Goal: Communication & Community: Answer question/provide support

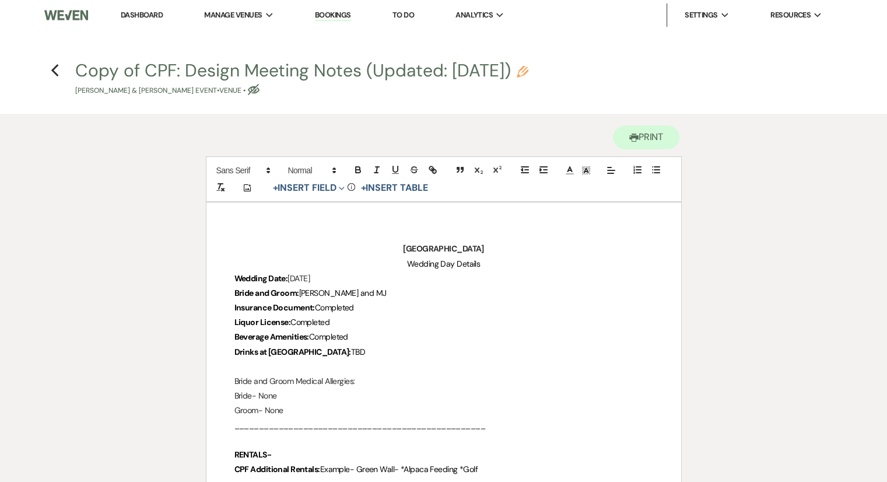
click at [151, 15] on link "Dashboard" at bounding box center [142, 15] width 42 height 10
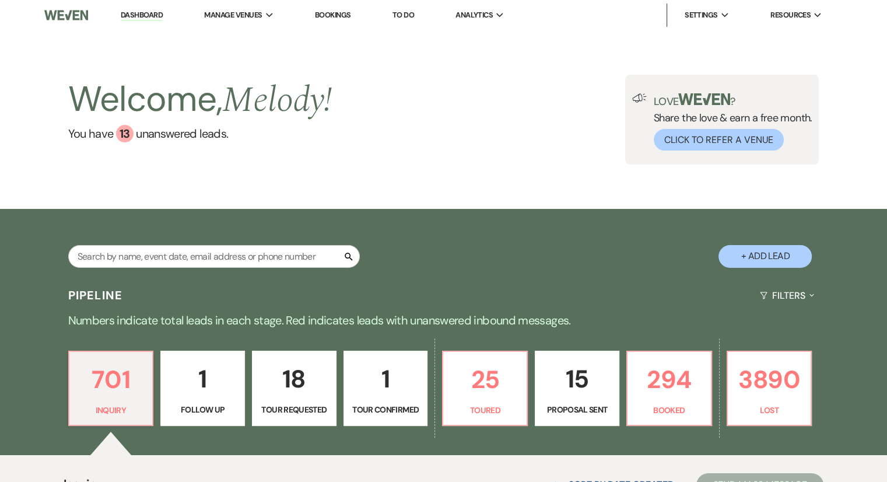
click at [335, 14] on link "Bookings" at bounding box center [333, 15] width 36 height 10
click at [332, 14] on link "Bookings" at bounding box center [333, 15] width 36 height 10
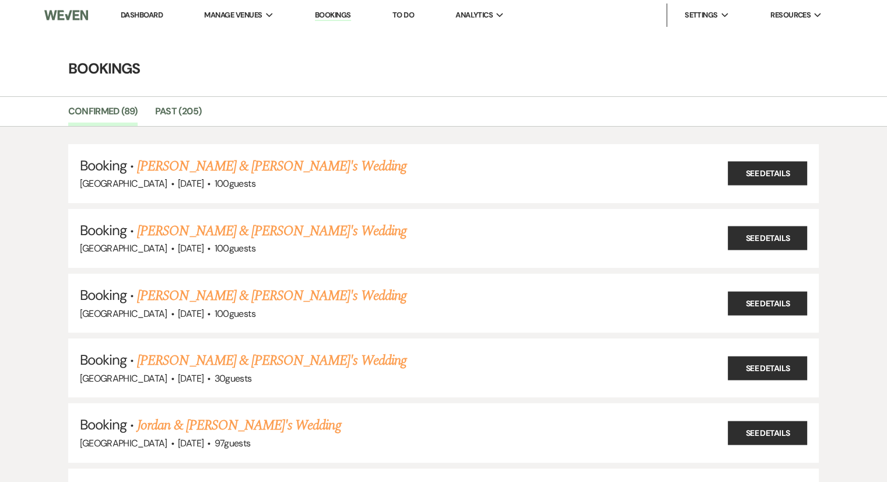
click at [346, 14] on link "Bookings" at bounding box center [333, 15] width 36 height 11
click at [147, 15] on link "Dashboard" at bounding box center [142, 15] width 42 height 10
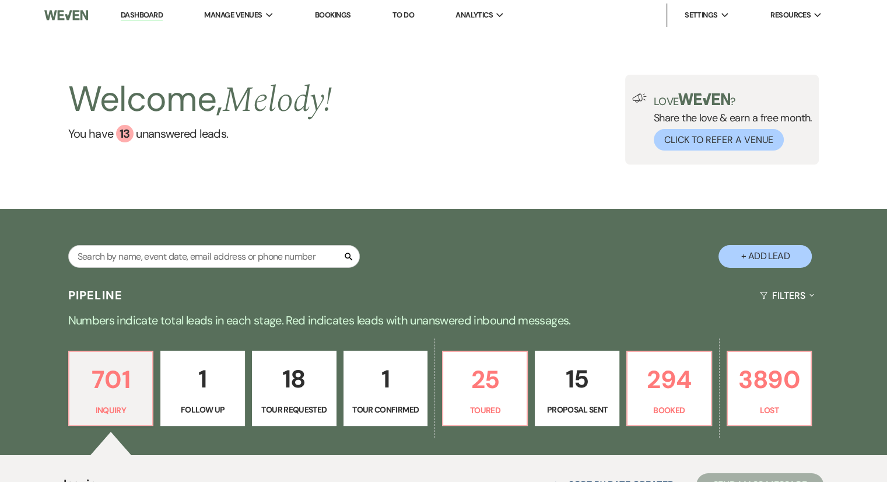
click at [339, 17] on link "Bookings" at bounding box center [333, 15] width 36 height 10
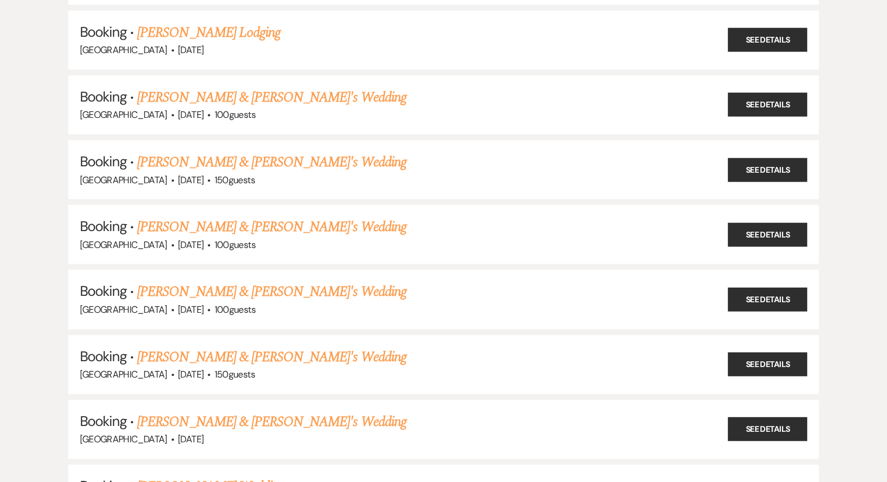
scroll to position [834, 0]
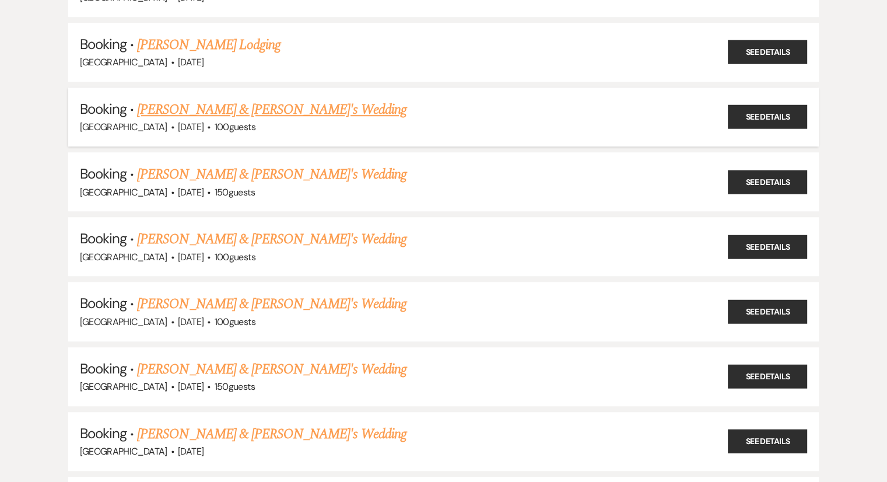
click at [228, 101] on link "[PERSON_NAME] & [PERSON_NAME]'s Wedding" at bounding box center [271, 109] width 269 height 21
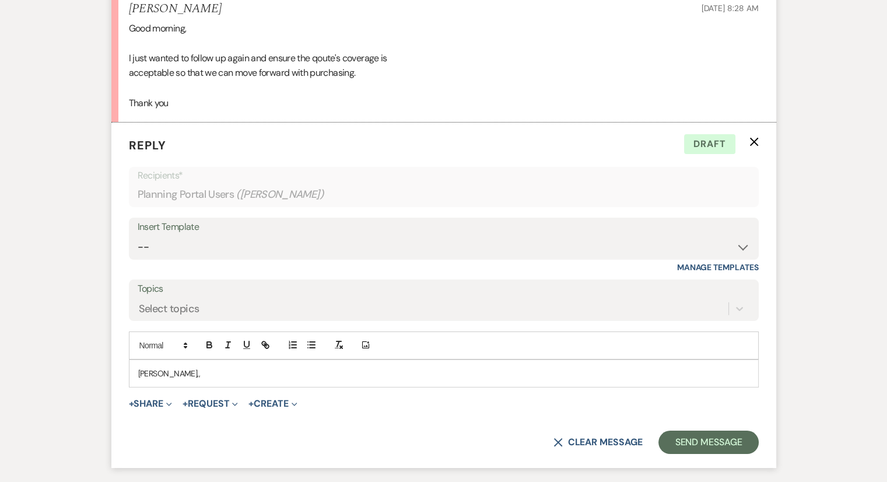
scroll to position [8777, 0]
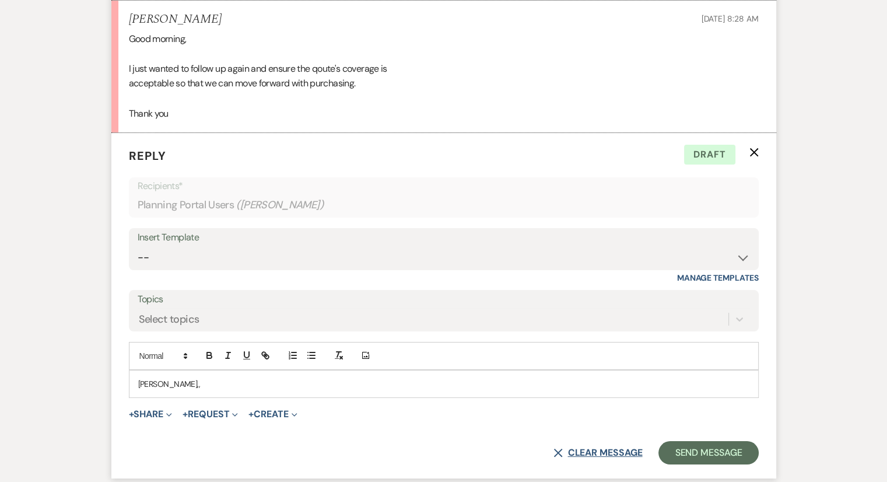
click at [585, 448] on button "X Clear message" at bounding box center [597, 452] width 89 height 9
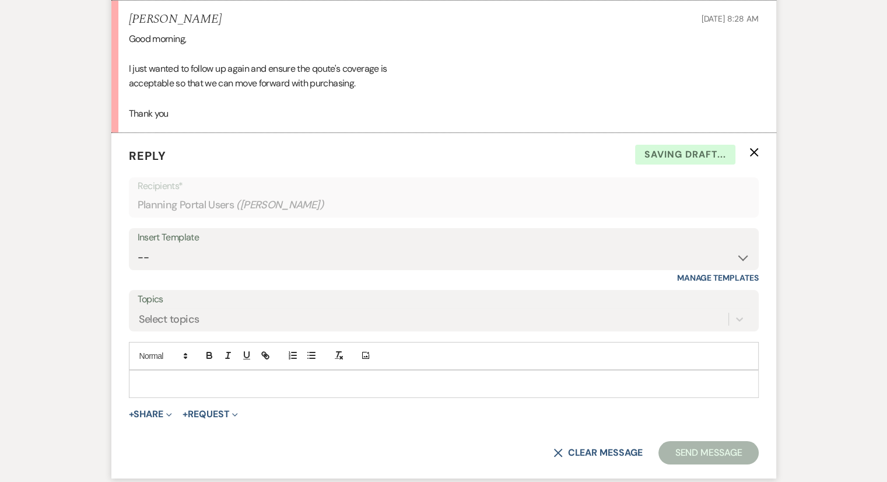
click at [758, 146] on form "Reply X Saving draft... Recipients* Planning Portal Users ( [PERSON_NAME] ) Ins…" at bounding box center [443, 305] width 665 height 345
click at [754, 148] on use "button" at bounding box center [753, 152] width 9 height 9
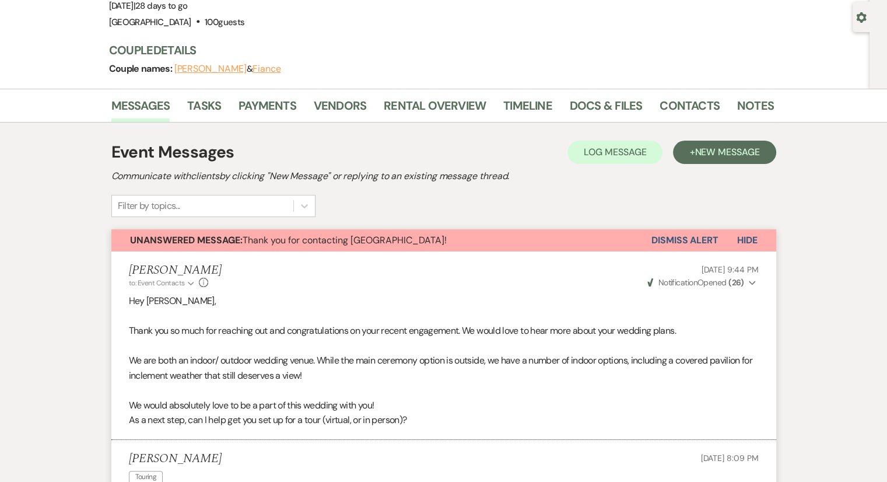
scroll to position [94, 0]
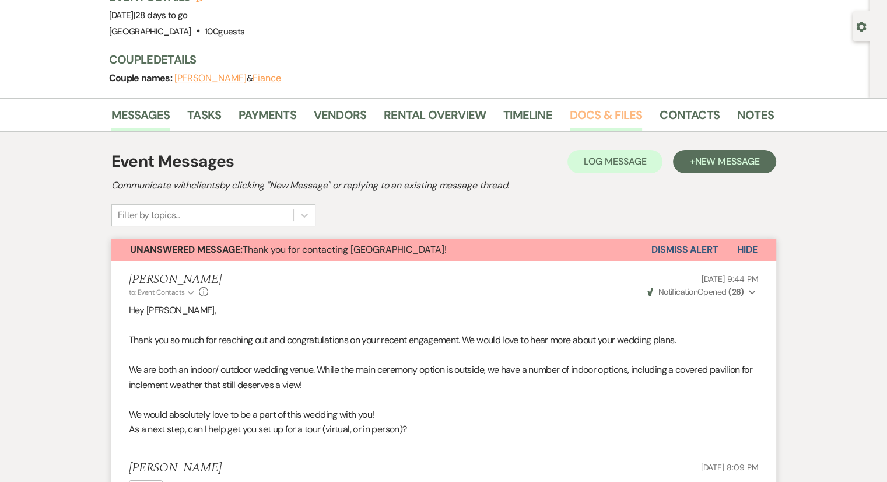
click at [593, 115] on link "Docs & Files" at bounding box center [606, 119] width 72 height 26
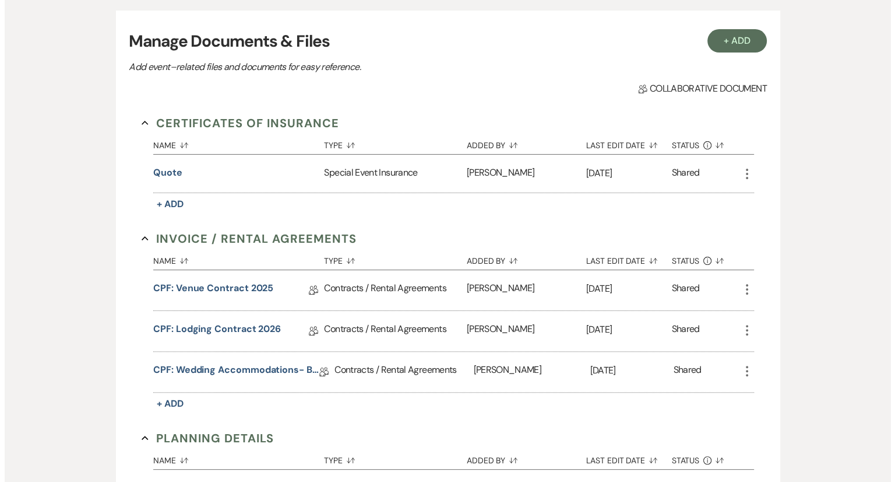
scroll to position [245, 0]
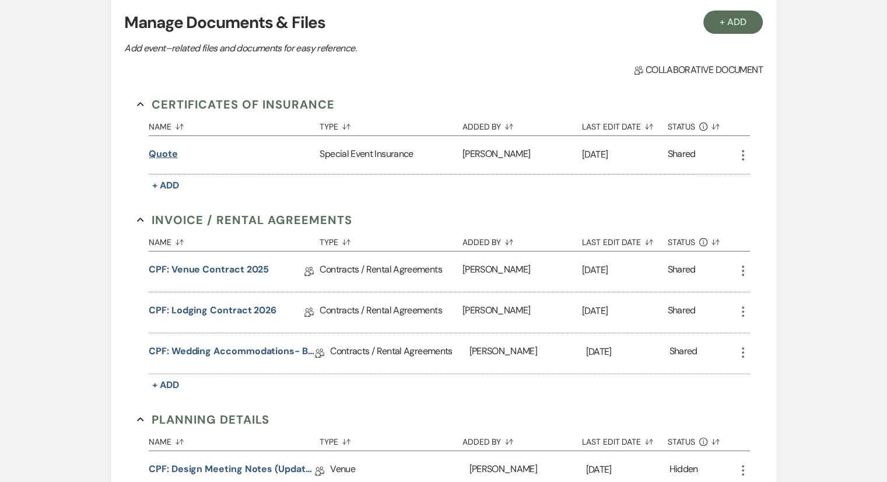
click at [170, 154] on button "Quote" at bounding box center [163, 154] width 29 height 14
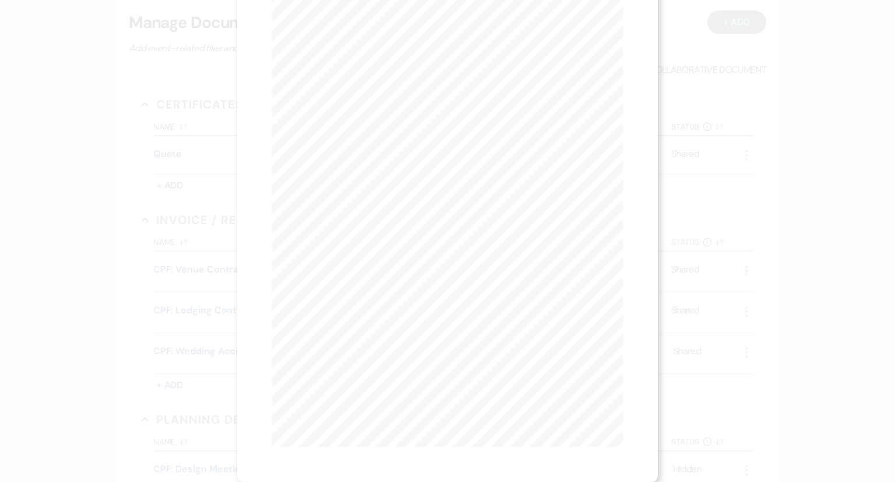
scroll to position [0, 0]
click at [381, 42] on button "Next Next" at bounding box center [386, 42] width 30 height 9
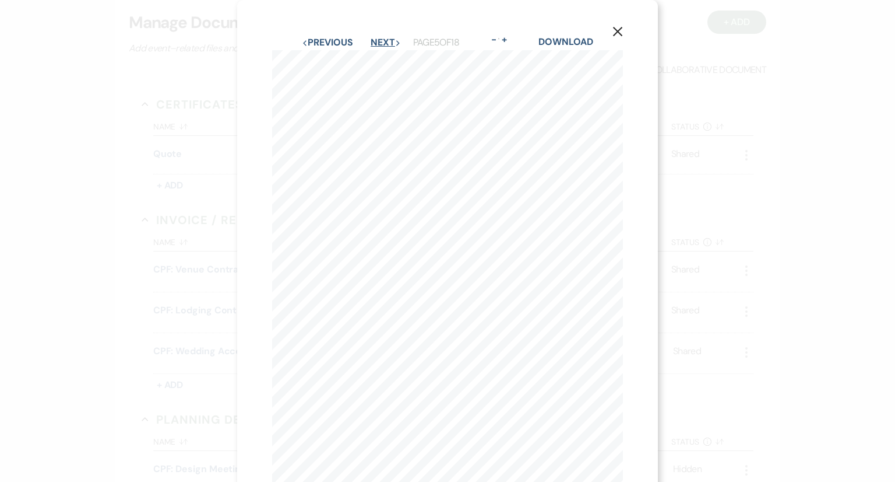
click at [381, 42] on button "Next Next" at bounding box center [386, 42] width 30 height 9
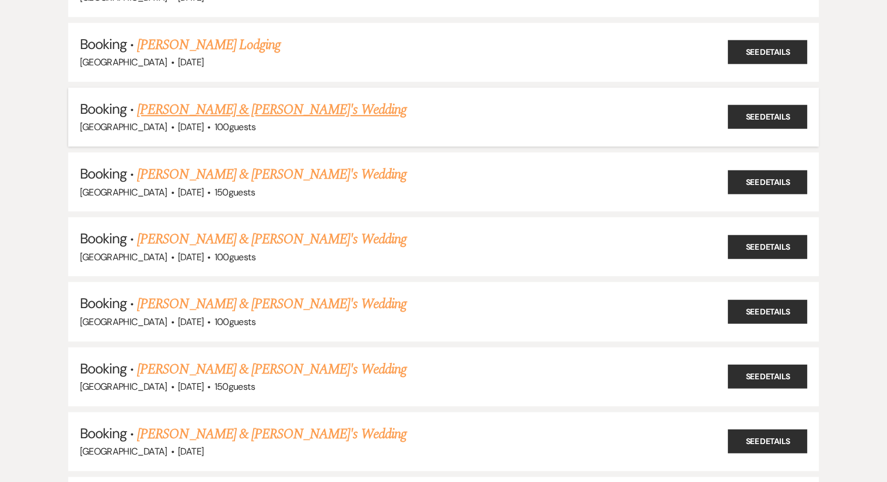
click at [248, 104] on link "[PERSON_NAME] & [PERSON_NAME]'s Wedding" at bounding box center [271, 109] width 269 height 21
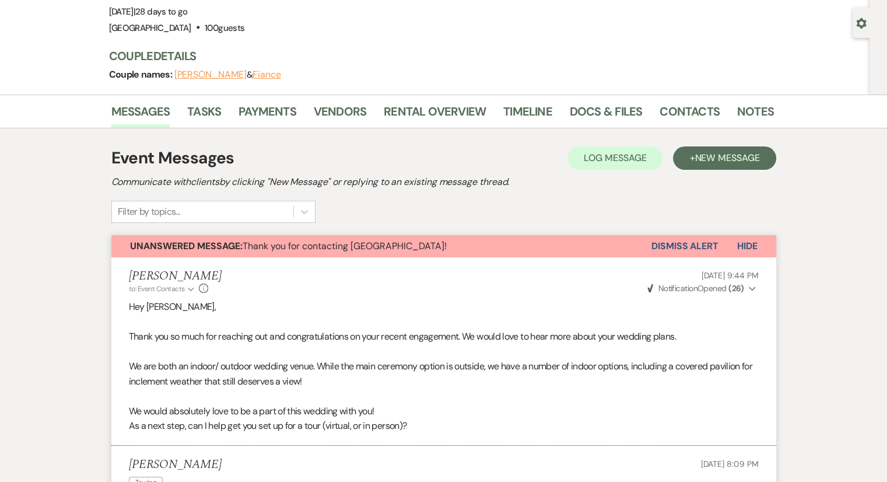
scroll to position [88, 0]
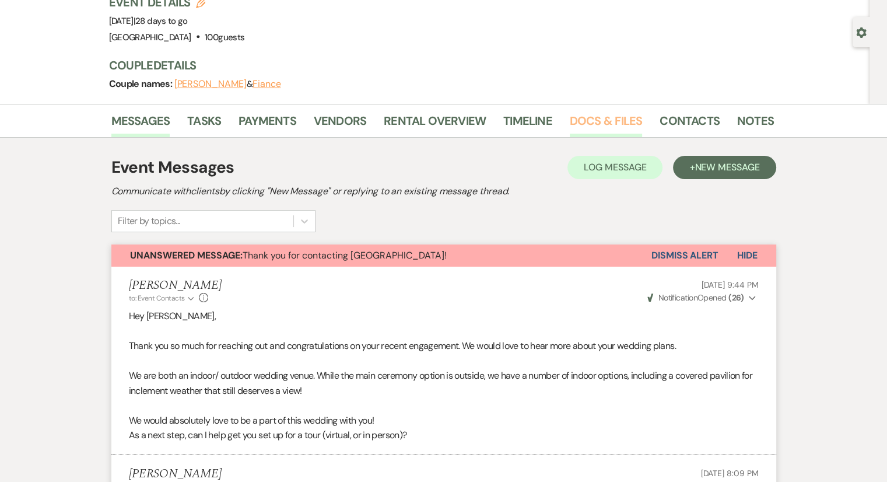
click at [606, 116] on link "Docs & Files" at bounding box center [606, 124] width 72 height 26
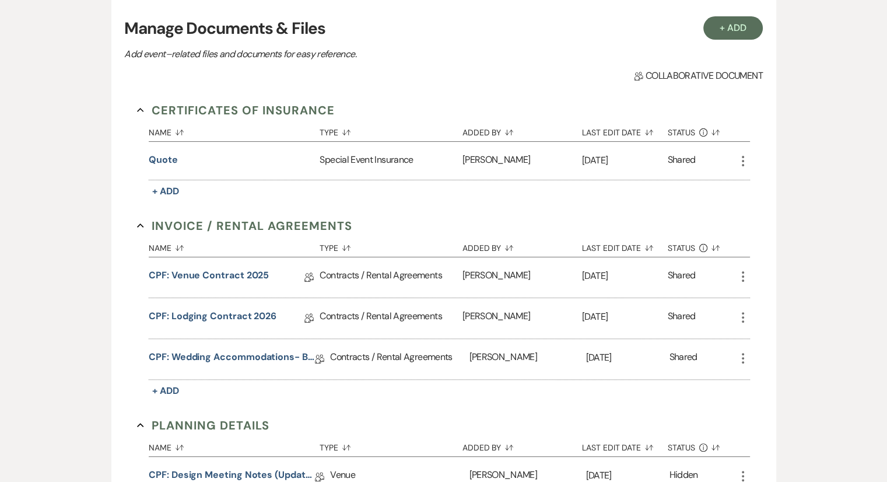
scroll to position [241, 0]
click at [212, 285] on div "CPF: Venue Contract 2025 Collab Doc" at bounding box center [234, 276] width 171 height 40
click at [213, 281] on link "CPF: Venue Contract 2025" at bounding box center [209, 276] width 120 height 18
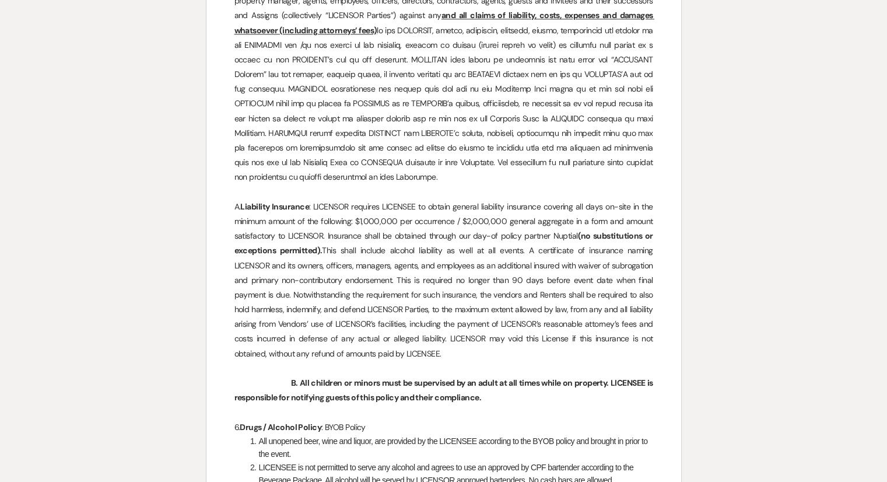
scroll to position [1448, 0]
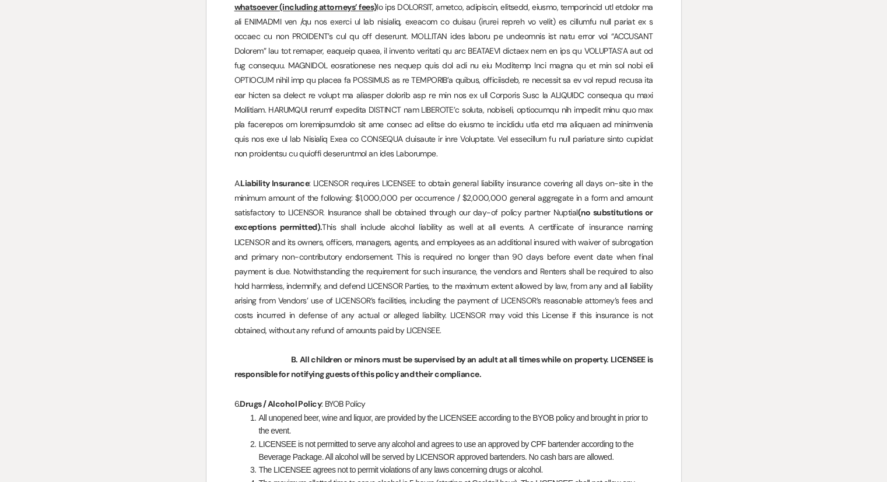
drag, startPoint x: 85, startPoint y: 260, endPoint x: 126, endPoint y: 346, distance: 94.9
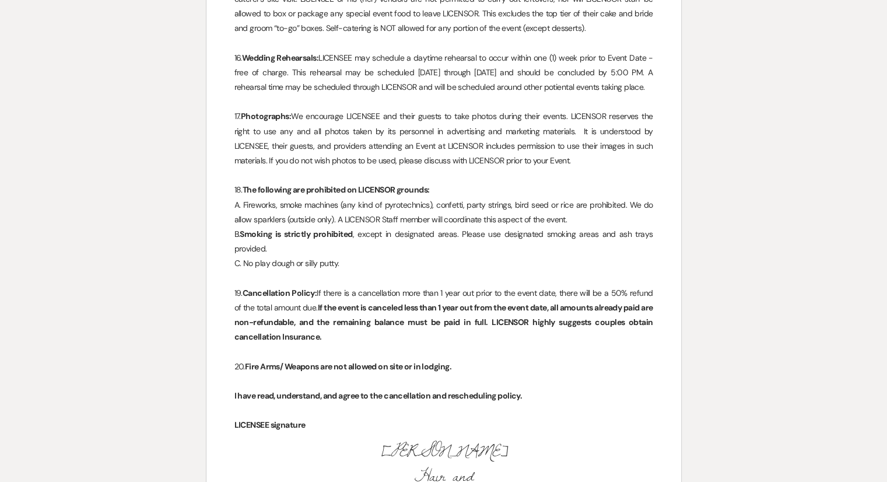
scroll to position [0, 0]
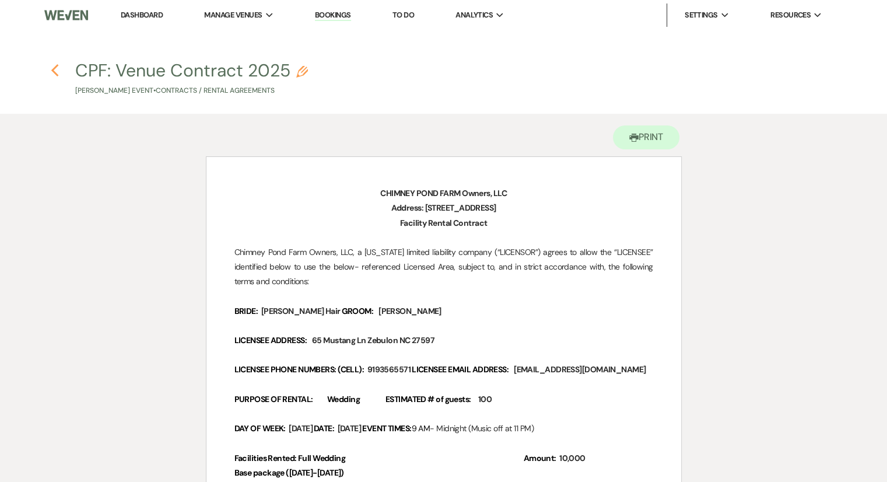
click at [58, 72] on icon "Previous" at bounding box center [55, 71] width 9 height 14
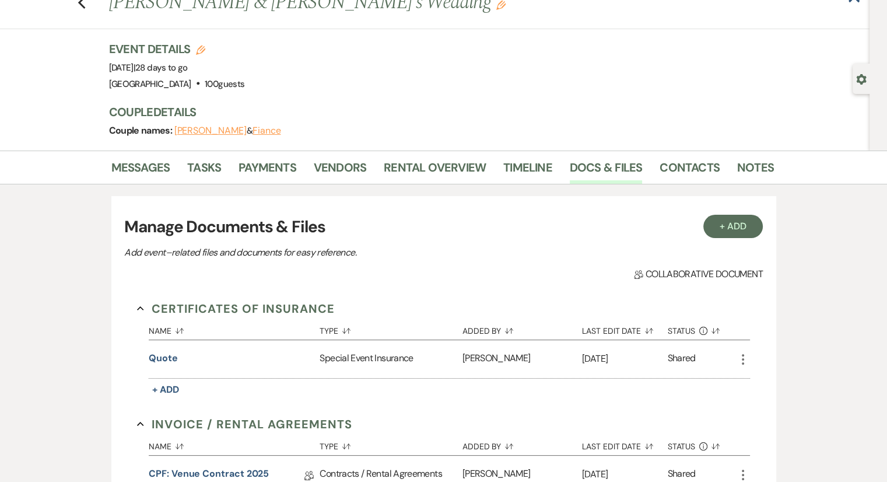
scroll to position [37, 0]
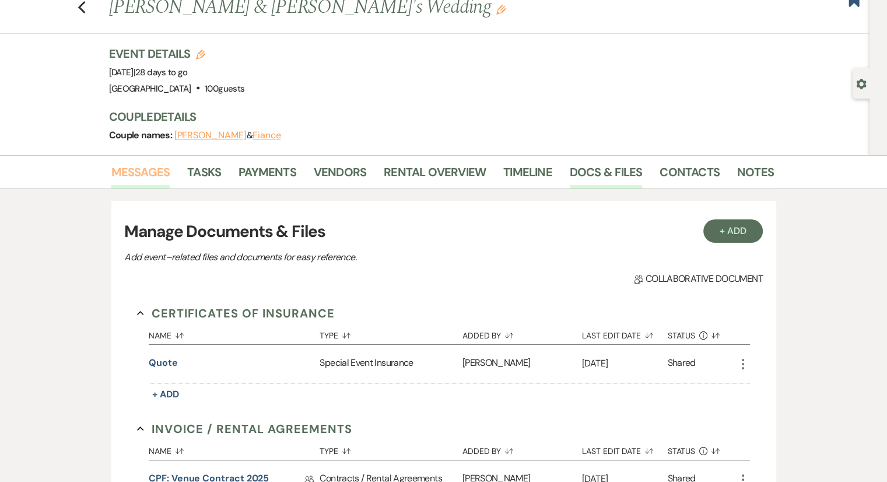
click at [151, 169] on link "Messages" at bounding box center [140, 176] width 59 height 26
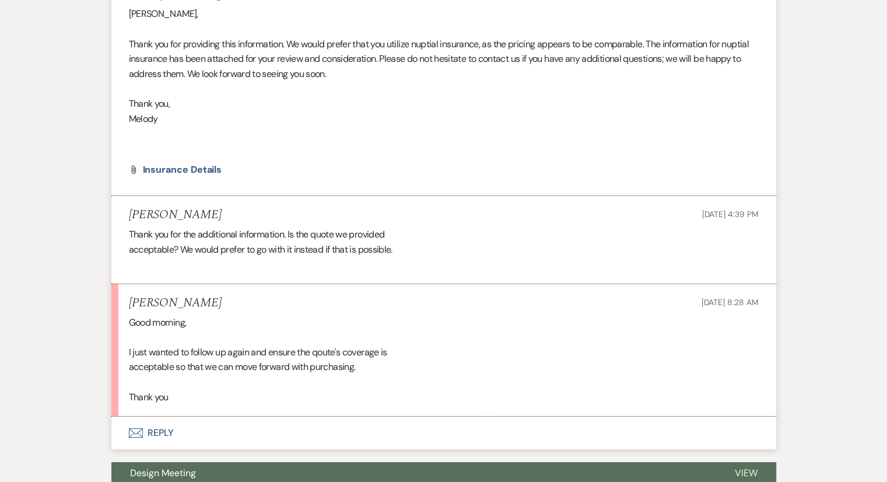
scroll to position [8484, 0]
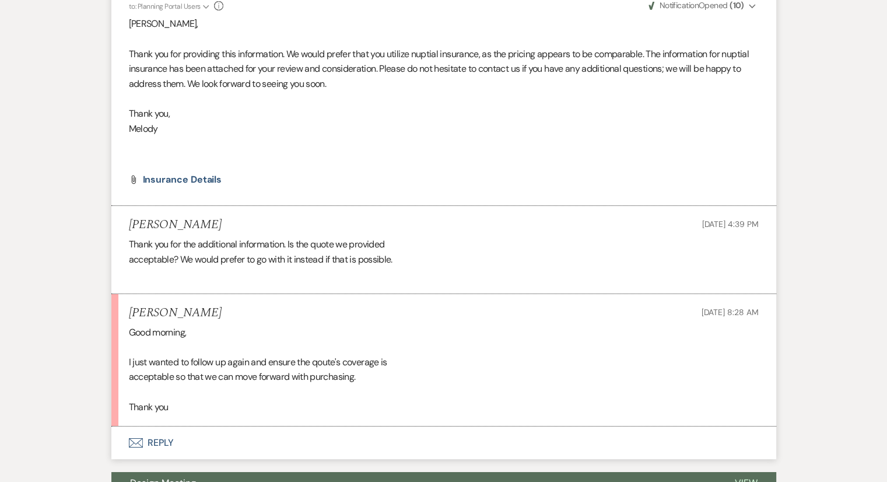
click at [153, 441] on button "Envelope Reply" at bounding box center [443, 442] width 665 height 33
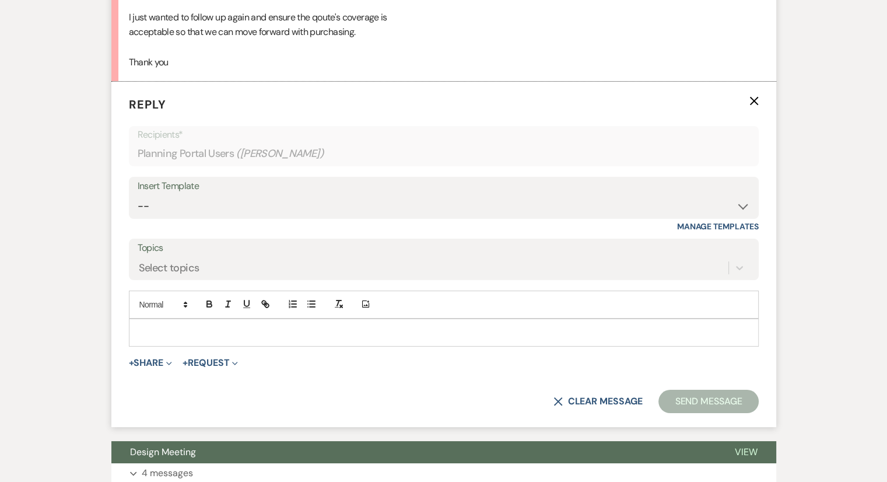
scroll to position [8834, 0]
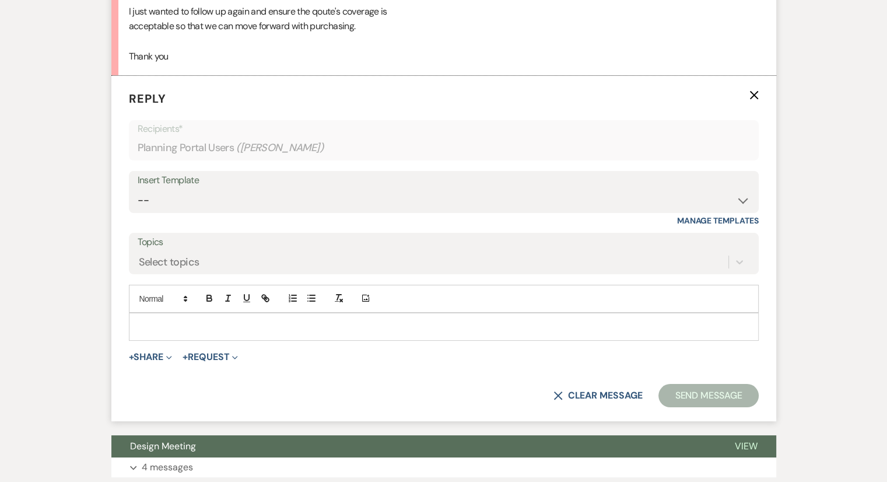
click at [157, 320] on p at bounding box center [443, 326] width 611 height 13
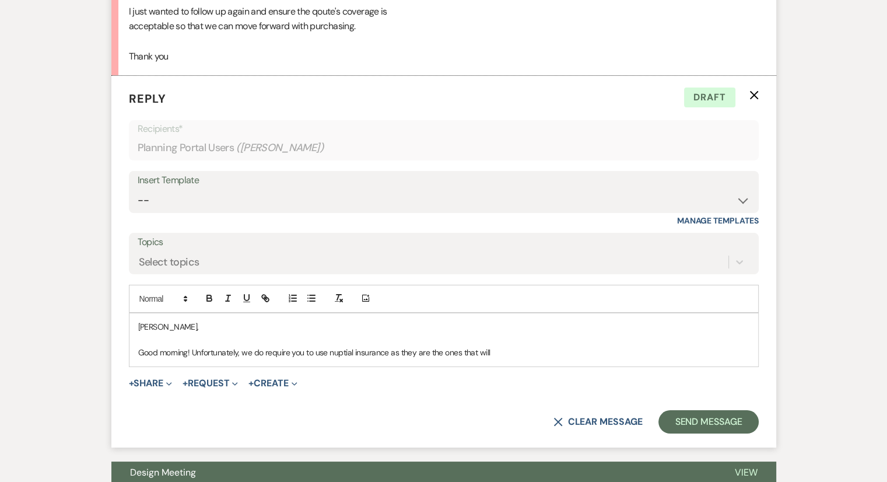
click at [496, 352] on div "[PERSON_NAME], Good morning! Unfortunately, we do require you to use nuptial in…" at bounding box center [443, 339] width 628 height 53
click at [490, 336] on p at bounding box center [443, 339] width 611 height 13
click at [491, 347] on p "Good morning! Unfortunately, we do require you to use nuptial insurance as they…" at bounding box center [443, 352] width 611 height 13
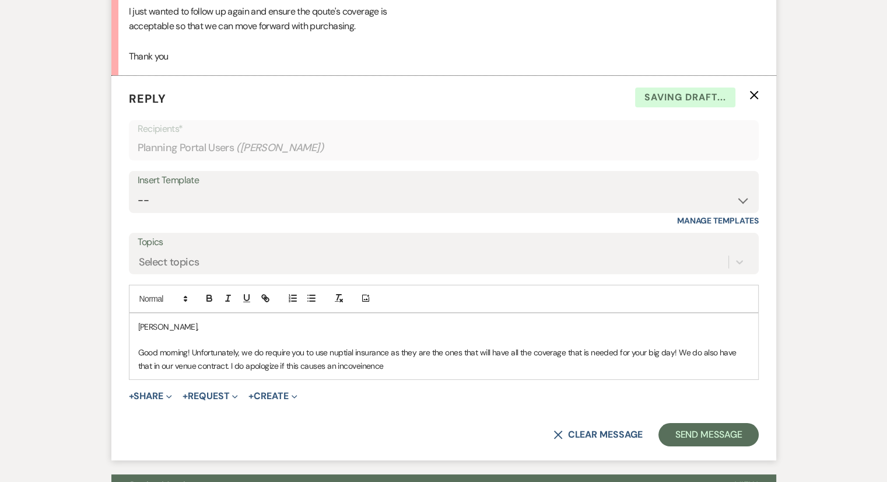
click at [344, 360] on p "Good morning! Unfortunately, we do require you to use nuptial insurance as they…" at bounding box center [443, 359] width 611 height 26
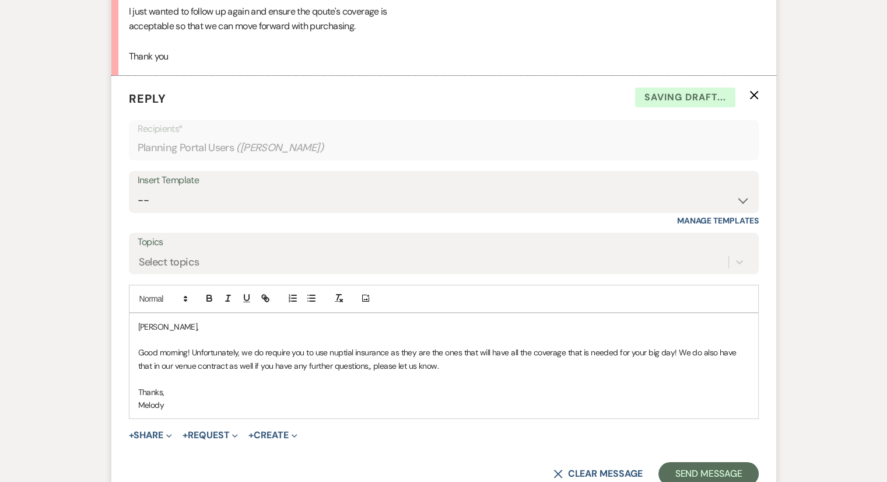
click at [177, 360] on p "Good morning! Unfortunately, we do require you to use nuptial insurance as they…" at bounding box center [443, 359] width 611 height 26
click at [238, 360] on p "Good morning! Unfortunately, we do require you to use nuptial insurance as they…" at bounding box center [443, 359] width 611 height 26
click at [240, 385] on p "Thanks," at bounding box center [443, 391] width 611 height 13
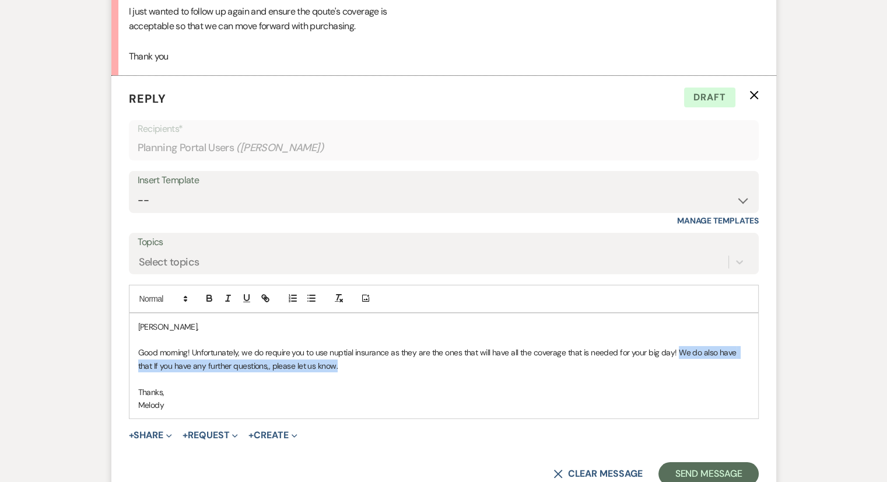
drag, startPoint x: 753, startPoint y: 350, endPoint x: 676, endPoint y: 346, distance: 77.1
click at [676, 346] on div "[PERSON_NAME], Good morning! Unfortunately, we do require you to use nuptial in…" at bounding box center [443, 366] width 628 height 106
click at [676, 346] on p "Good morning! Unfortunately, we do require you to use nuptial insurance as they…" at bounding box center [443, 359] width 611 height 26
drag, startPoint x: 676, startPoint y: 346, endPoint x: 757, endPoint y: 341, distance: 81.8
click at [757, 341] on div "[PERSON_NAME], Good morning! Unfortunately, we do require you to use nuptial in…" at bounding box center [443, 366] width 628 height 106
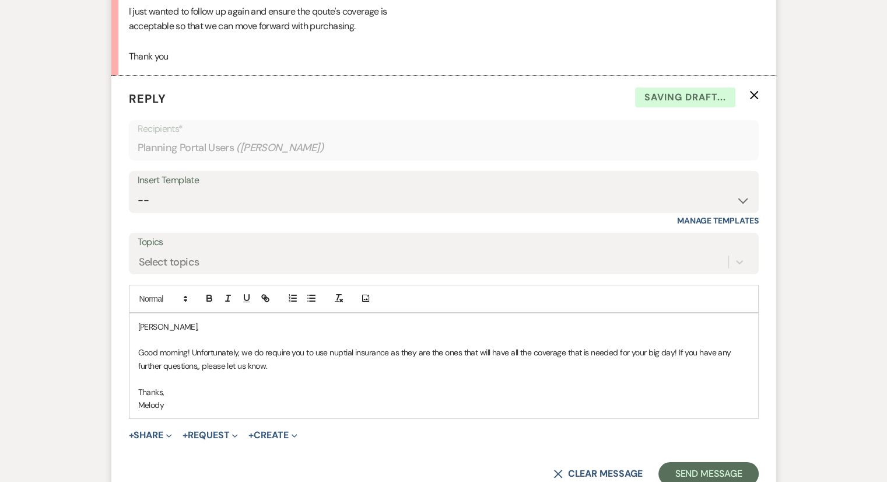
click at [273, 373] on p at bounding box center [443, 378] width 611 height 13
click at [695, 464] on button "Send Message" at bounding box center [708, 473] width 100 height 23
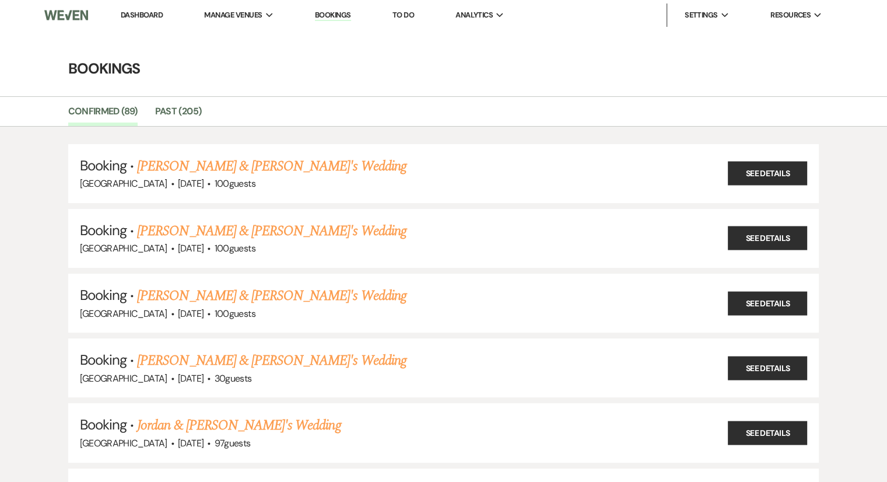
click at [152, 19] on link "Dashboard" at bounding box center [142, 15] width 42 height 10
click at [151, 15] on link "Dashboard" at bounding box center [142, 15] width 42 height 10
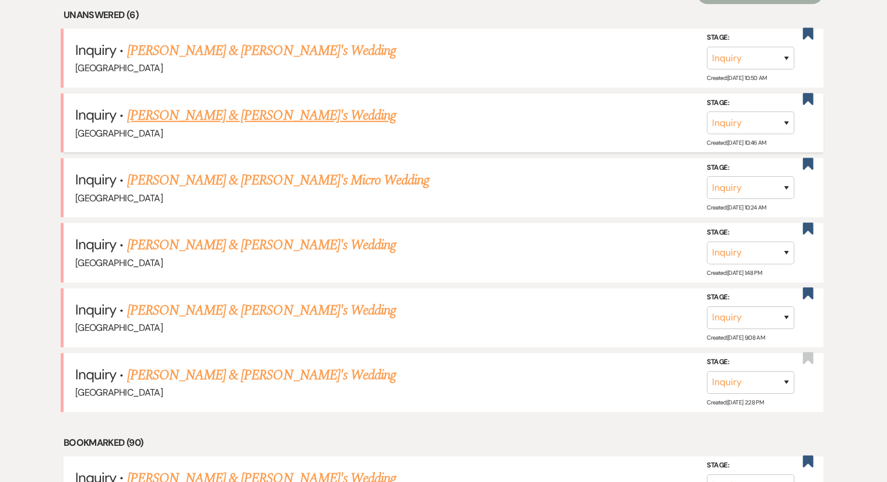
scroll to position [350, 0]
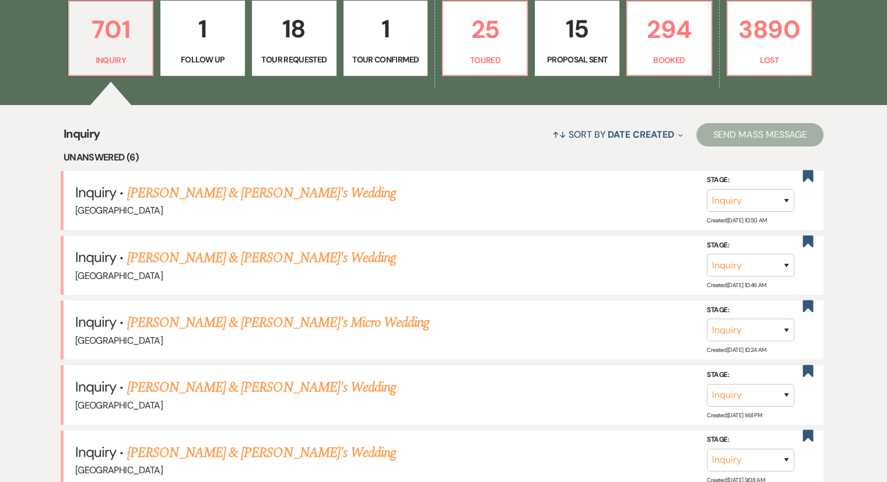
click at [170, 194] on link "[PERSON_NAME] & [PERSON_NAME]'s Wedding" at bounding box center [261, 192] width 269 height 21
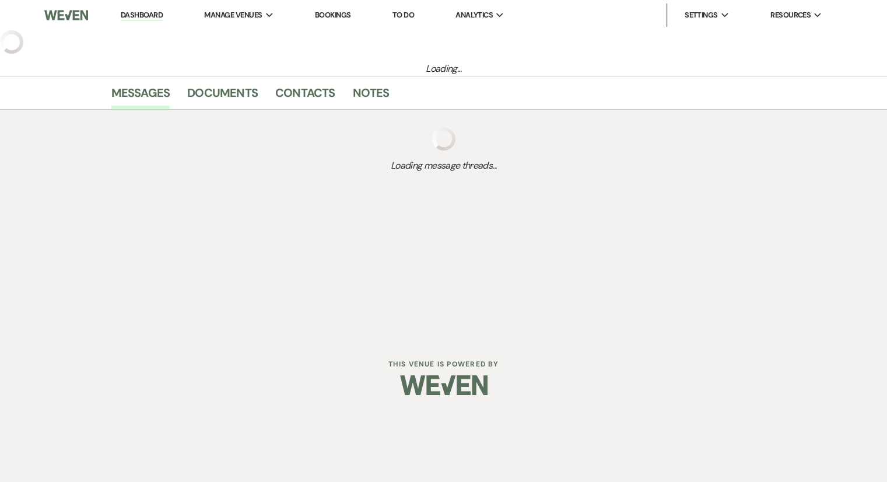
select select "6"
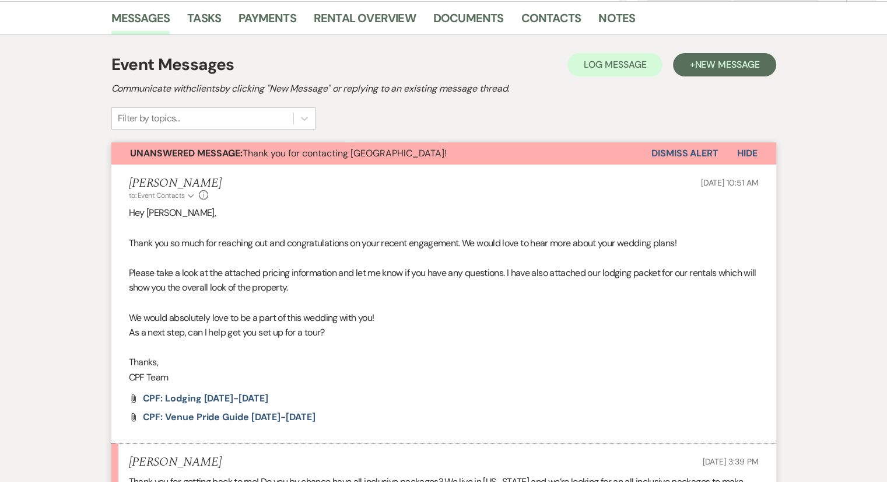
scroll to position [451, 0]
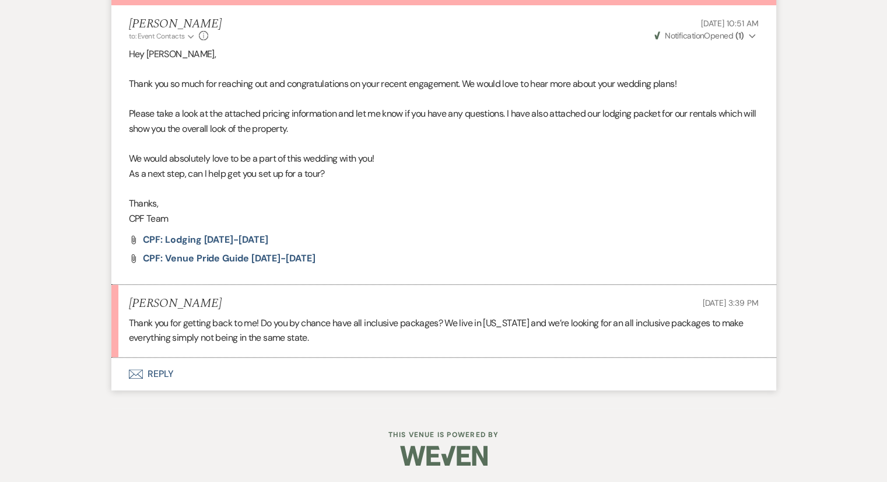
click at [147, 375] on button "Envelope Reply" at bounding box center [443, 373] width 665 height 33
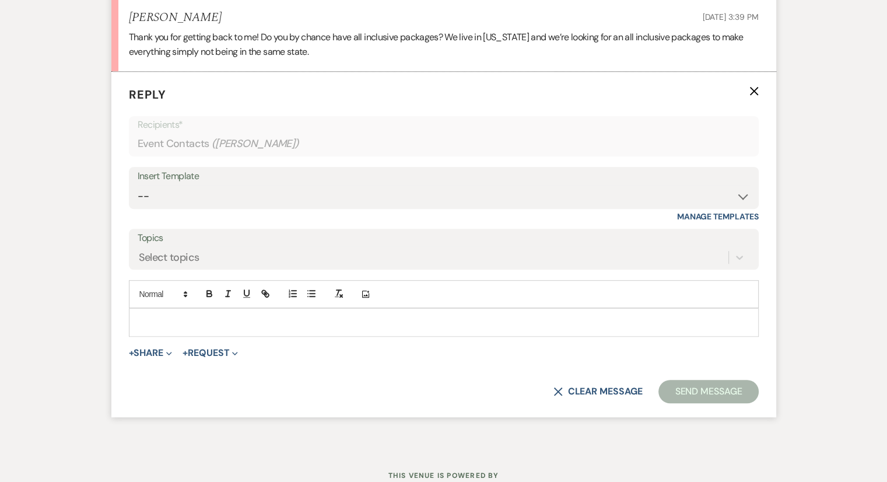
scroll to position [739, 0]
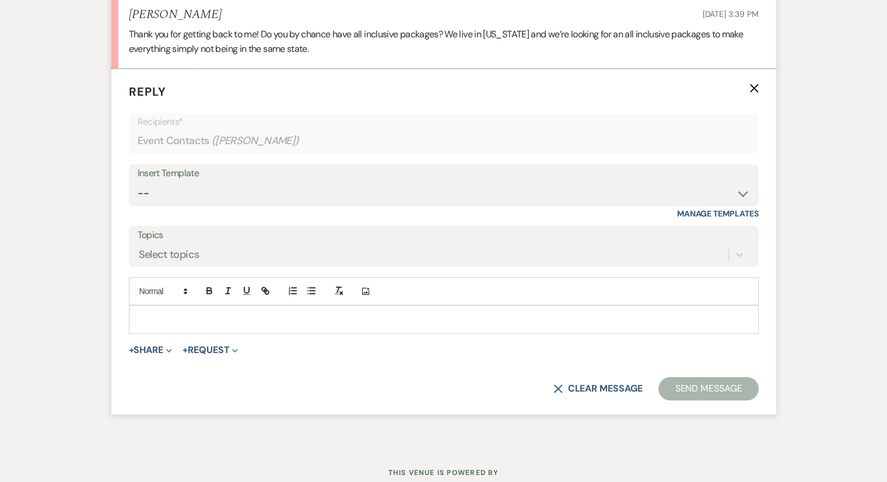
click at [177, 314] on p at bounding box center [443, 318] width 611 height 13
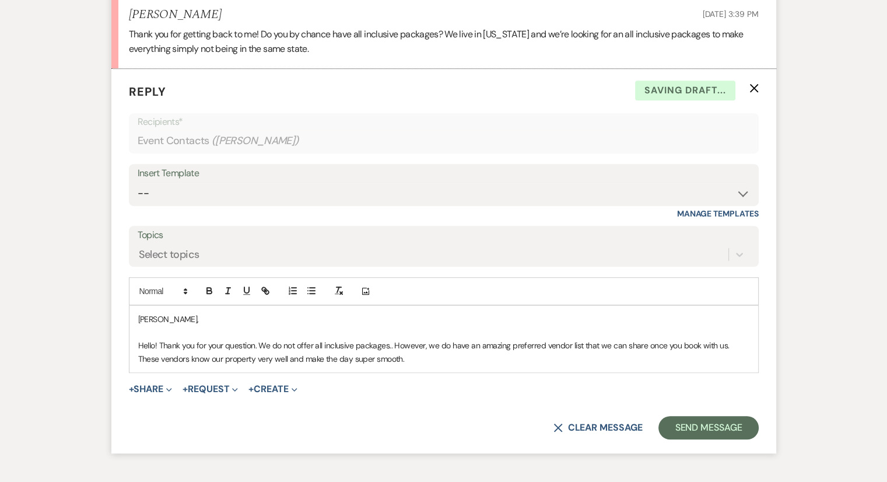
click at [411, 359] on p "Hello! Thank you for your question. We do not offer all inclusive packages.. Ho…" at bounding box center [443, 352] width 611 height 26
click at [257, 346] on p "Hello! Thank you for your question. We do not offer all inclusive packages.. Ho…" at bounding box center [443, 352] width 611 height 26
click at [257, 346] on p "Hello! Thank you for your question. Unfortunately, we do not offer all inclusiv…" at bounding box center [443, 352] width 611 height 26
click at [452, 364] on div "[PERSON_NAME], Hello! Thank you for your question. Unfortunately, we do not off…" at bounding box center [443, 338] width 628 height 66
click at [698, 359] on p "Hello! Thank you for your question. Unfortunately, we do not offer all inclusiv…" at bounding box center [443, 352] width 611 height 26
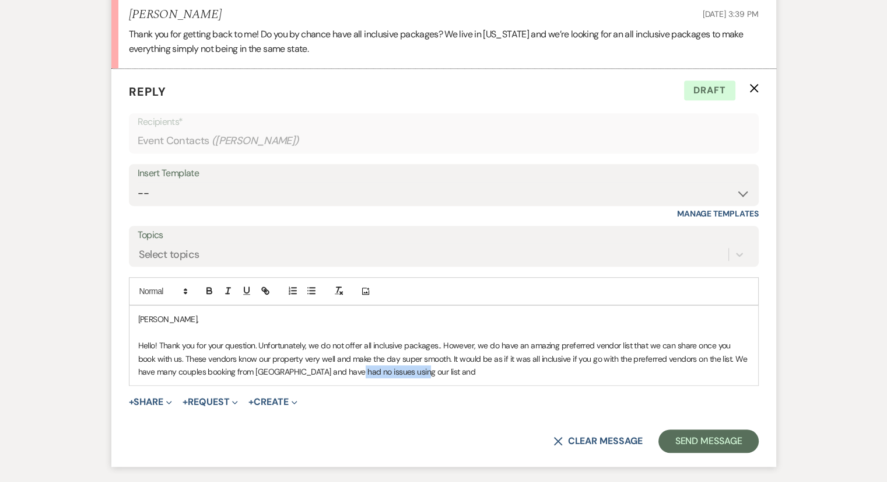
drag, startPoint x: 391, startPoint y: 371, endPoint x: 329, endPoint y: 374, distance: 61.8
click at [329, 374] on p "Hello! Thank you for your question. Unfortunately, we do not offer all inclusiv…" at bounding box center [443, 358] width 611 height 39
click at [398, 369] on p "Hello! Thank you for your question. Unfortunately, we do not offer all inclusiv…" at bounding box center [443, 358] width 611 height 39
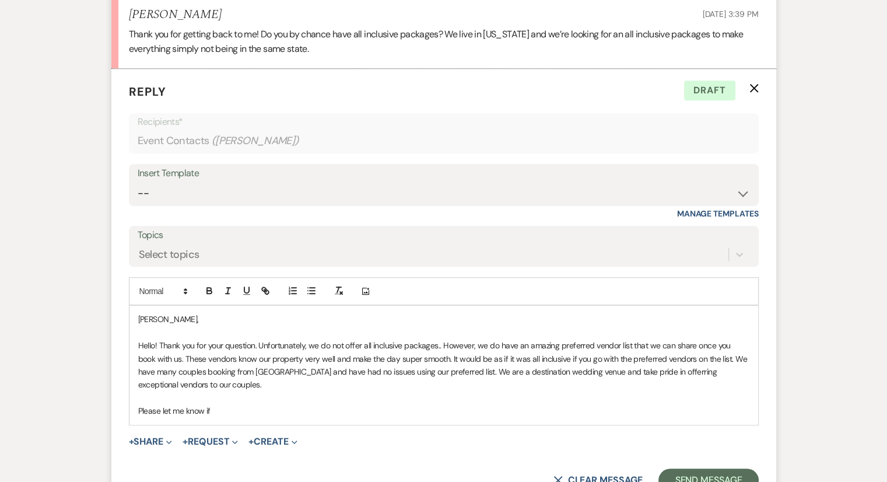
click at [508, 359] on p "Hello! Thank you for your question. Unfortunately, we do not offer all inclusiv…" at bounding box center [443, 365] width 611 height 52
click at [558, 359] on p "Hello! Thank you for your question. Unfortunately, we do not offer all inclusiv…" at bounding box center [443, 365] width 611 height 52
click at [627, 374] on p "Hello! Thank you for your question. Unfortunately, we do not offer all inclusiv…" at bounding box center [443, 365] width 611 height 52
click at [256, 401] on p at bounding box center [443, 397] width 611 height 13
click at [220, 409] on p "Please let me know if" at bounding box center [443, 410] width 611 height 13
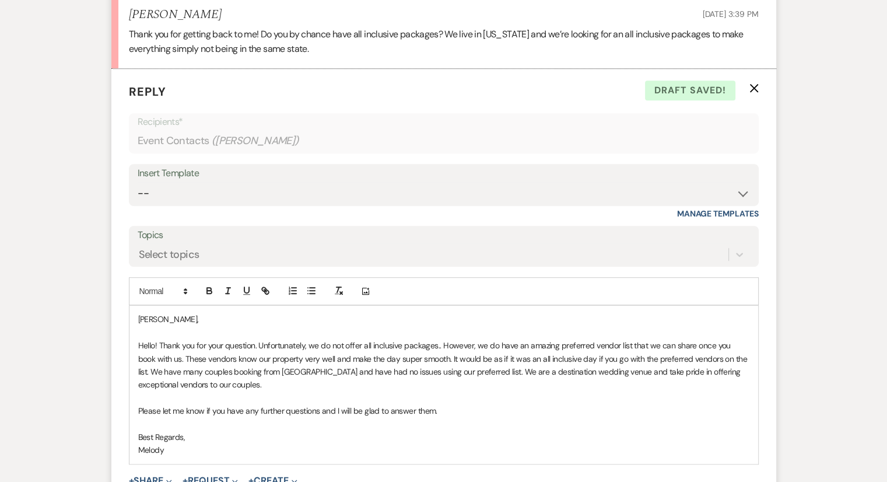
drag, startPoint x: 128, startPoint y: 337, endPoint x: 503, endPoint y: 429, distance: 386.0
click at [503, 430] on form "Reply X Draft saved! Recipients* Event Contacts ( [PERSON_NAME] ) Insert Templa…" at bounding box center [443, 307] width 665 height 476
drag, startPoint x: 459, startPoint y: 409, endPoint x: 138, endPoint y: 334, distance: 329.8
click at [138, 334] on div "[PERSON_NAME], Hello! Thank you for your question. Unfortunately, we do not off…" at bounding box center [443, 383] width 628 height 157
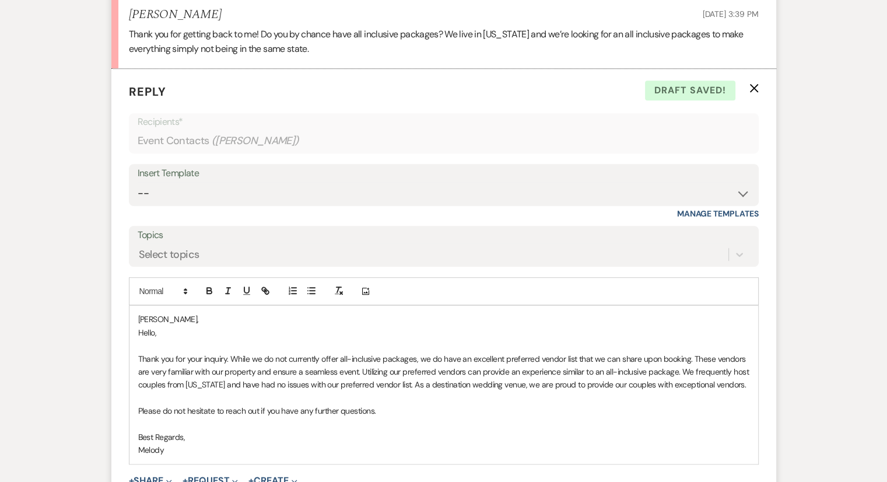
click at [161, 331] on p "Hello," at bounding box center [443, 332] width 611 height 13
drag, startPoint x: 156, startPoint y: 336, endPoint x: 138, endPoint y: 335, distance: 18.1
click at [138, 335] on p "Hello," at bounding box center [443, 332] width 611 height 13
click at [138, 358] on p "Thank you for your inquiry. While we do not currently offer all-inclusive packa…" at bounding box center [443, 371] width 611 height 39
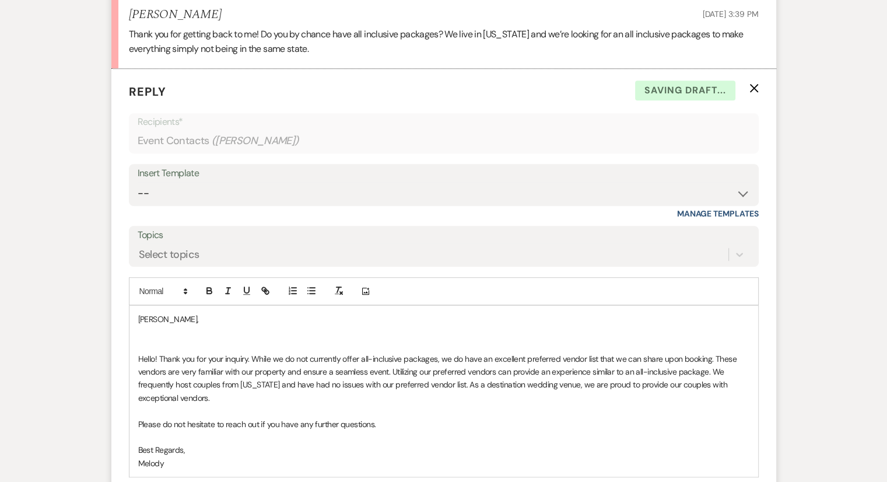
click at [149, 327] on p at bounding box center [443, 332] width 611 height 13
click at [156, 339] on p at bounding box center [443, 345] width 611 height 13
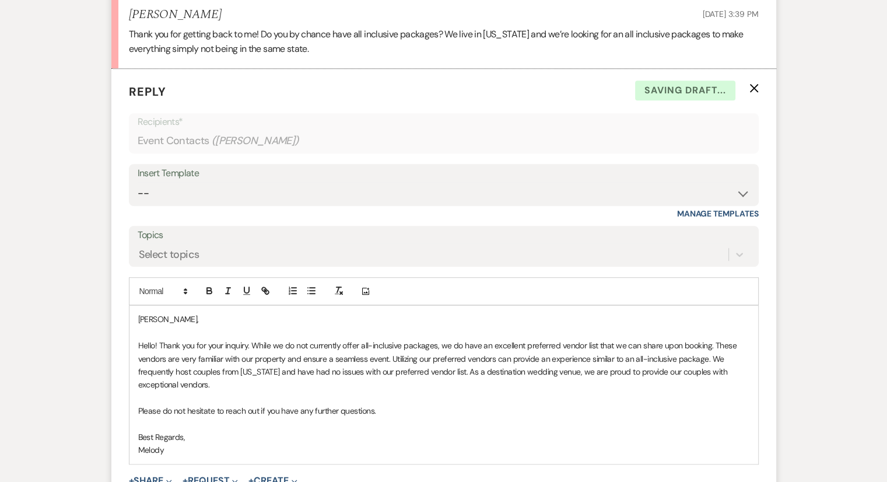
click at [205, 404] on p "Please do not hesitate to reach out if you have any further questions." at bounding box center [443, 410] width 611 height 13
click at [209, 381] on p "Hello! Thank you for your inquiry. While we do not currently offer all-inclusiv…" at bounding box center [443, 365] width 611 height 52
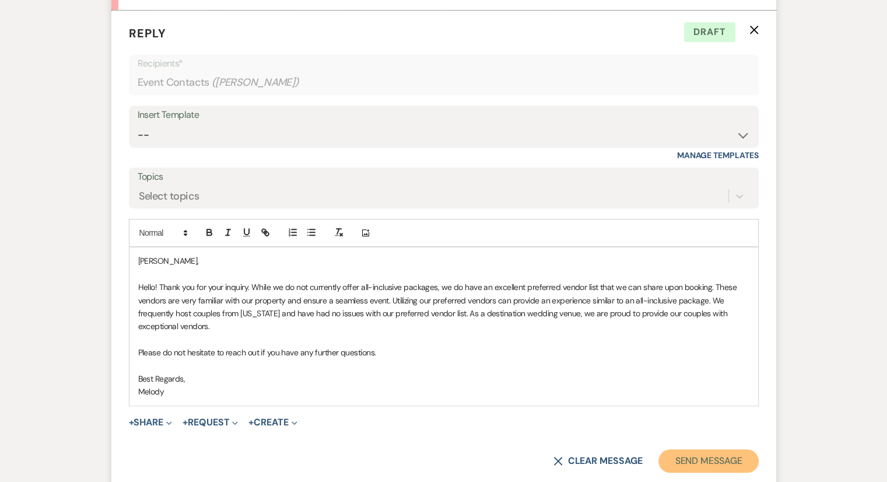
drag, startPoint x: 710, startPoint y: 466, endPoint x: 705, endPoint y: 461, distance: 7.0
click at [710, 462] on button "Send Message" at bounding box center [708, 460] width 100 height 23
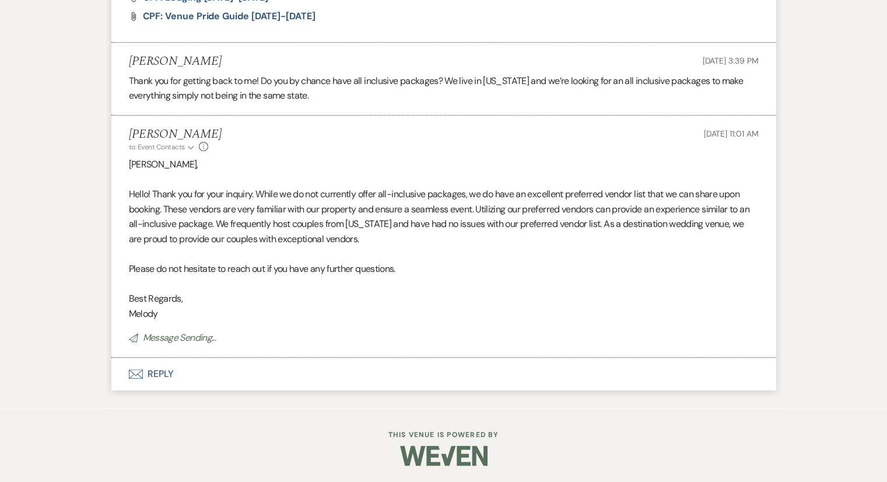
click at [479, 307] on p "Melody" at bounding box center [444, 313] width 630 height 15
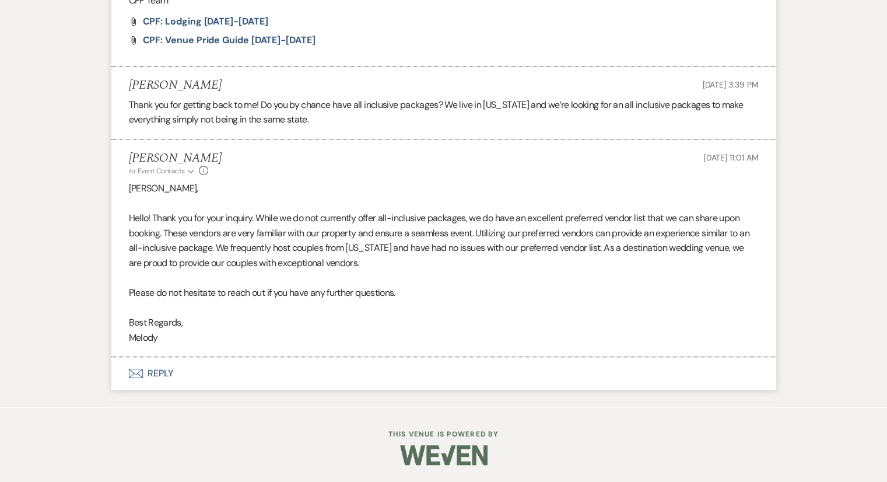
click at [380, 321] on p "Best Regards," at bounding box center [444, 322] width 630 height 15
click at [234, 325] on p "Best Regards," at bounding box center [444, 322] width 630 height 15
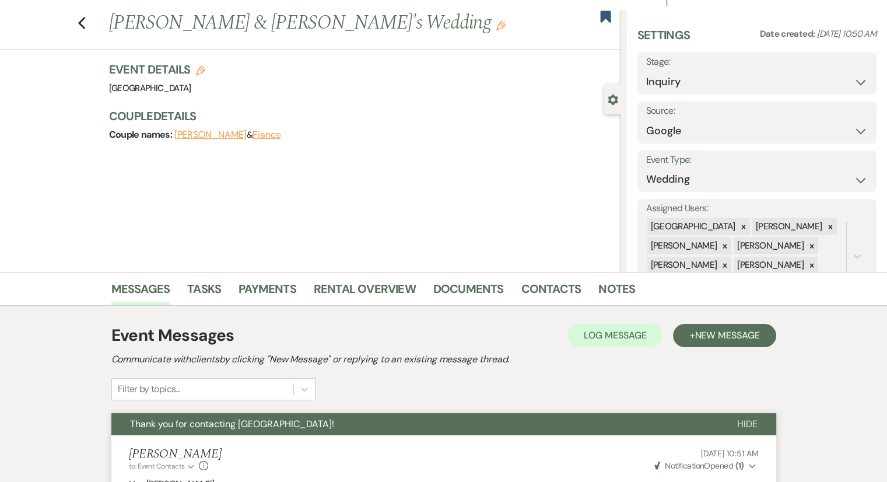
scroll to position [0, 0]
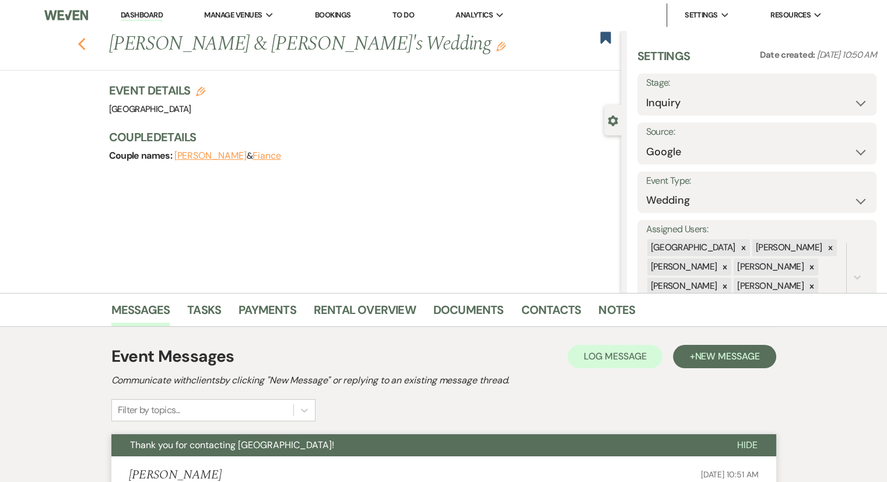
click at [85, 48] on use "button" at bounding box center [82, 44] width 8 height 13
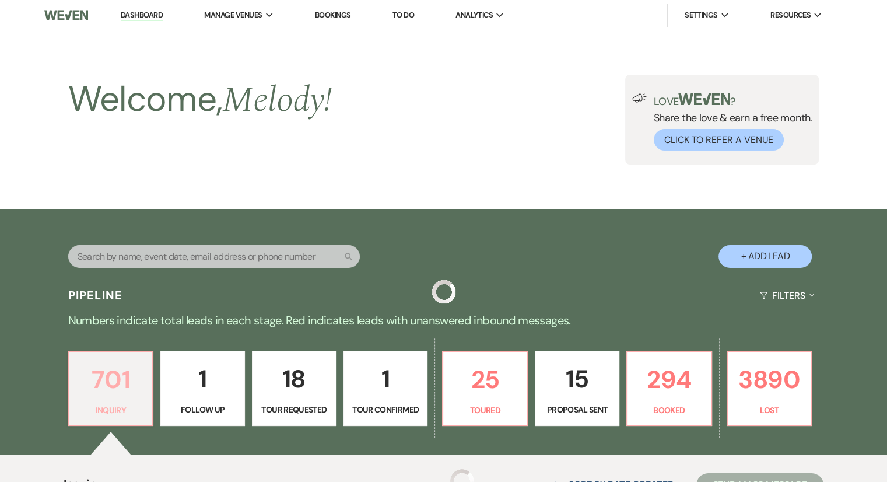
scroll to position [350, 0]
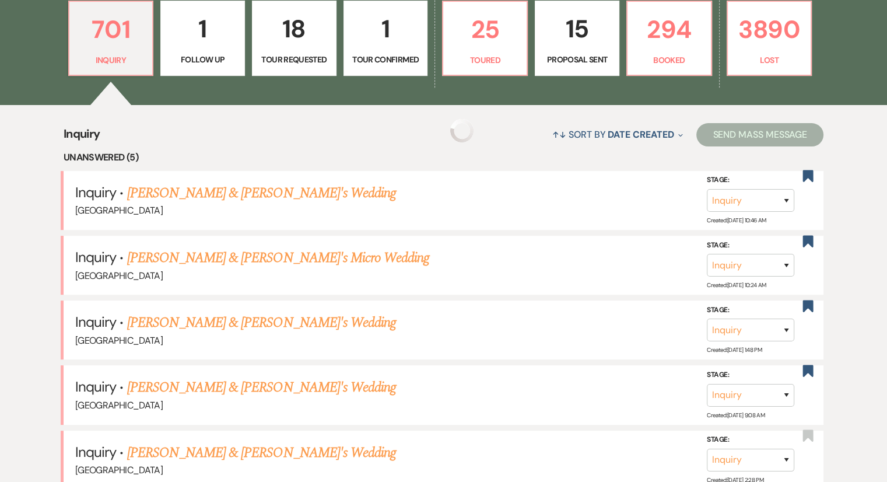
click at [182, 189] on link "[PERSON_NAME] & [PERSON_NAME]'s Wedding" at bounding box center [261, 192] width 269 height 21
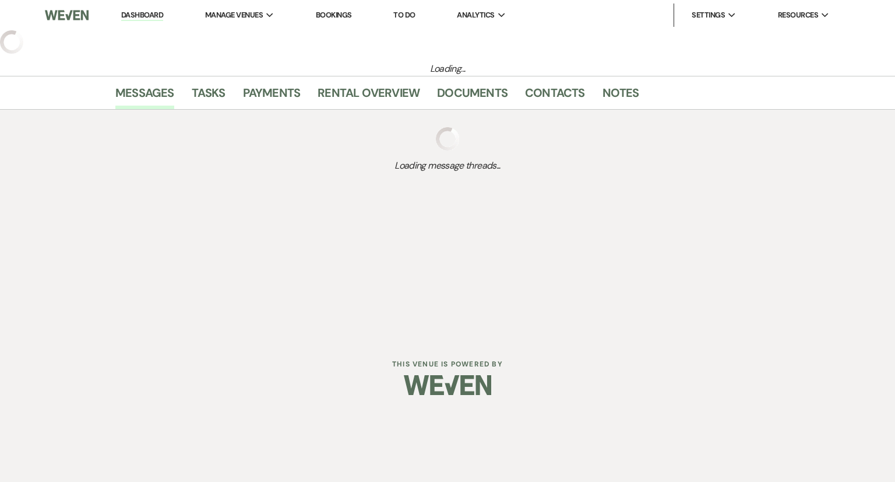
select select "6"
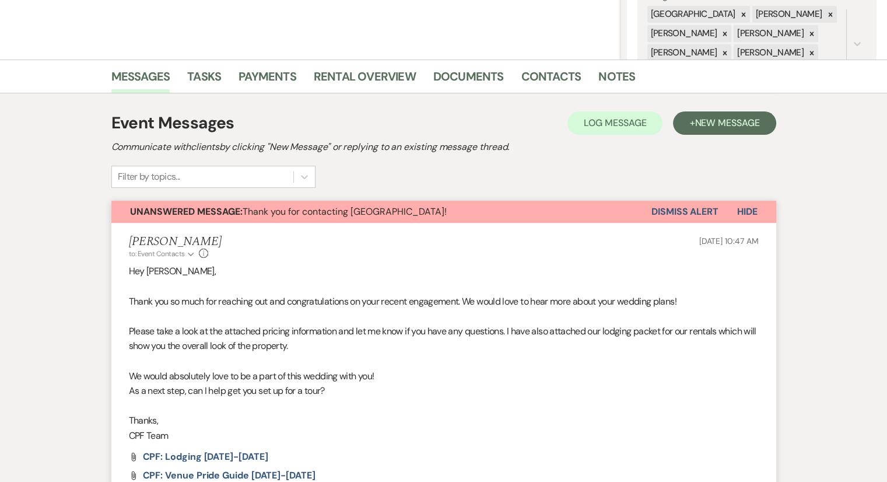
scroll to position [472, 0]
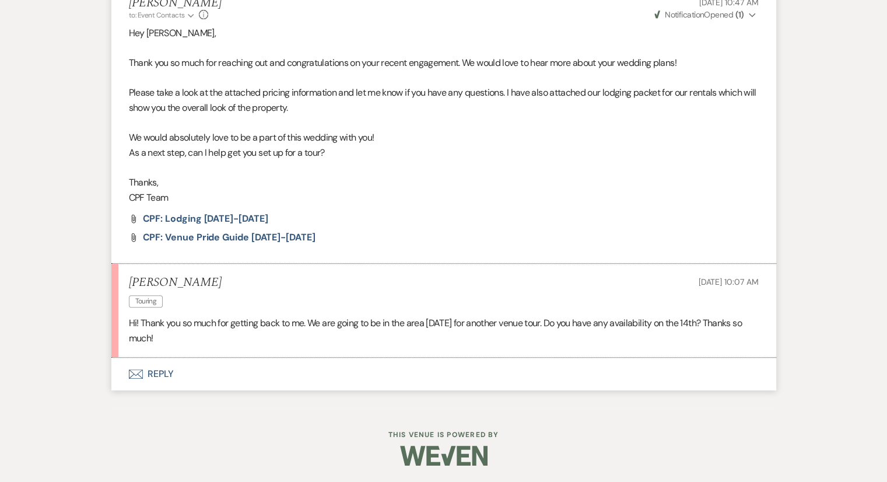
click at [160, 376] on button "Envelope Reply" at bounding box center [443, 373] width 665 height 33
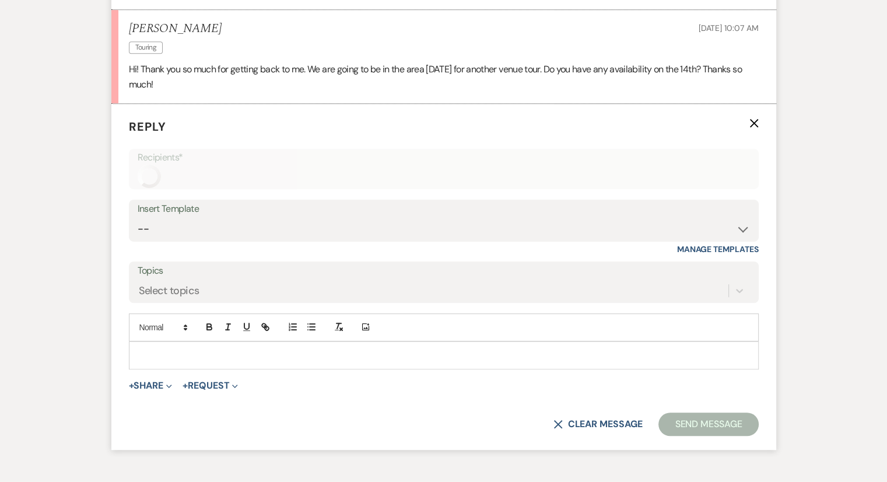
scroll to position [760, 0]
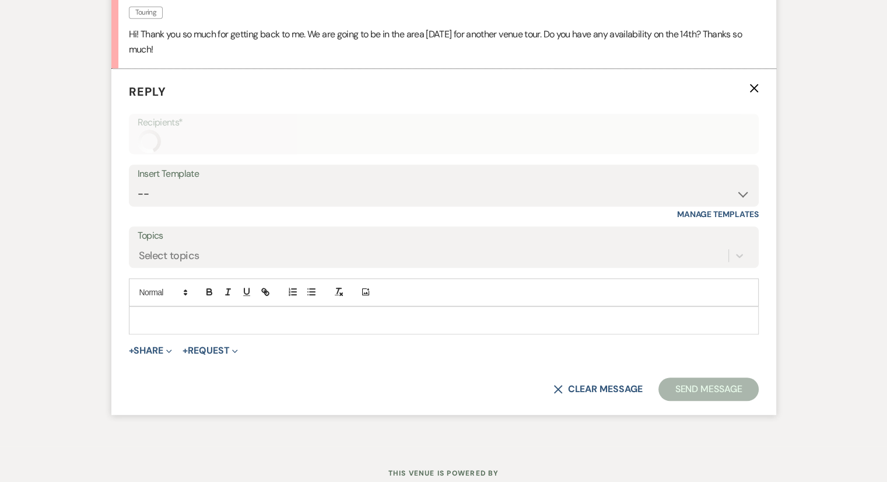
click at [163, 317] on p at bounding box center [443, 320] width 611 height 13
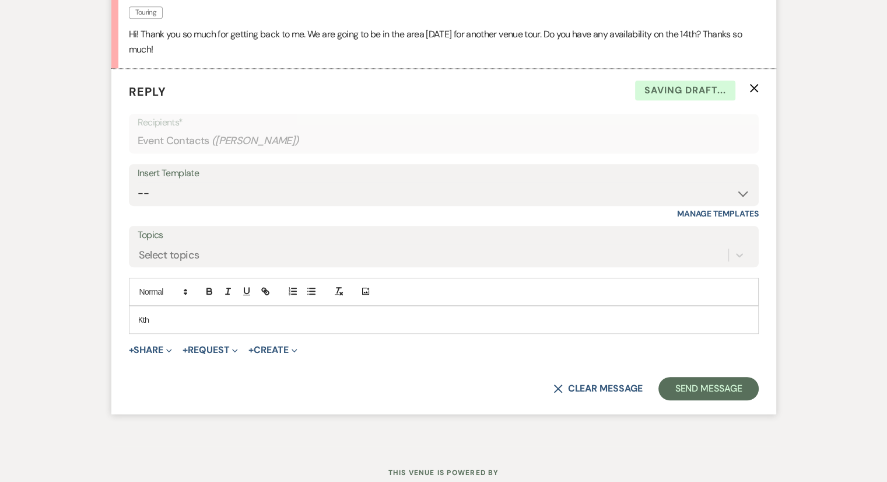
scroll to position [760, 0]
click at [180, 317] on p "Kth" at bounding box center [443, 320] width 611 height 13
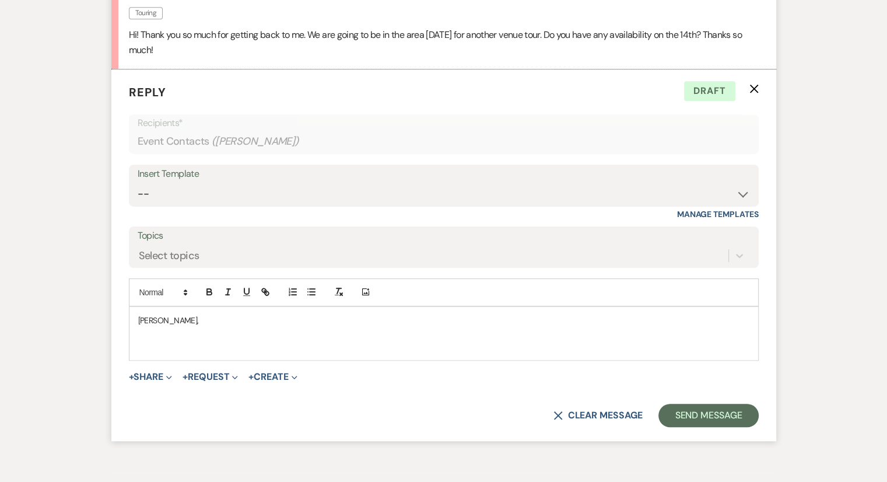
click at [181, 316] on p "[PERSON_NAME]," at bounding box center [443, 320] width 611 height 13
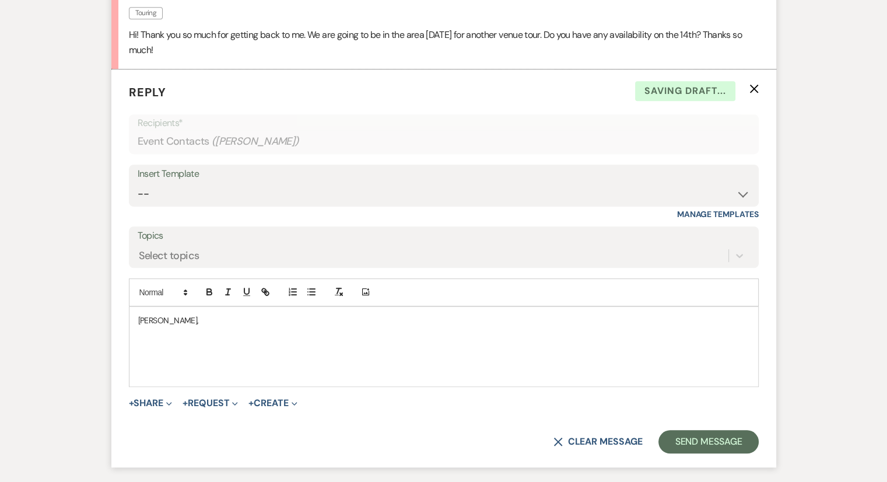
click at [254, 366] on p at bounding box center [443, 372] width 611 height 13
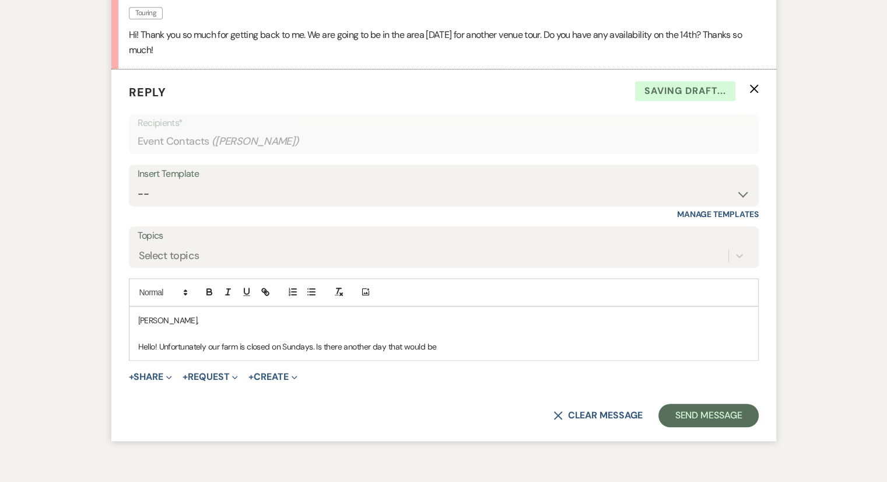
click at [460, 345] on p "Hello! Unfortunately our farm is closed on Sundays. Is there another day that w…" at bounding box center [443, 346] width 611 height 13
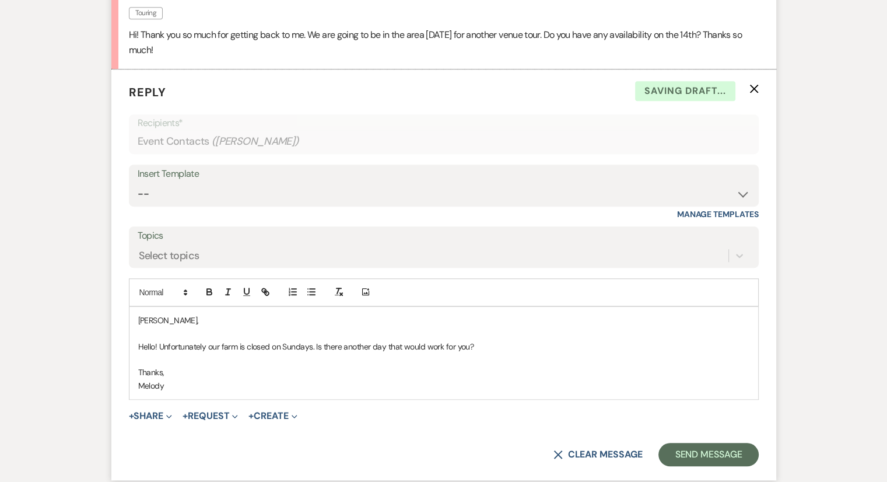
click at [222, 392] on div "[PERSON_NAME], Hello! Unfortunately our farm is closed on Sundays. Is there ano…" at bounding box center [443, 353] width 628 height 92
click at [315, 370] on p "Thanks," at bounding box center [443, 372] width 611 height 13
click at [713, 454] on button "Send Message" at bounding box center [708, 453] width 100 height 23
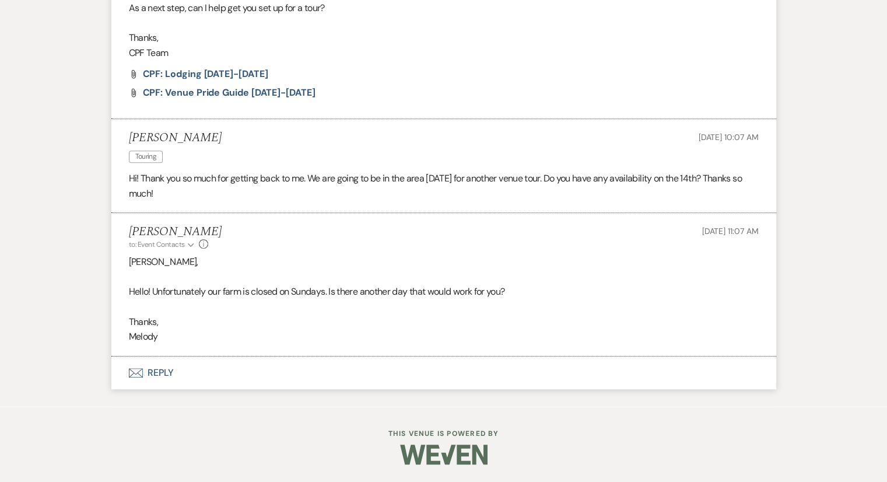
scroll to position [616, 0]
click at [73, 111] on div "Messages Tasks Payments Rental Overview Documents Contacts Notes Event Messages…" at bounding box center [443, 42] width 887 height 730
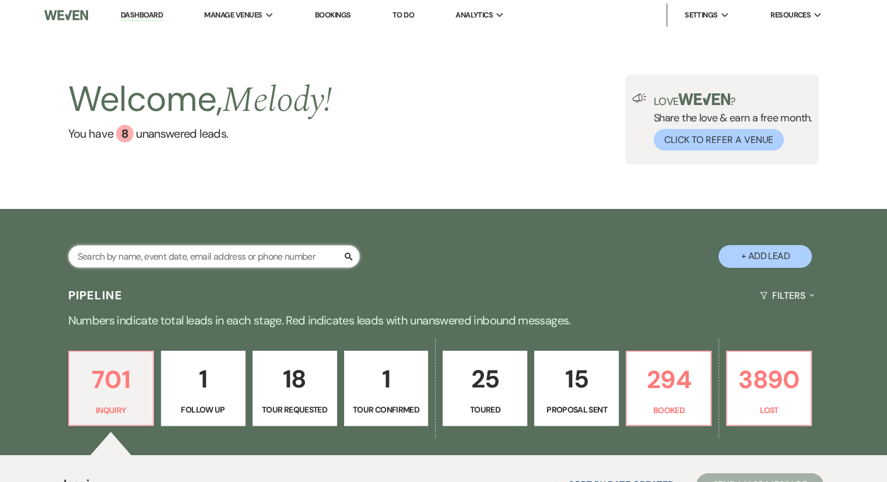
click at [264, 261] on input "text" at bounding box center [213, 256] width 291 height 23
type input "[PERSON_NAME]"
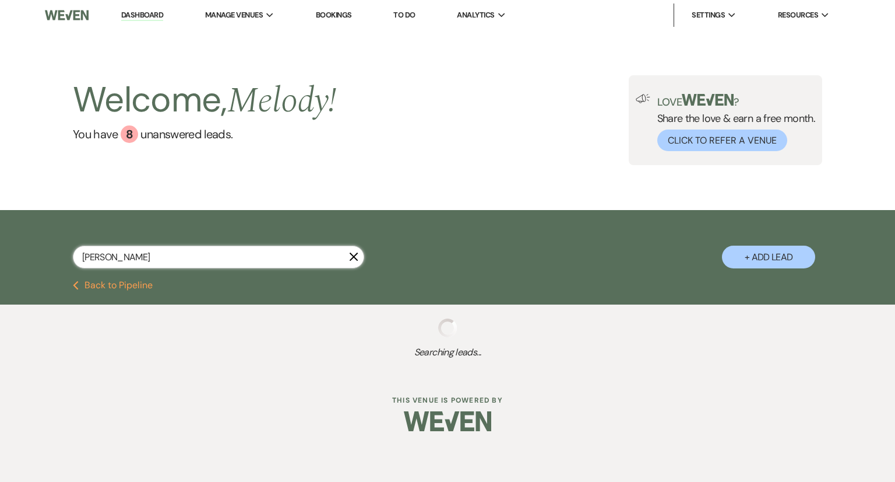
select select "8"
select select "5"
select select "8"
select select "6"
select select "8"
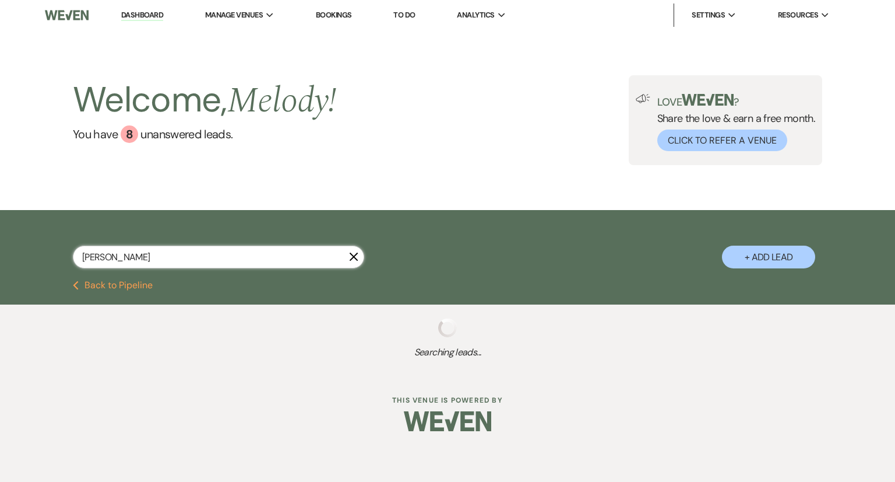
select select "5"
select select "8"
select select "5"
select select "8"
select select "5"
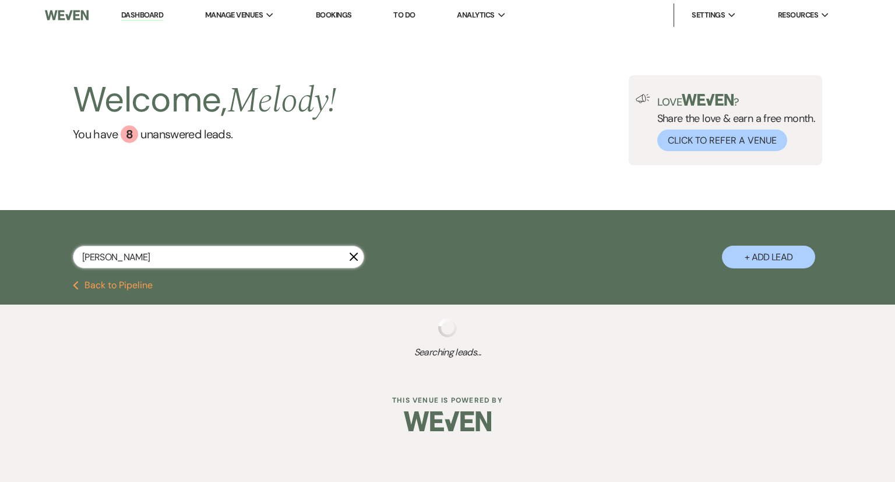
select select "8"
select select "5"
select select "8"
select select "5"
select select "8"
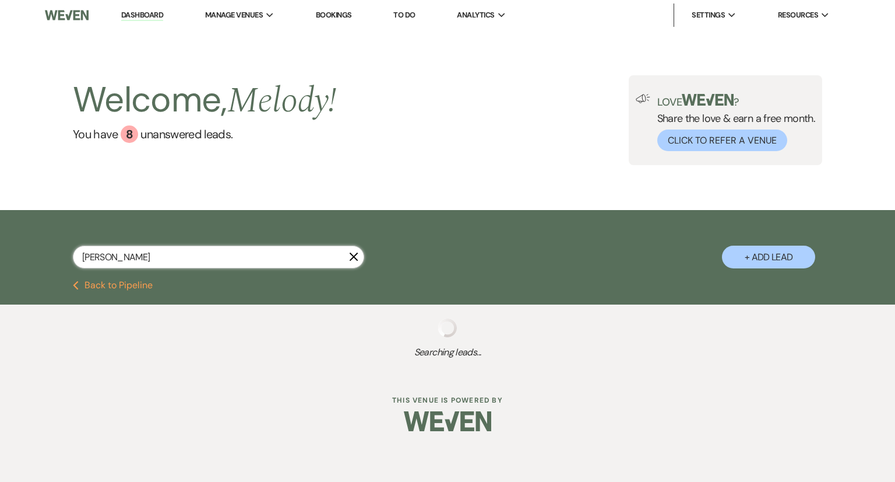
select select "5"
select select "8"
select select "5"
select select "8"
select select "5"
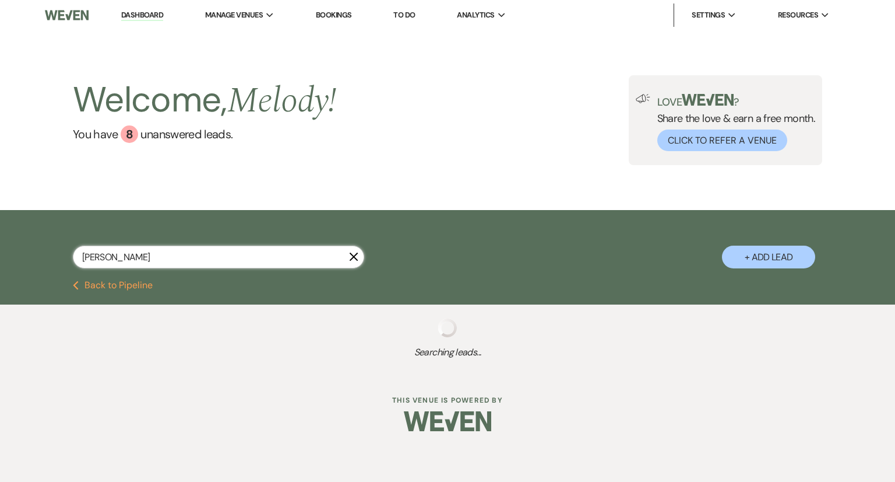
select select "8"
select select "5"
select select "8"
select select "5"
select select "8"
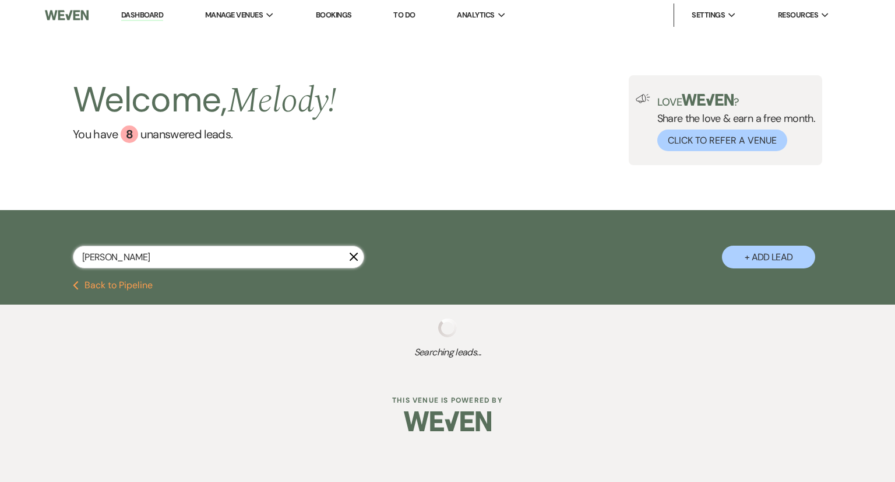
select select "5"
select select "8"
select select "5"
select select "8"
select select "5"
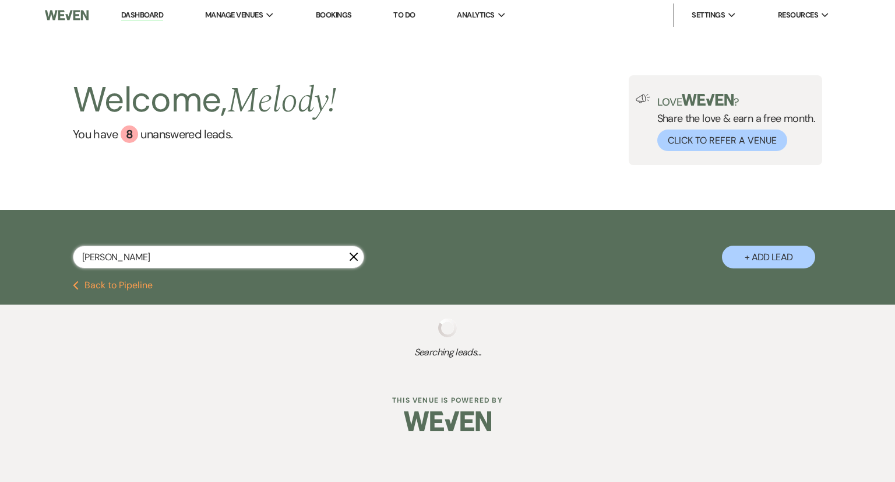
select select "8"
select select "5"
select select "8"
select select "5"
select select "8"
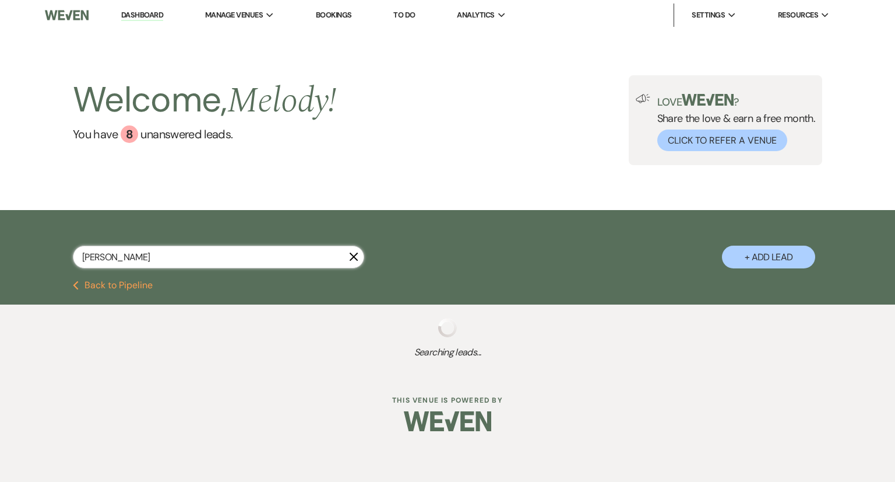
select select "5"
select select "8"
select select "5"
select select "8"
select select "5"
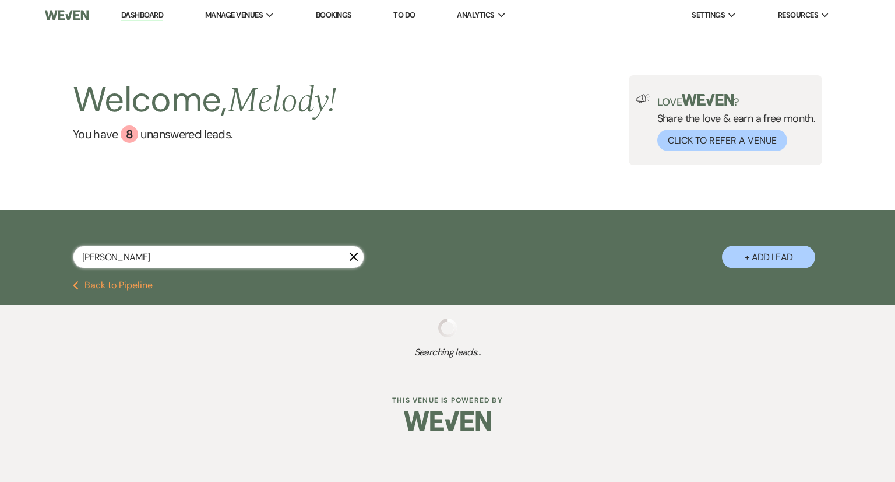
select select "8"
select select "5"
select select "8"
select select "5"
select select "8"
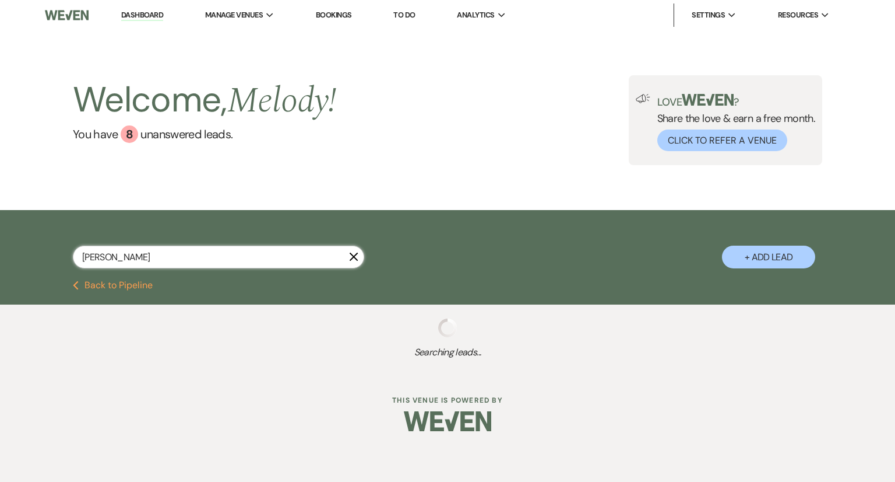
select select "5"
select select "8"
select select "5"
select select "8"
select select "5"
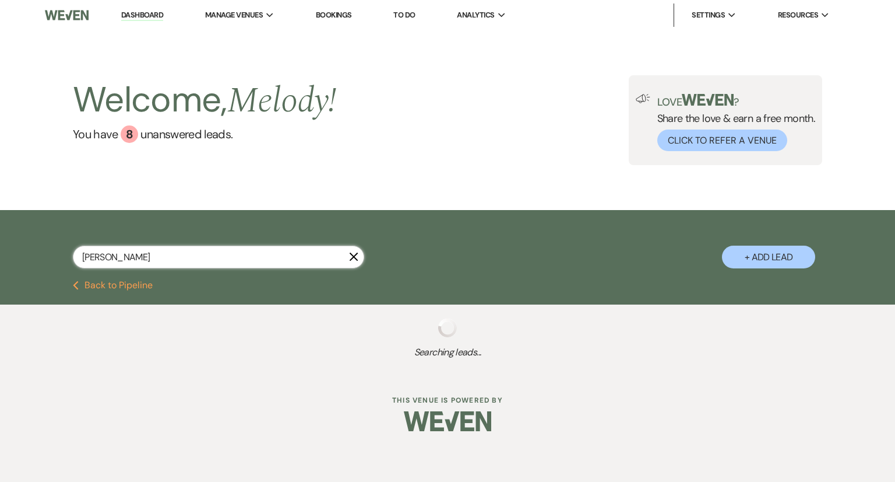
select select "8"
select select "5"
select select "8"
select select "5"
select select "8"
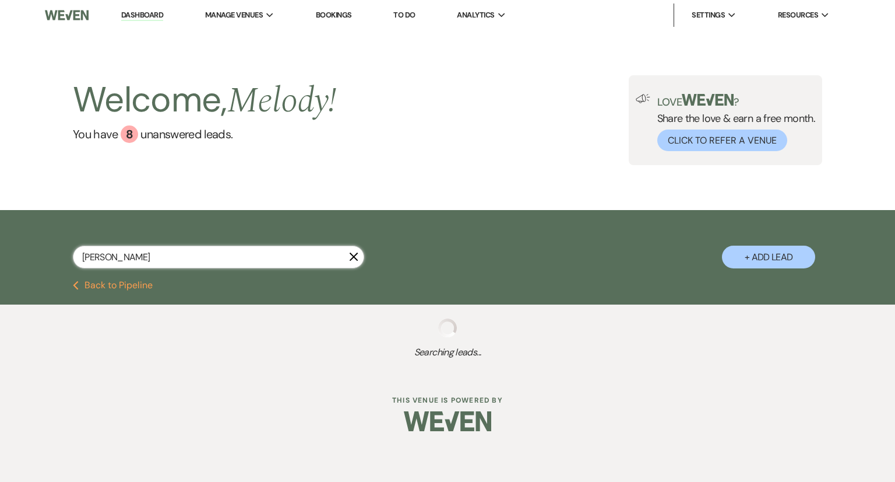
select select "5"
select select "8"
select select "5"
select select "8"
select select "5"
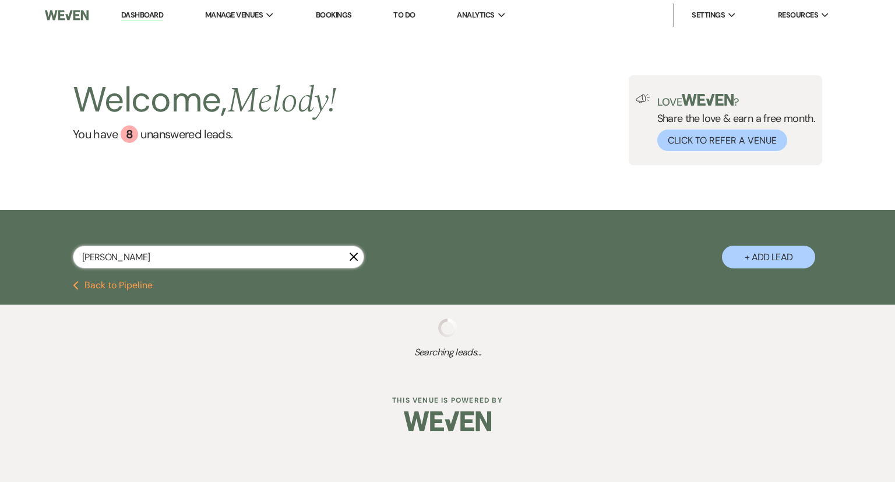
select select "8"
select select "5"
select select "8"
select select "5"
select select "8"
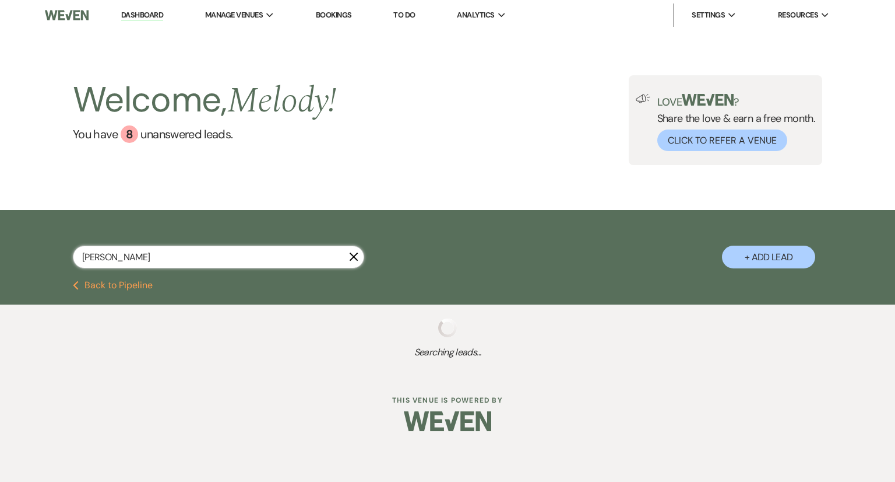
select select "5"
select select "8"
select select "6"
select select "8"
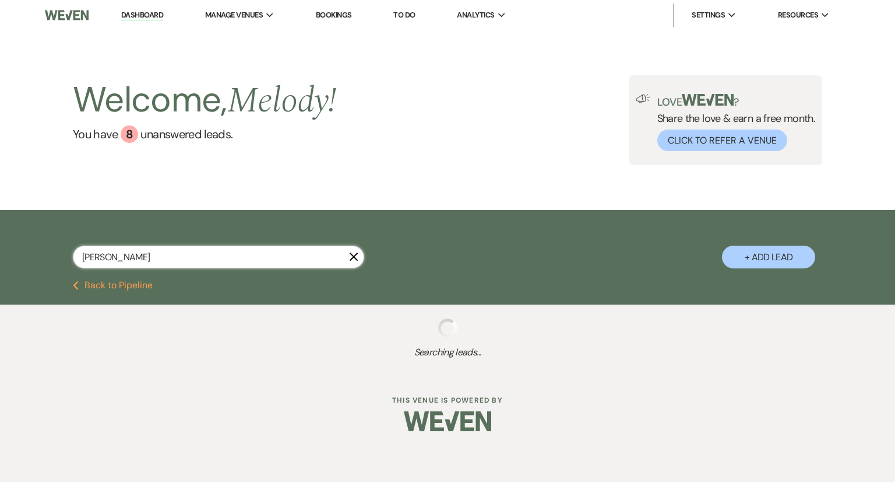
select select "5"
select select "8"
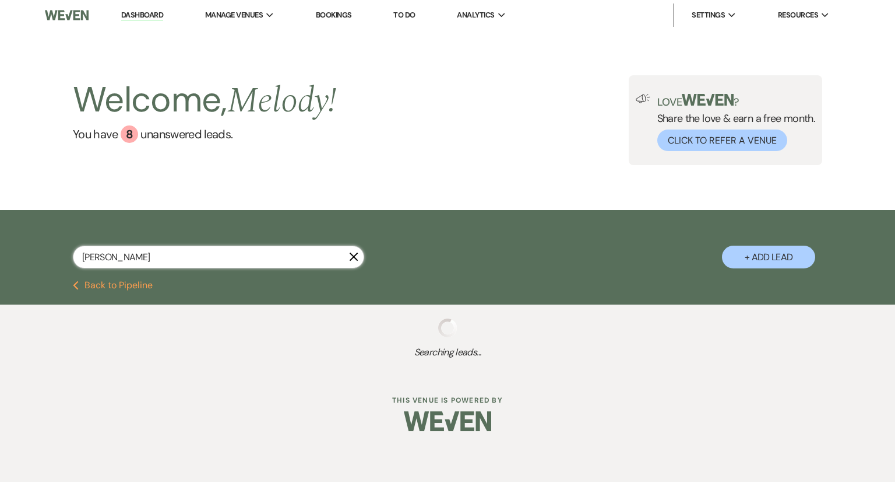
select select "8"
select select "5"
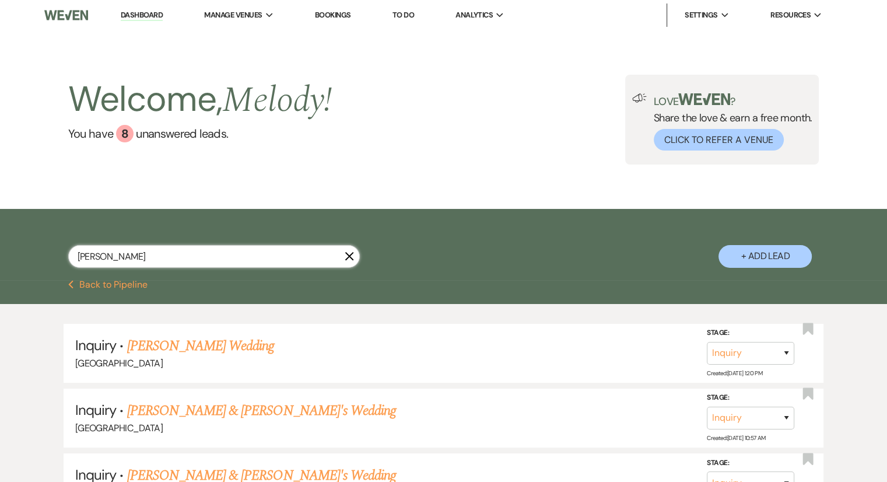
type input "[PERSON_NAME]"
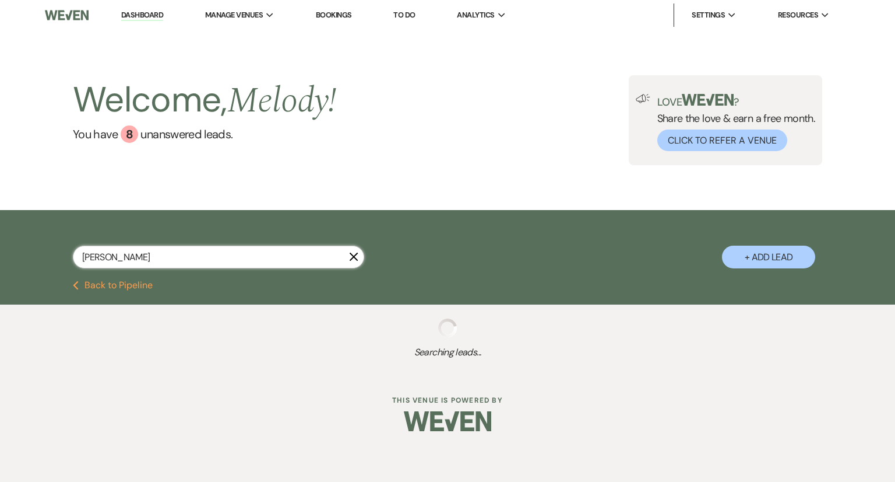
select select "8"
select select "5"
select select "8"
select select "6"
select select "8"
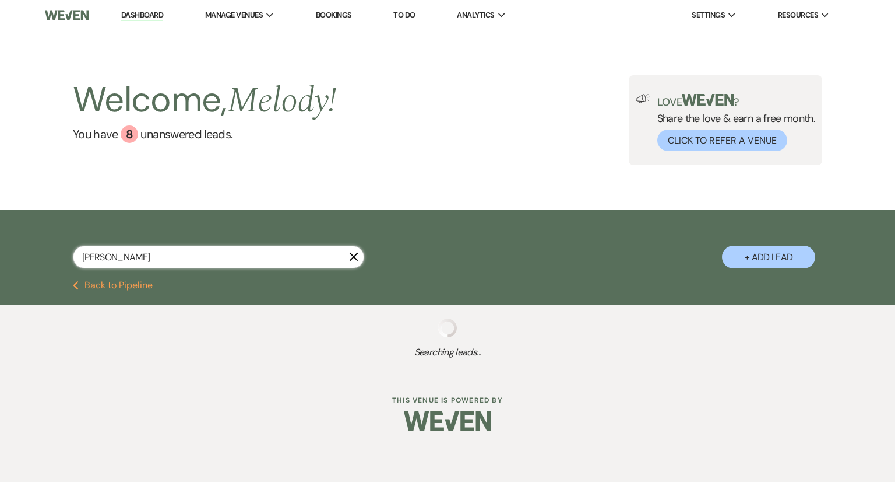
select select "5"
select select "8"
select select "5"
select select "8"
select select "5"
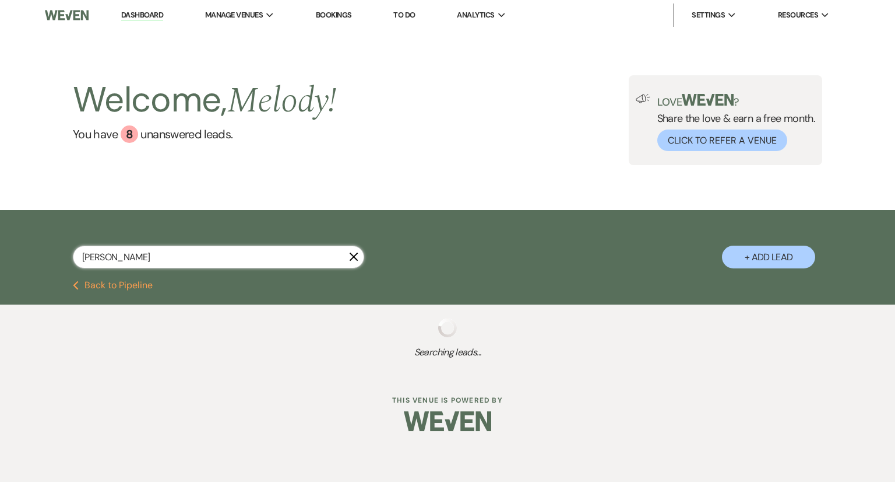
select select "8"
select select "5"
select select "8"
select select "5"
select select "8"
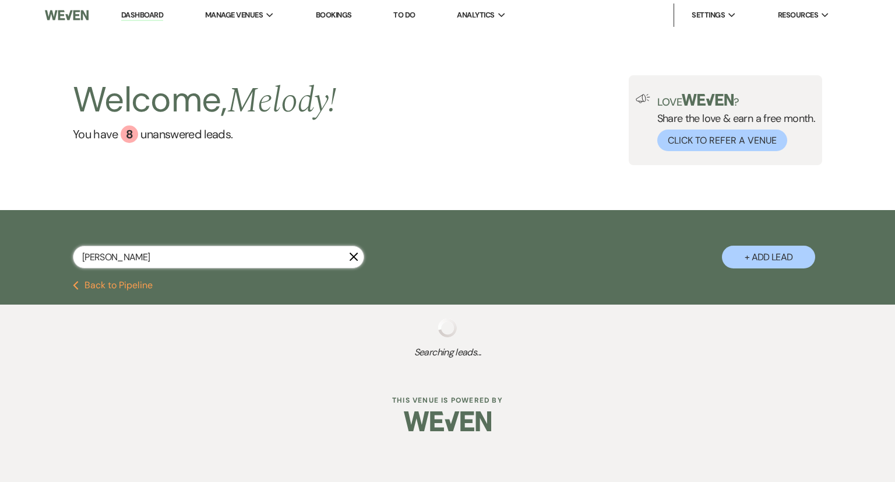
select select "5"
select select "8"
select select "5"
select select "8"
select select "5"
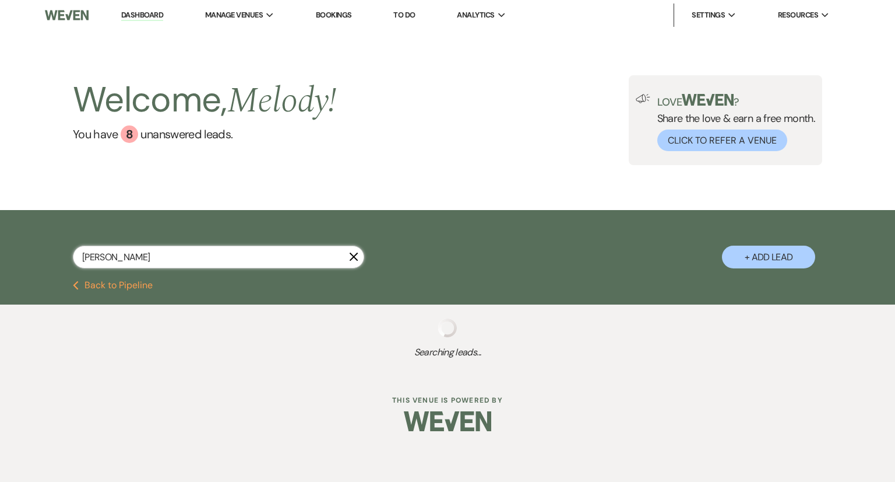
select select "8"
select select "5"
select select "8"
select select "5"
select select "8"
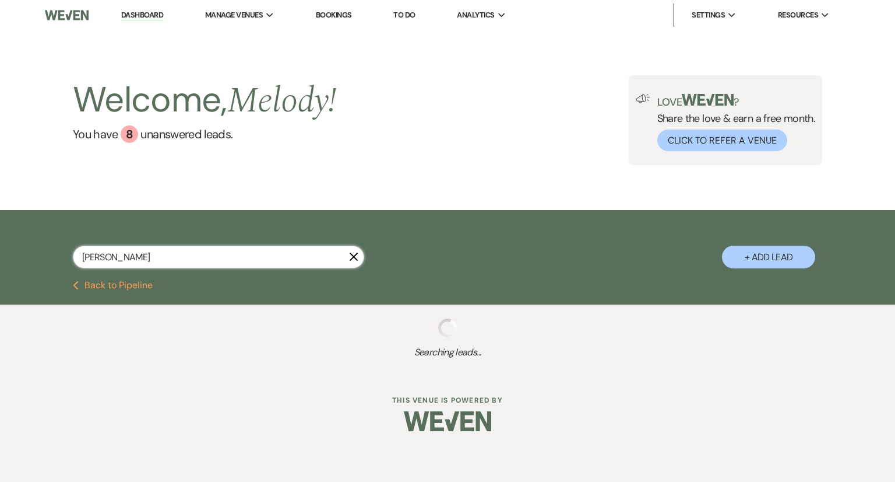
select select "5"
select select "8"
select select "5"
select select "8"
select select "5"
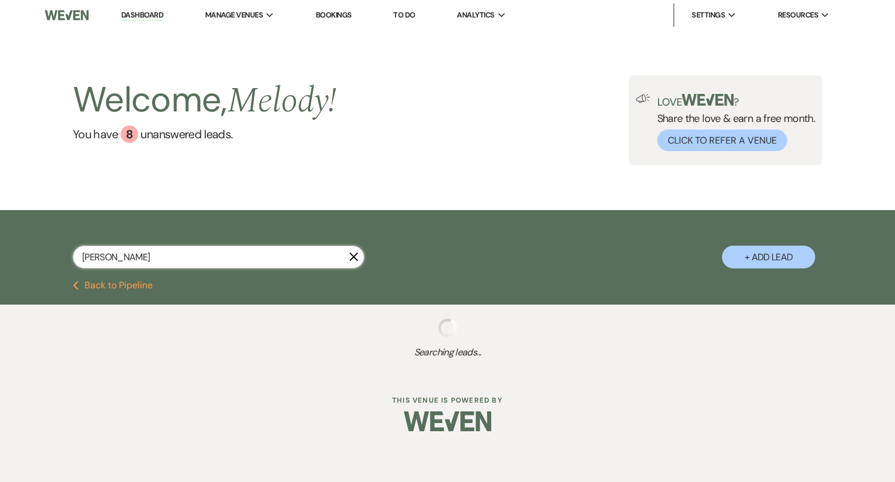
select select "8"
select select "5"
select select "8"
select select "5"
select select "8"
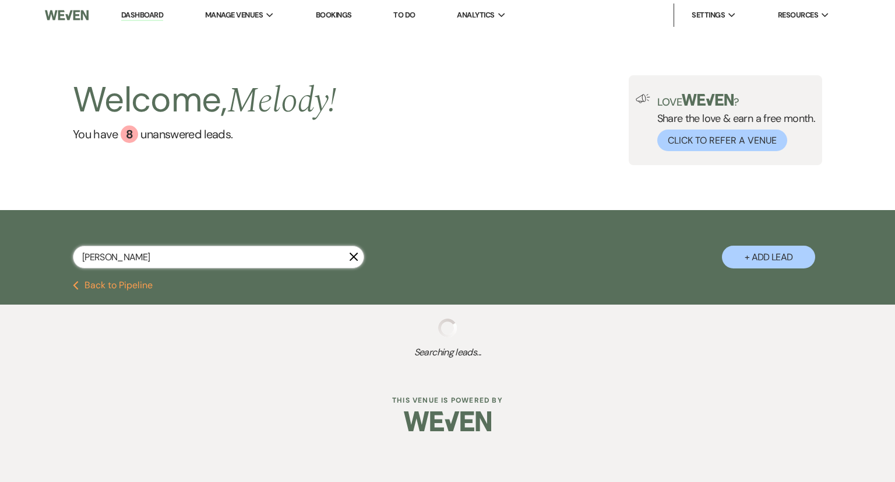
select select "5"
select select "8"
select select "5"
select select "8"
select select "5"
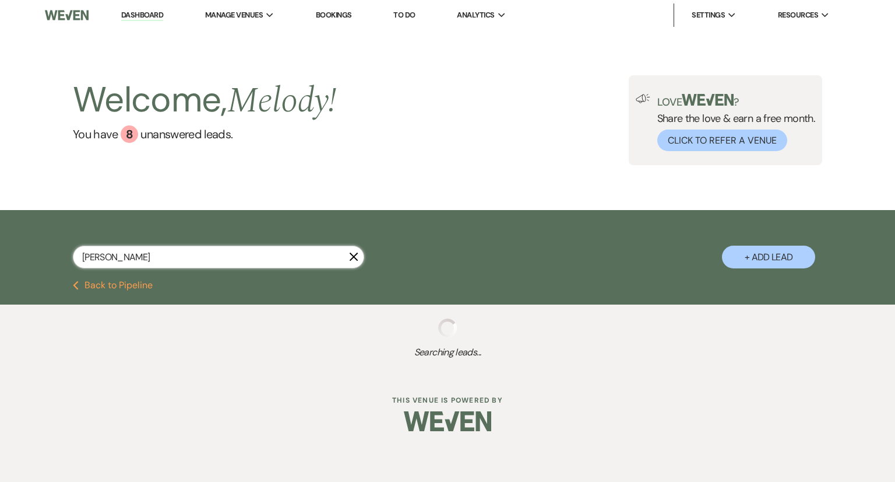
select select "8"
select select "5"
select select "8"
select select "5"
select select "8"
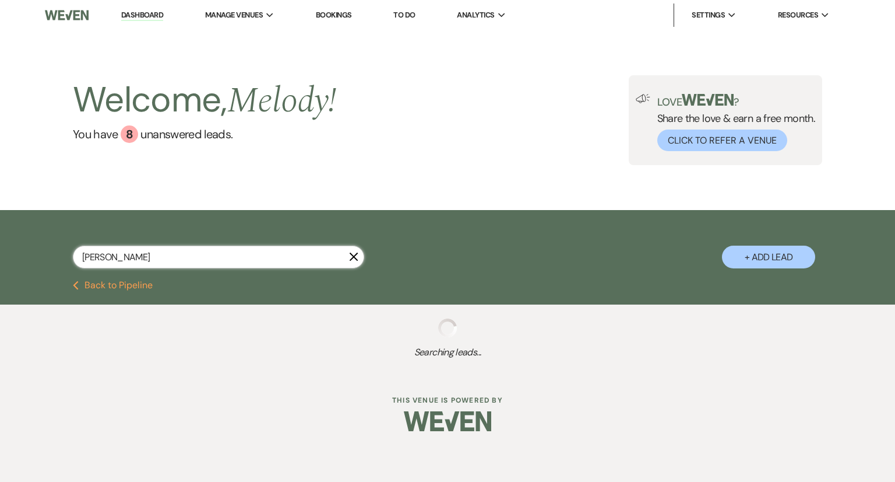
select select "5"
select select "8"
select select "5"
select select "8"
select select "5"
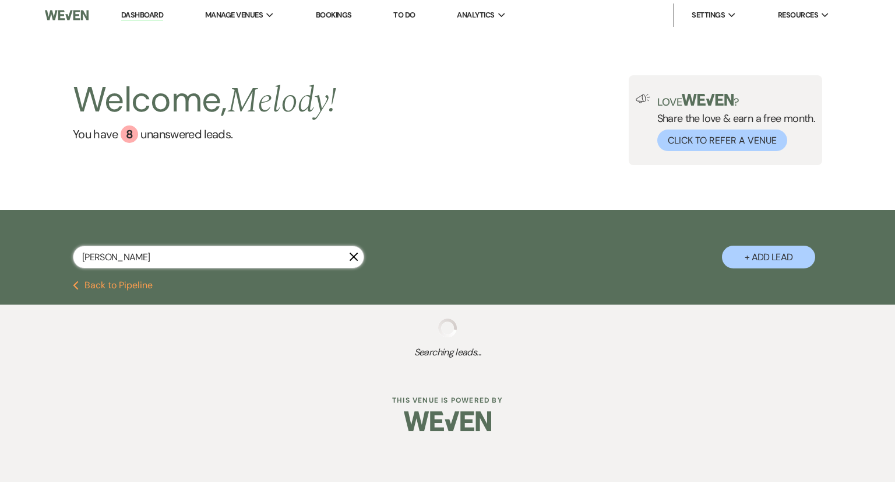
select select "8"
select select "5"
select select "8"
select select "5"
select select "8"
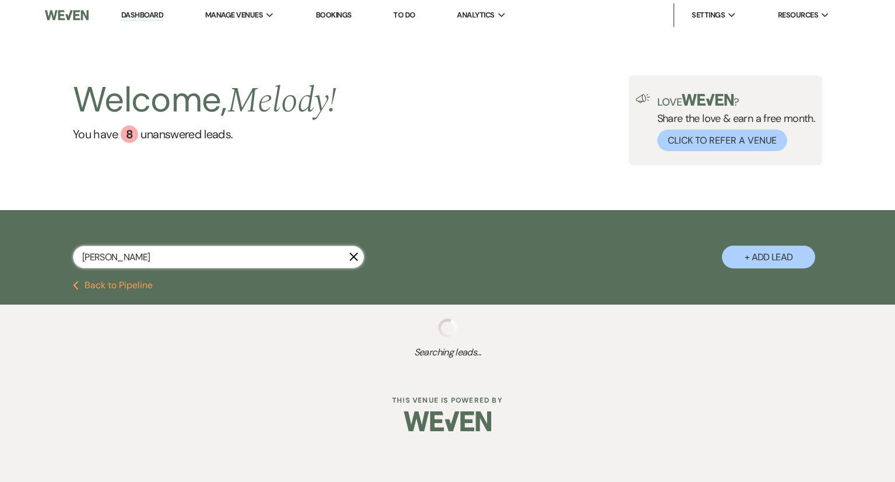
select select "5"
select select "8"
select select "4"
select select "8"
select select "5"
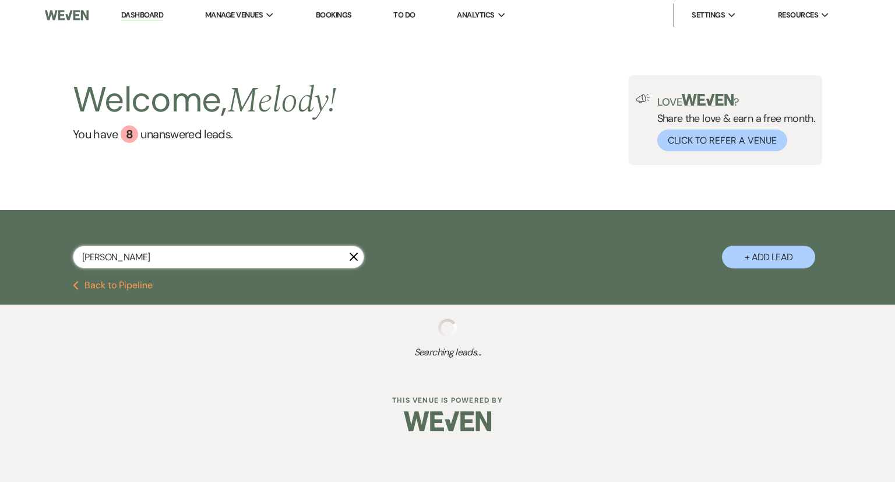
select select "8"
select select "5"
select select "8"
select select "5"
select select "8"
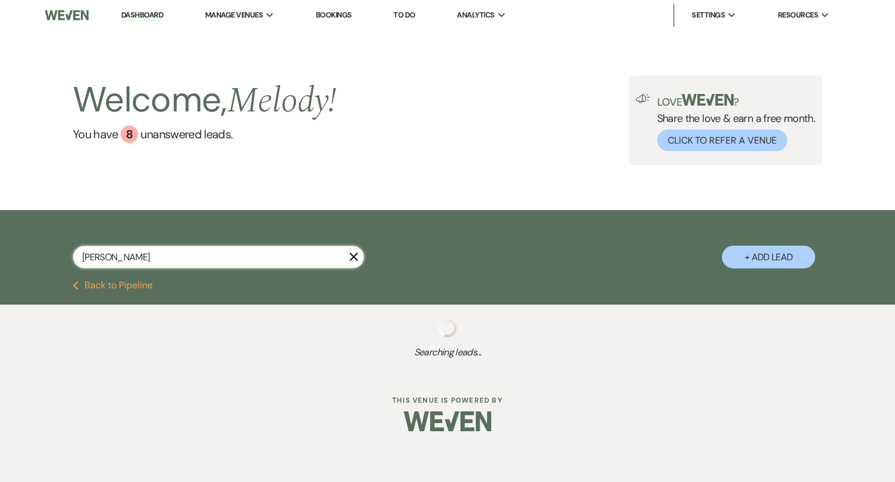
select select "5"
select select "8"
select select "5"
select select "8"
select select "6"
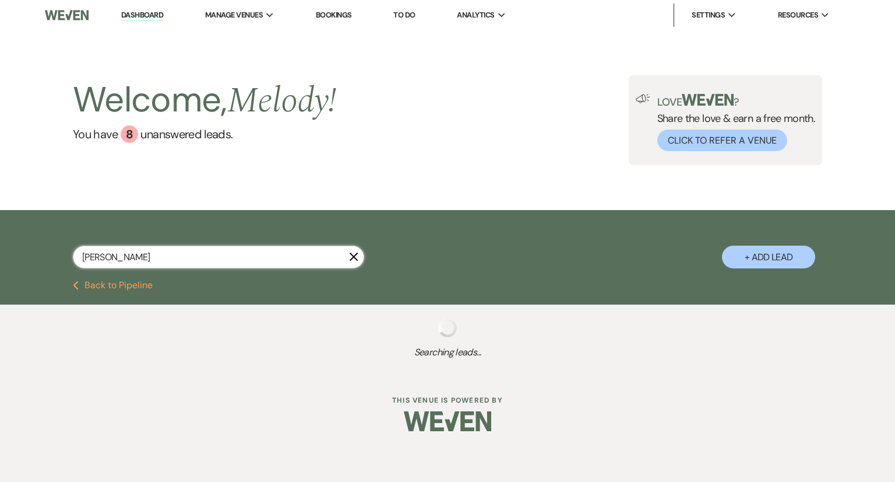
select select "8"
select select "5"
select select "8"
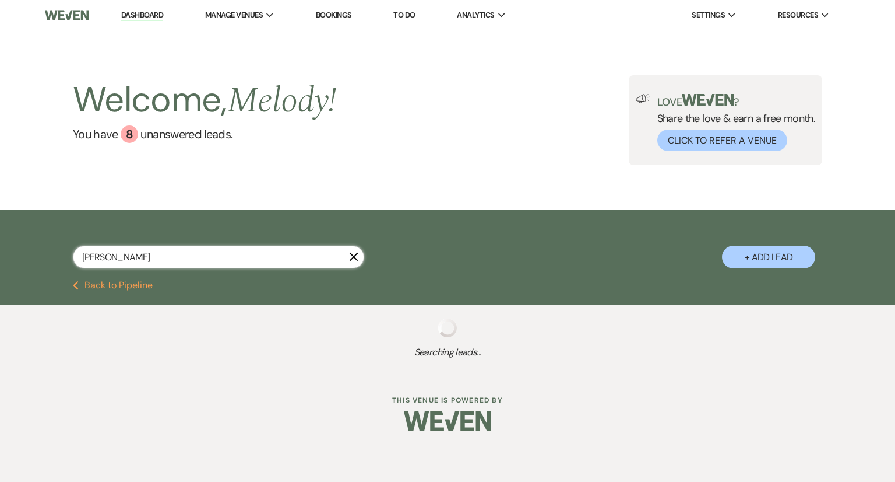
select select "8"
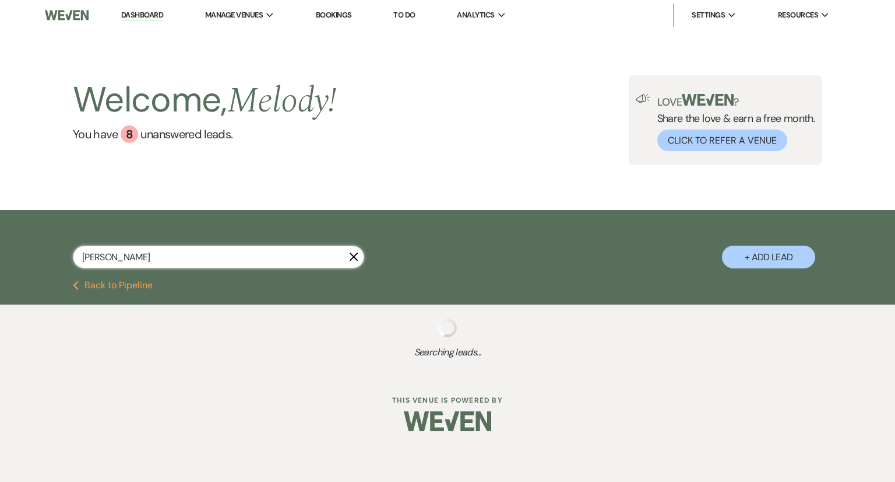
select select "5"
select select "8"
select select "5"
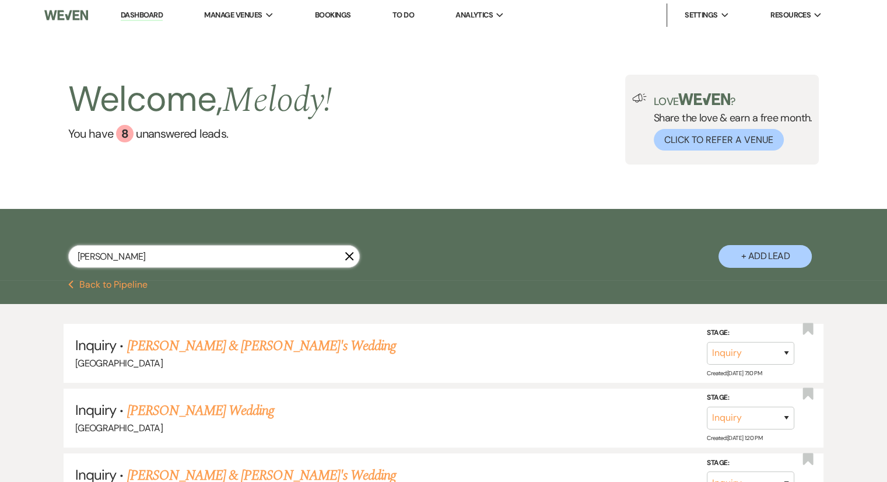
type input "[PERSON_NAME]"
click at [768, 252] on button "+ Add Lead" at bounding box center [764, 256] width 93 height 23
select select "541"
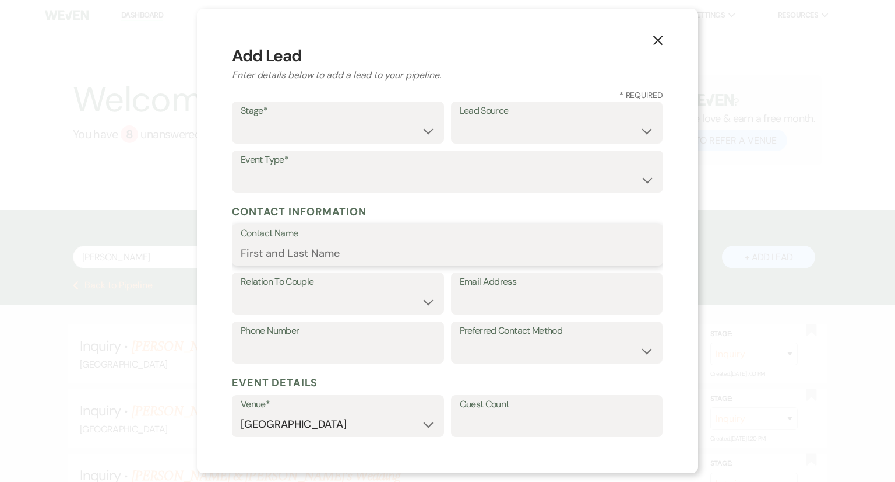
click at [246, 248] on input "Contact Name" at bounding box center [448, 252] width 414 height 23
type input "[PERSON_NAME]"
click at [298, 356] on input "Phone Number" at bounding box center [338, 350] width 195 height 23
type input "8285080547"
click at [529, 361] on select "Email Phone Text" at bounding box center [557, 350] width 195 height 23
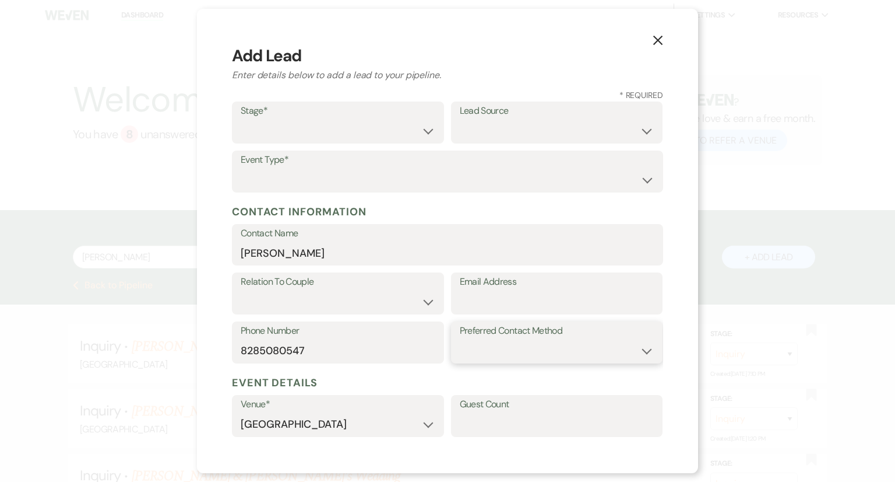
select select "email"
click at [460, 339] on select "Email Phone Text" at bounding box center [557, 350] width 195 height 23
click at [470, 299] on input "Email Address" at bounding box center [557, 301] width 195 height 23
click at [485, 303] on input "[EMAIL_ADDRESS][DOMAIN_NAME]" at bounding box center [557, 301] width 195 height 23
type input "[EMAIL_ADDRESS][DOMAIN_NAME]"
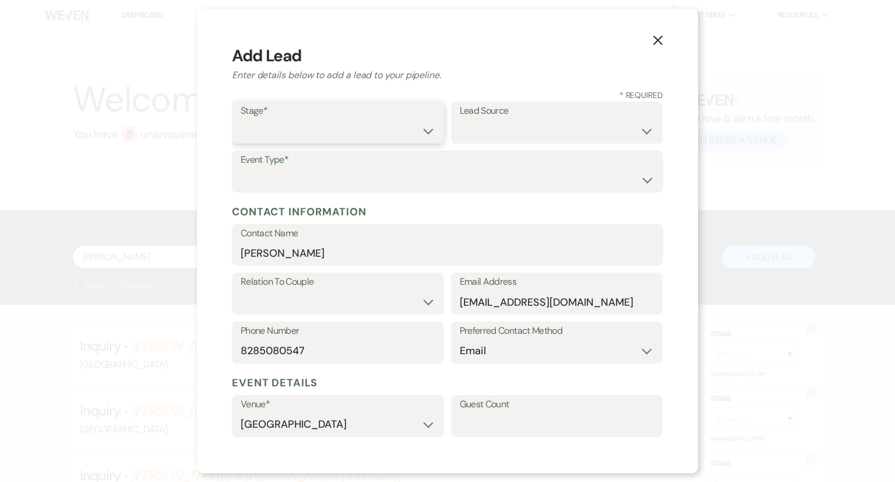
click at [288, 134] on select "Inquiry Follow Up Tour Requested Tour Confirmed Toured Proposal Sent Booked Lost" at bounding box center [338, 131] width 195 height 23
select select "1"
click at [241, 120] on select "Inquiry Follow Up Tour Requested Tour Confirmed Toured Proposal Sent Booked Lost" at bounding box center [338, 131] width 195 height 23
click at [508, 136] on select "Weven Venue Website Instagram Facebook Pinterest Google The Knot Wedding Wire H…" at bounding box center [557, 131] width 195 height 23
select select "12"
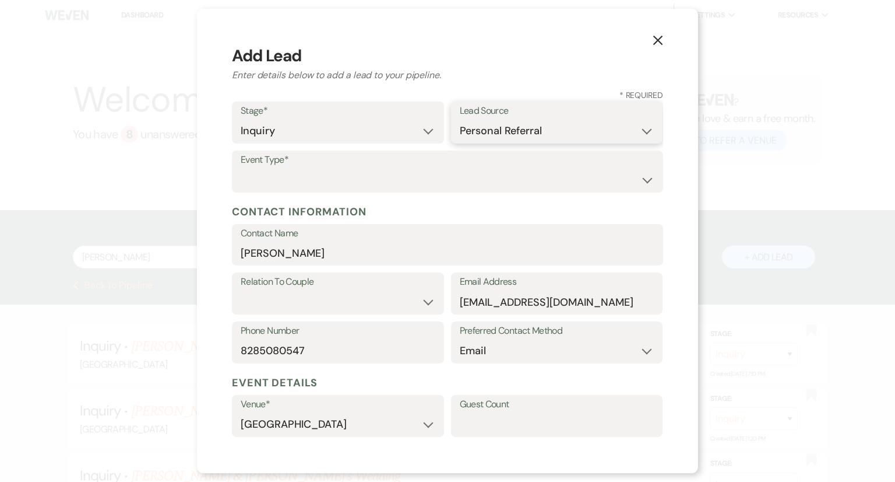
click at [460, 120] on select "Weven Venue Website Instagram Facebook Pinterest Google The Knot Wedding Wire H…" at bounding box center [557, 131] width 195 height 23
click at [296, 184] on select "Wedding Anniversary Party Baby Shower Bachelorette / Bachelor Party Birthday Pa…" at bounding box center [448, 179] width 414 height 23
select select "1"
click at [241, 168] on select "Wedding Anniversary Party Baby Shower Bachelorette / Bachelor Party Birthday Pa…" at bounding box center [448, 179] width 414 height 23
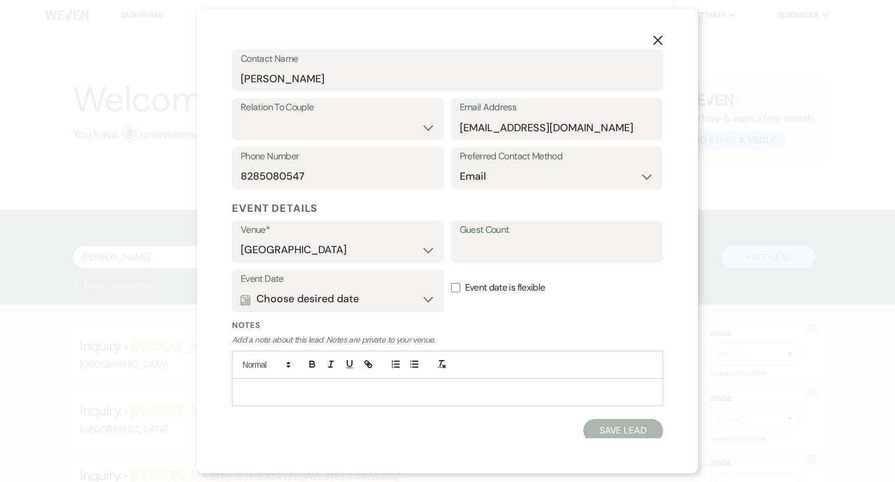
scroll to position [178, 0]
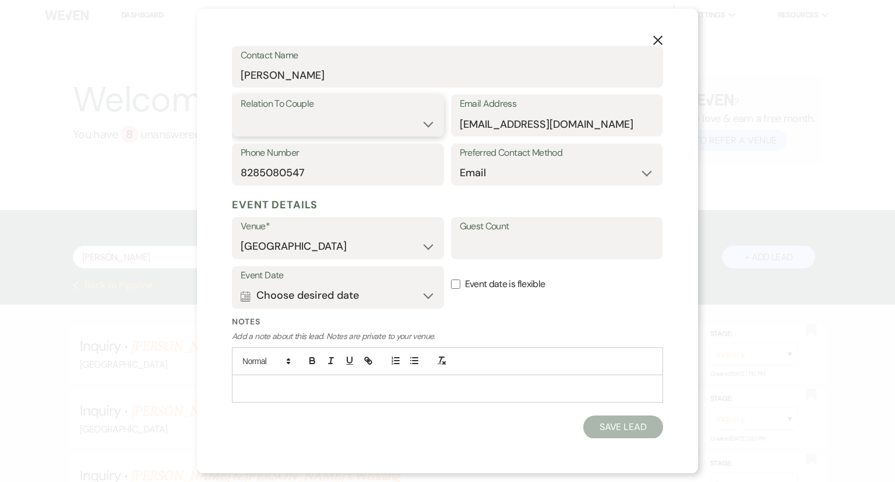
click at [271, 134] on select "Couple Planner Parent of Couple Family Member Friend Other" at bounding box center [338, 124] width 195 height 23
select select "1"
click at [241, 113] on select "Couple Planner Parent of Couple Family Member Friend Other" at bounding box center [338, 124] width 195 height 23
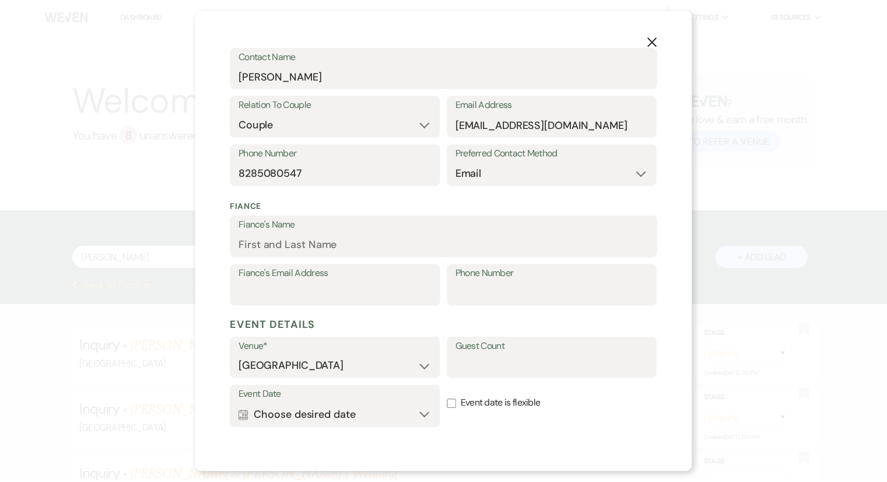
scroll to position [298, 0]
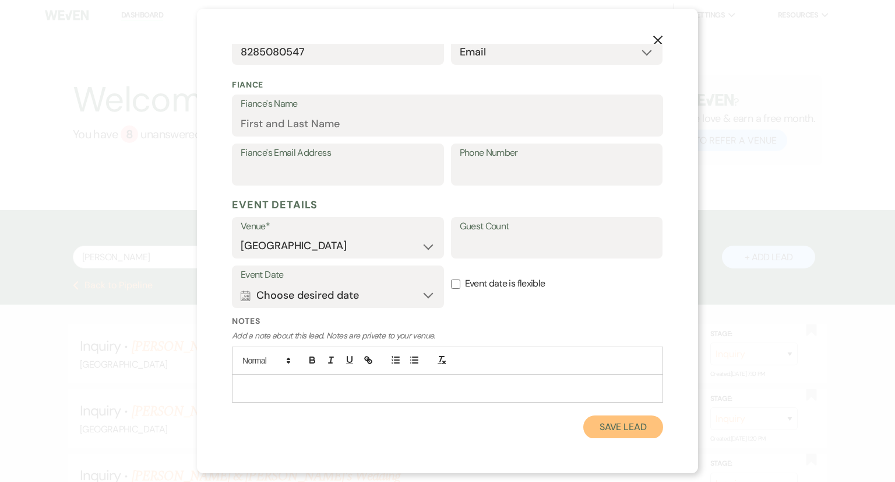
click at [626, 430] on button "Save Lead" at bounding box center [624, 426] width 80 height 23
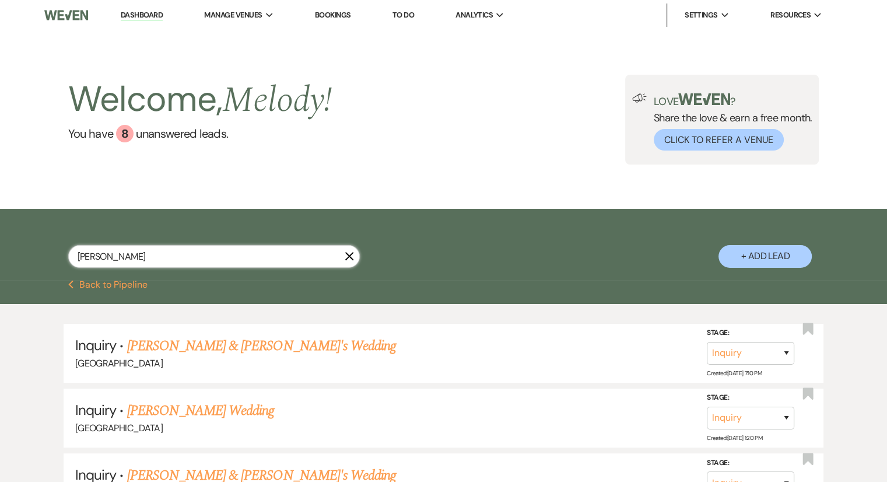
click at [205, 256] on input "[PERSON_NAME]" at bounding box center [213, 256] width 291 height 23
type input "[PERSON_NAME]"
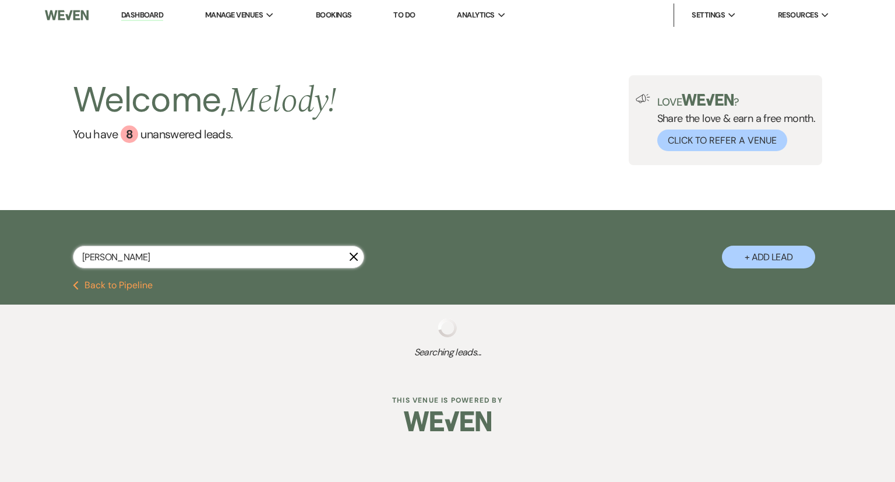
select select "8"
select select "5"
select select "8"
select select "6"
select select "8"
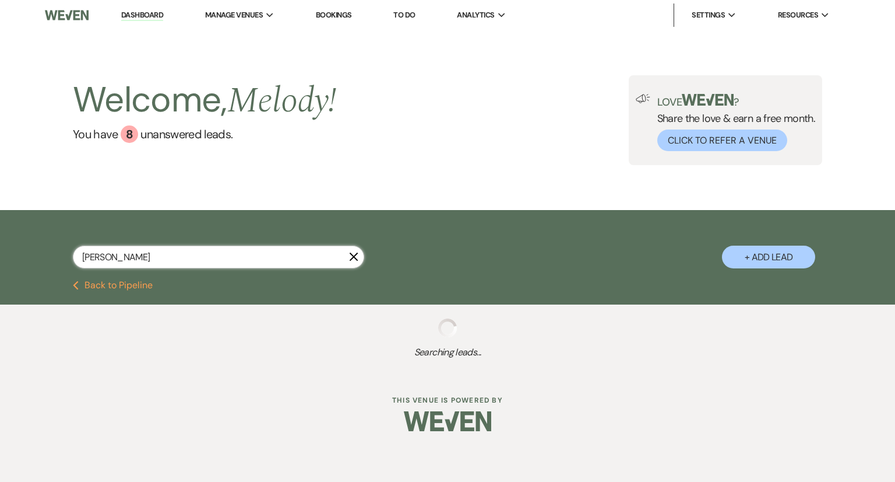
select select "5"
select select "8"
select select "5"
select select "8"
select select "5"
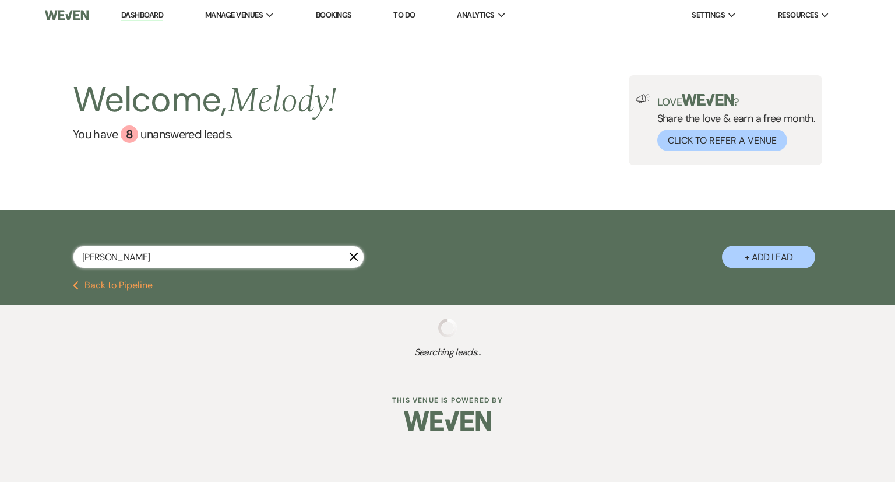
select select "8"
select select "5"
select select "8"
select select "5"
select select "8"
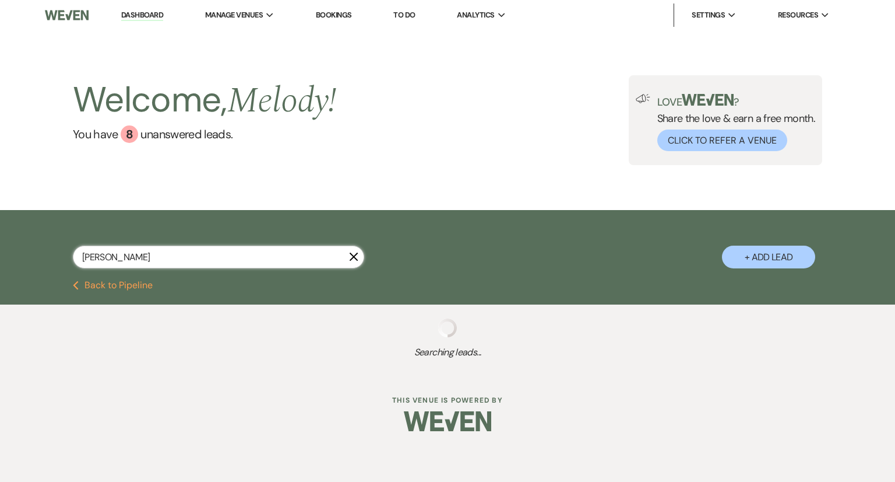
select select "5"
select select "8"
select select "5"
select select "8"
select select "5"
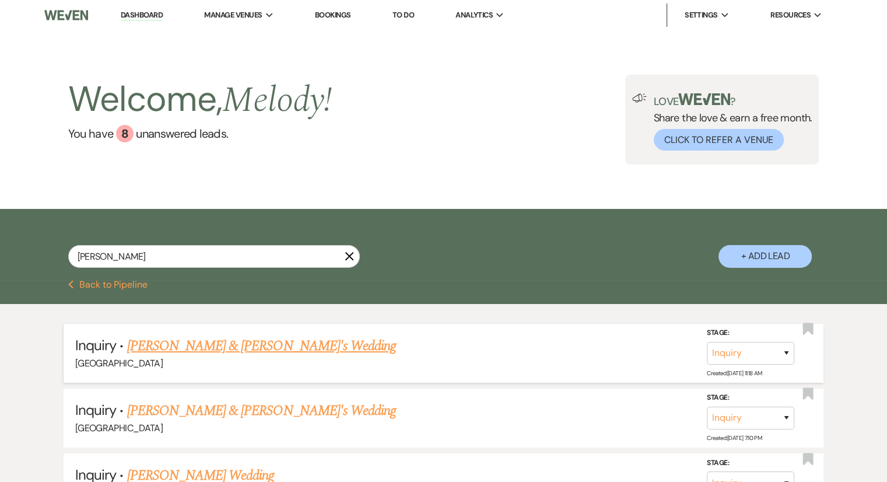
click at [224, 343] on link "[PERSON_NAME] & [PERSON_NAME]'s Wedding" at bounding box center [261, 345] width 269 height 21
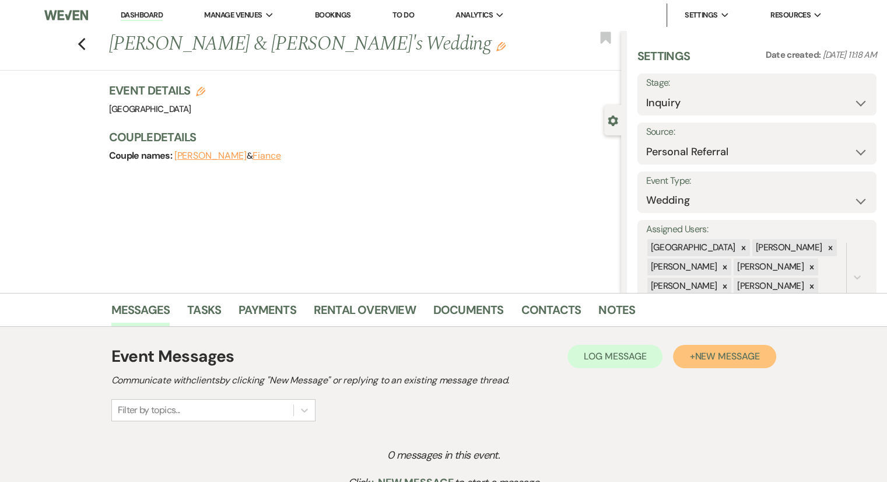
click at [712, 358] on span "New Message" at bounding box center [726, 356] width 65 height 12
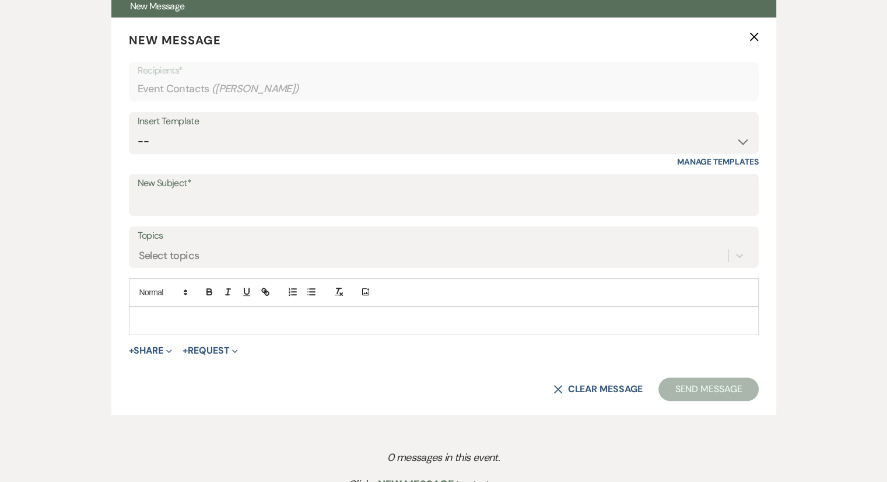
scroll to position [442, 0]
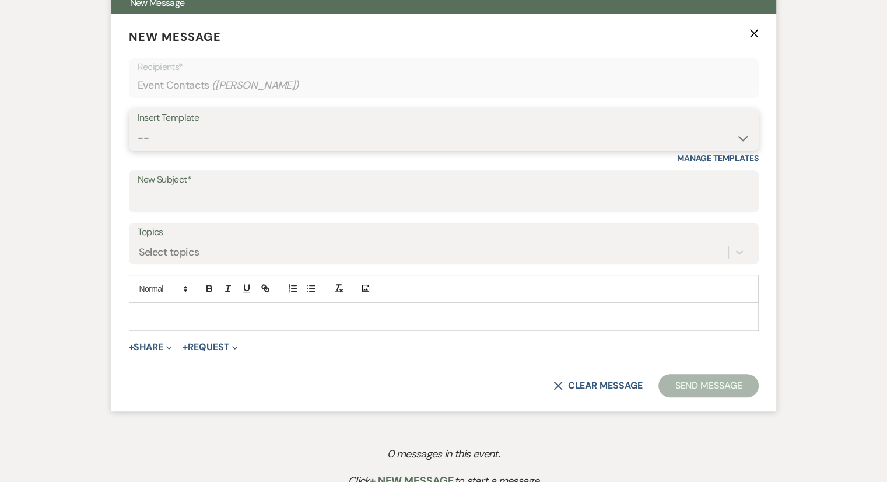
click at [247, 127] on select "-- Weven Planning Portal Introduction (Booked Events) Congratulations on choosi…" at bounding box center [444, 138] width 612 height 23
click at [138, 127] on select "-- Weven Planning Portal Introduction (Booked Events) Congratulations on choosi…" at bounding box center [444, 138] width 612 height 23
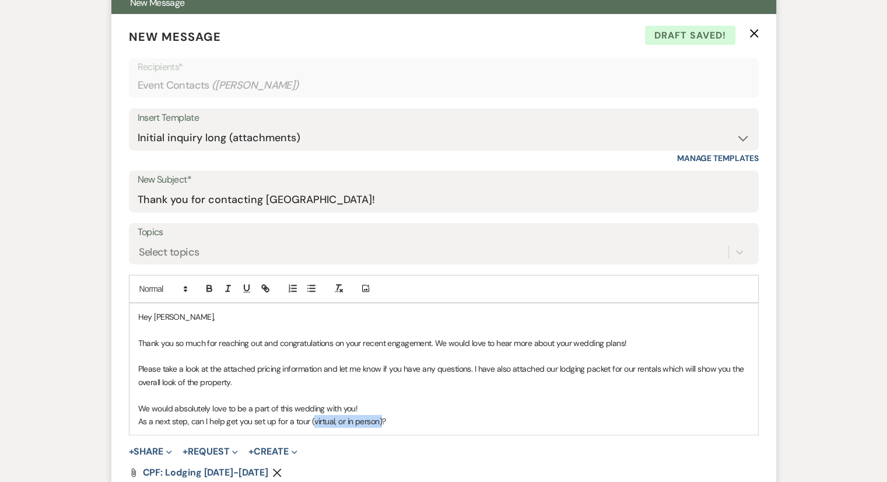
drag, startPoint x: 382, startPoint y: 423, endPoint x: 313, endPoint y: 423, distance: 68.8
click at [313, 423] on p "As a next step, can I help get you set up for a tour (virtual, or in person)?" at bounding box center [443, 420] width 611 height 13
click at [340, 410] on p "We would absolutely love to be a part of this wedding with you!" at bounding box center [443, 408] width 611 height 13
click at [330, 427] on div "Hey [PERSON_NAME], Thank you so much for reaching out and congratulations on yo…" at bounding box center [443, 369] width 628 height 132
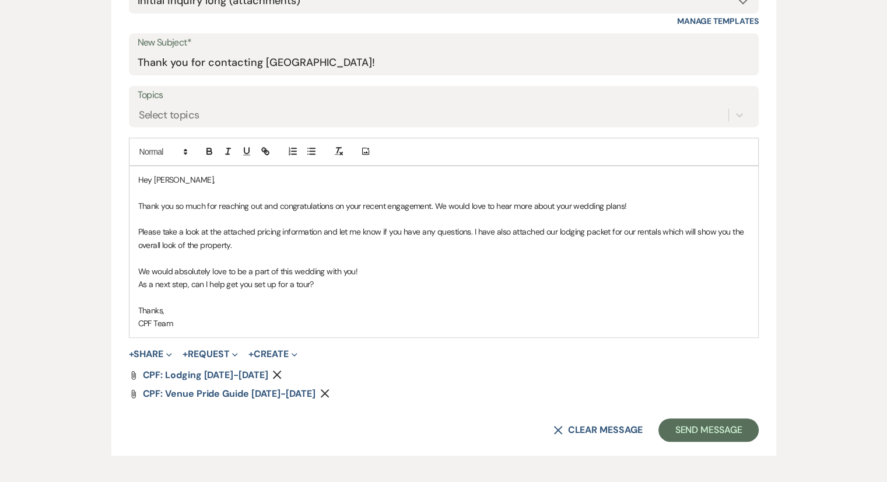
scroll to position [624, 0]
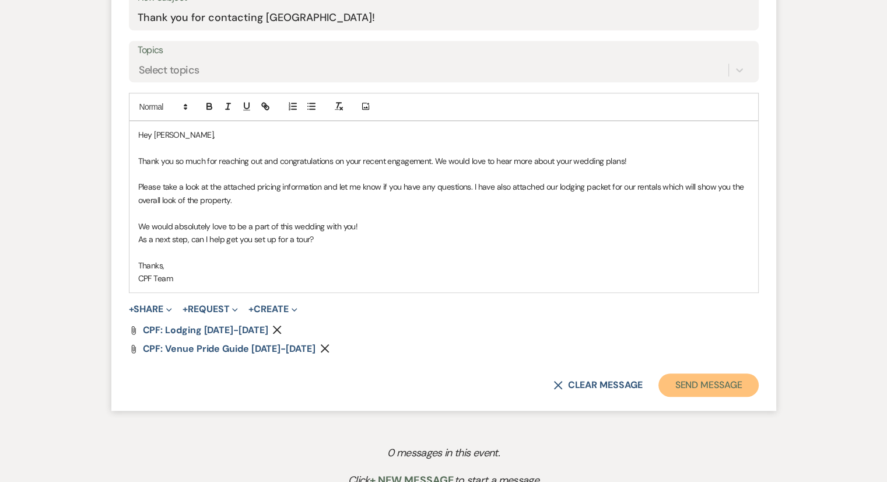
click at [717, 385] on button "Send Message" at bounding box center [708, 384] width 100 height 23
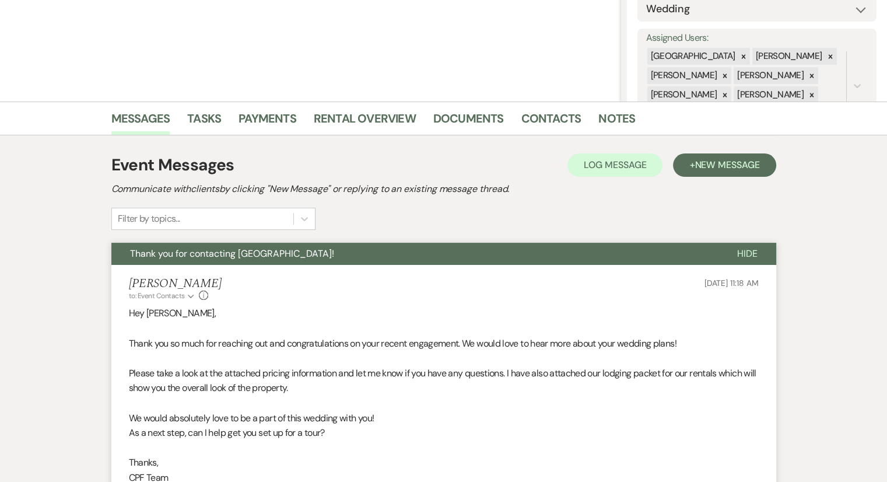
scroll to position [0, 0]
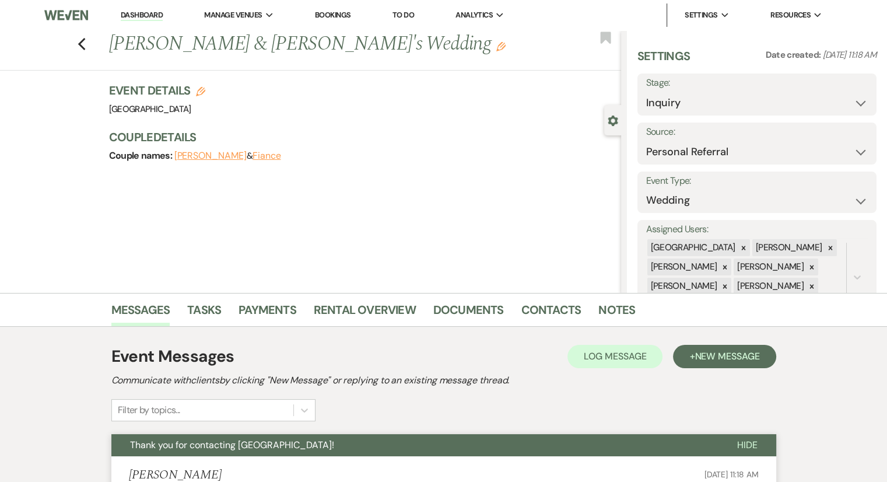
click at [90, 48] on div "Previous [PERSON_NAME] & [PERSON_NAME]'s Wedding Edit Bookmark" at bounding box center [307, 50] width 627 height 40
click at [83, 47] on icon "Previous" at bounding box center [82, 44] width 9 height 14
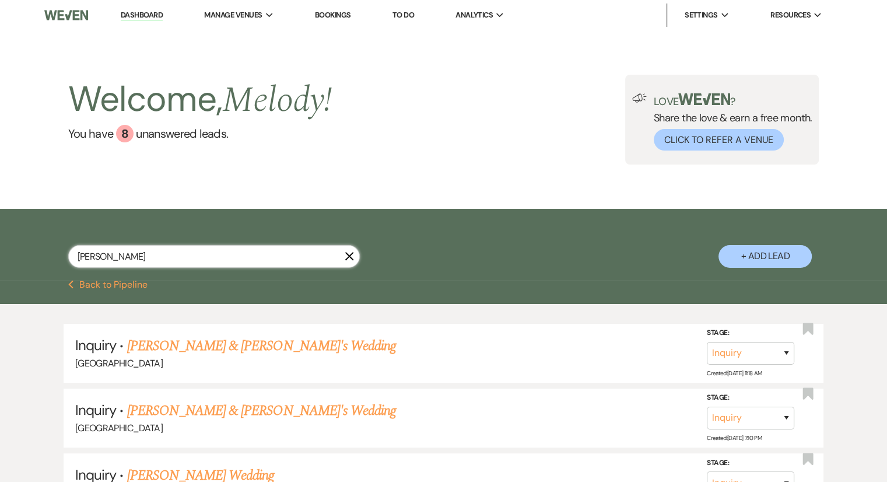
click at [152, 257] on input "[PERSON_NAME]" at bounding box center [213, 256] width 291 height 23
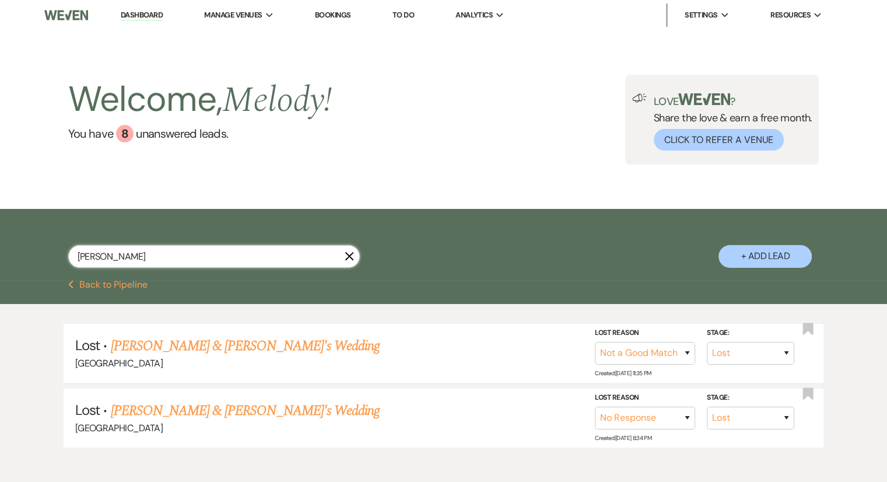
click at [135, 257] on input "[PERSON_NAME]" at bounding box center [213, 256] width 291 height 23
click at [135, 257] on input "text" at bounding box center [213, 256] width 291 height 23
click at [135, 254] on input "text" at bounding box center [213, 256] width 291 height 23
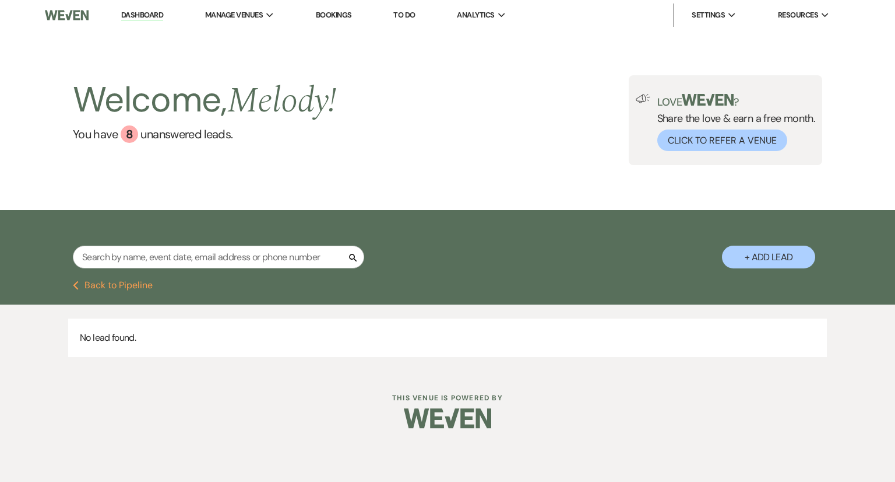
click at [178, 269] on div "Search" at bounding box center [218, 261] width 291 height 32
click at [177, 260] on input "text" at bounding box center [218, 256] width 291 height 23
click at [86, 445] on html "Dashboard Manage Venues Expand Chimney Pond Farm Bookings To Do Analytics Expan…" at bounding box center [447, 222] width 895 height 445
click at [332, 394] on div at bounding box center [447, 418] width 597 height 55
click at [122, 251] on input "text" at bounding box center [218, 256] width 291 height 23
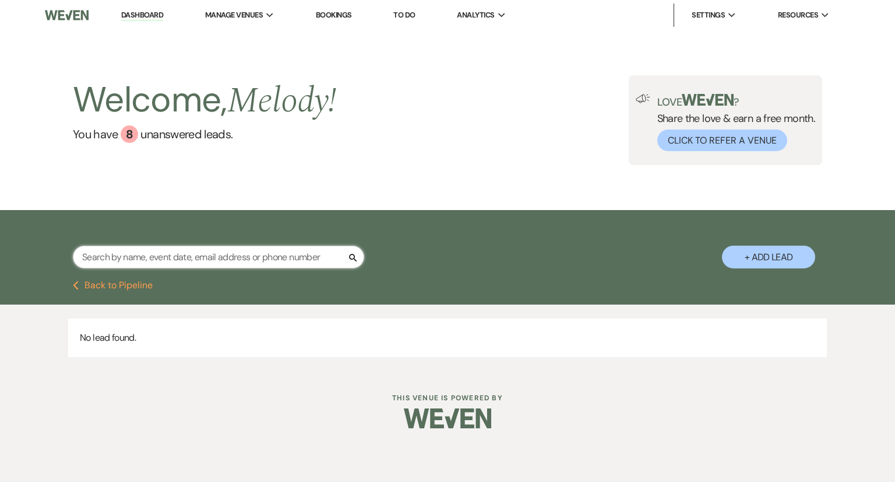
click at [120, 255] on input "text" at bounding box center [218, 256] width 291 height 23
click at [119, 255] on input "text" at bounding box center [218, 256] width 291 height 23
click at [160, 16] on link "Dashboard" at bounding box center [142, 15] width 42 height 11
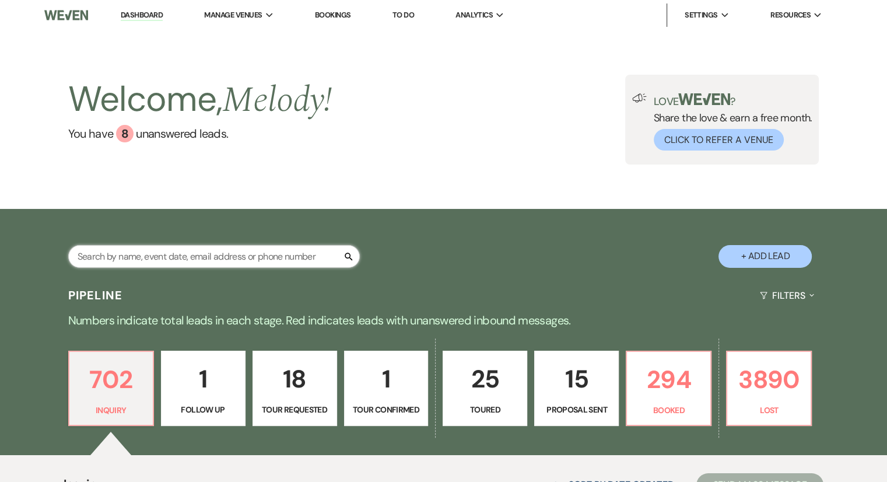
click at [192, 250] on input "text" at bounding box center [213, 256] width 291 height 23
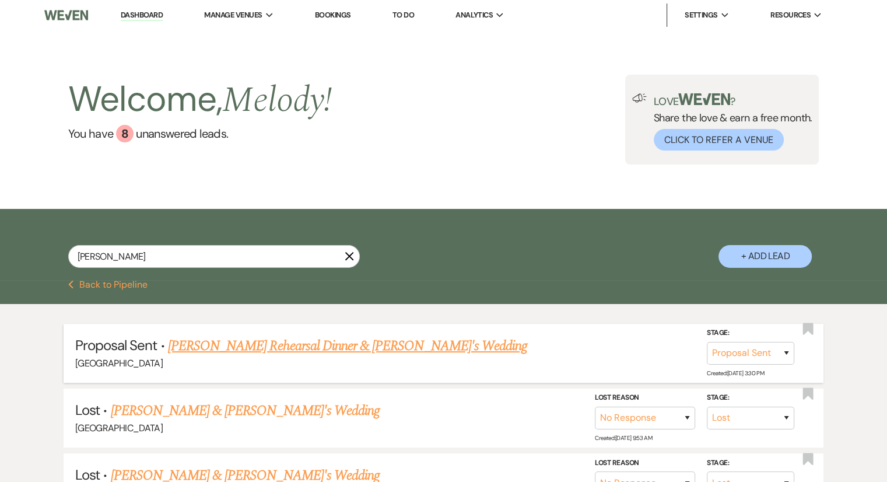
click at [290, 350] on link "[PERSON_NAME] Rehearsal Dinner & [PERSON_NAME]'s Wedding" at bounding box center [347, 345] width 359 height 21
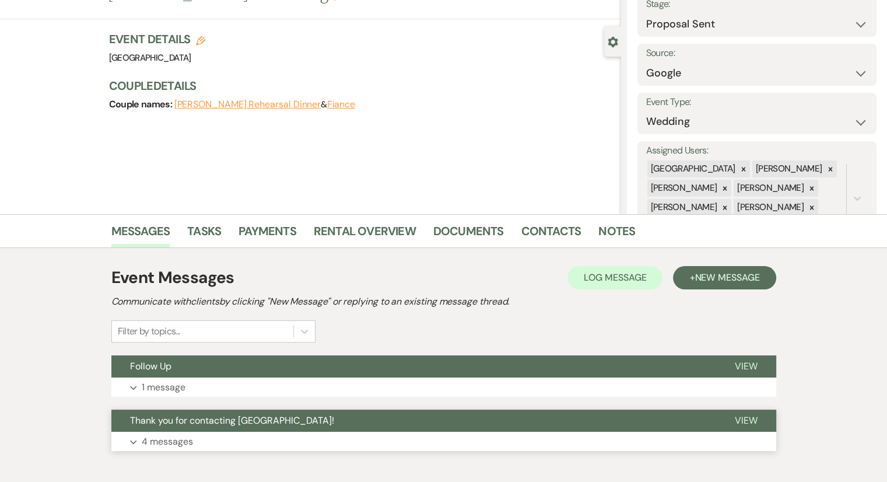
scroll to position [140, 0]
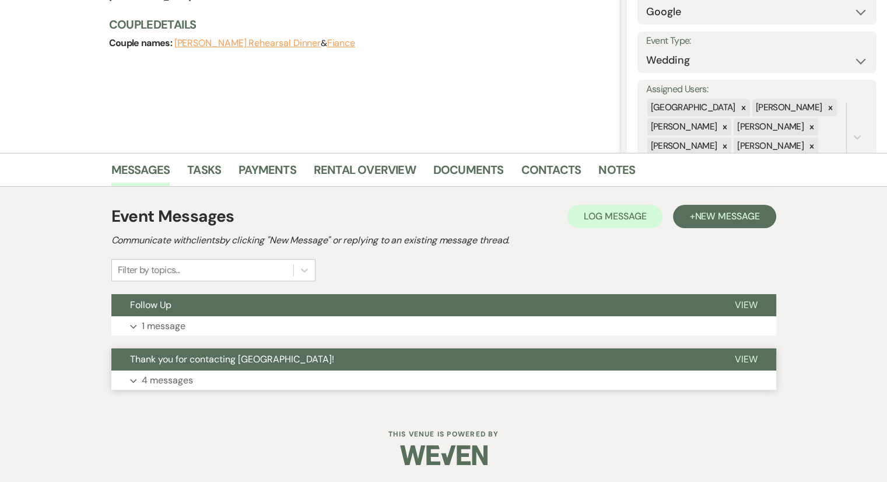
click at [168, 384] on p "4 messages" at bounding box center [167, 380] width 51 height 15
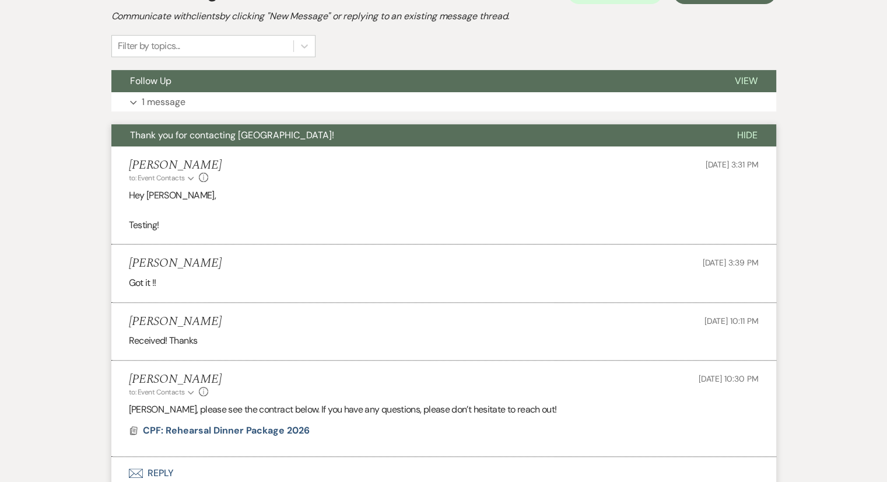
scroll to position [431, 0]
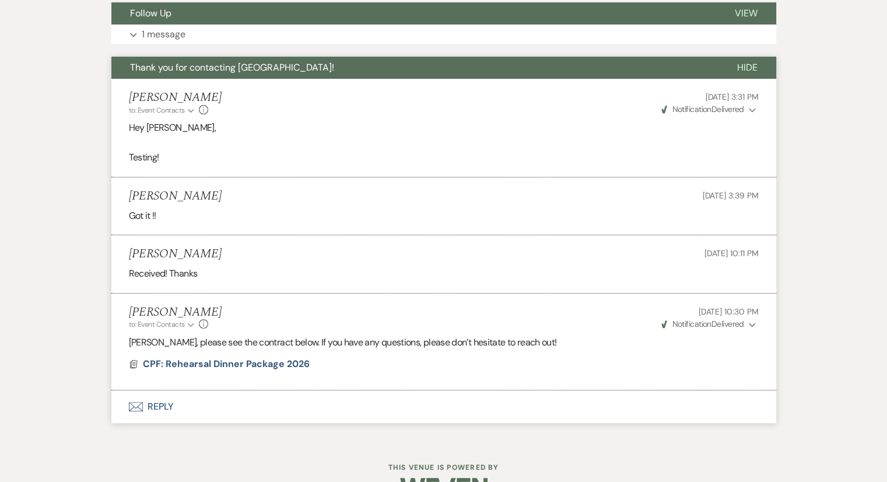
click at [159, 411] on button "Envelope Reply" at bounding box center [443, 406] width 665 height 33
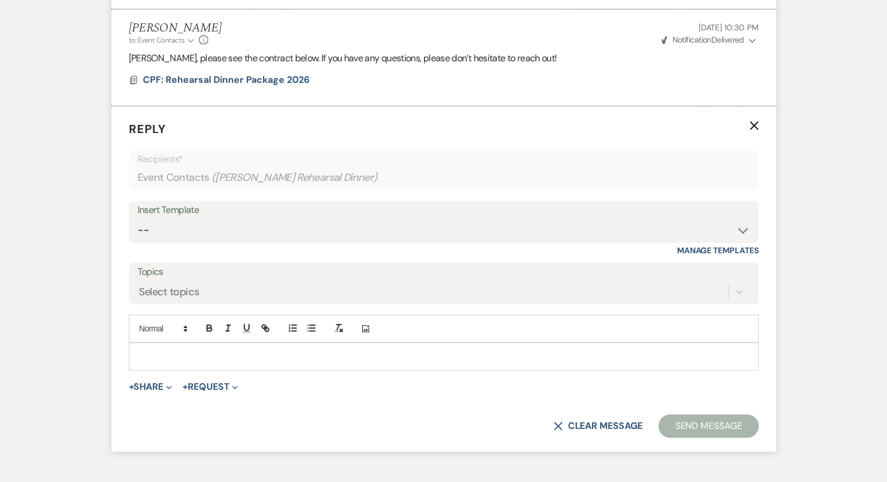
scroll to position [751, 0]
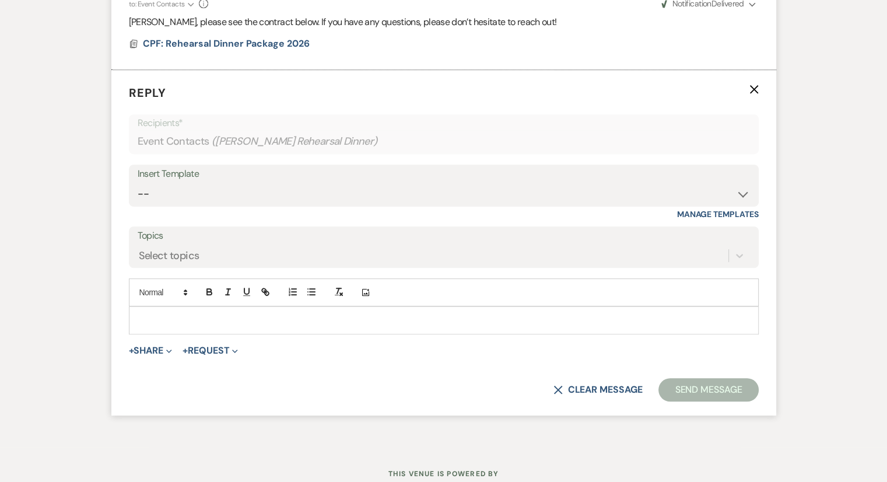
click at [163, 318] on p at bounding box center [443, 320] width 611 height 13
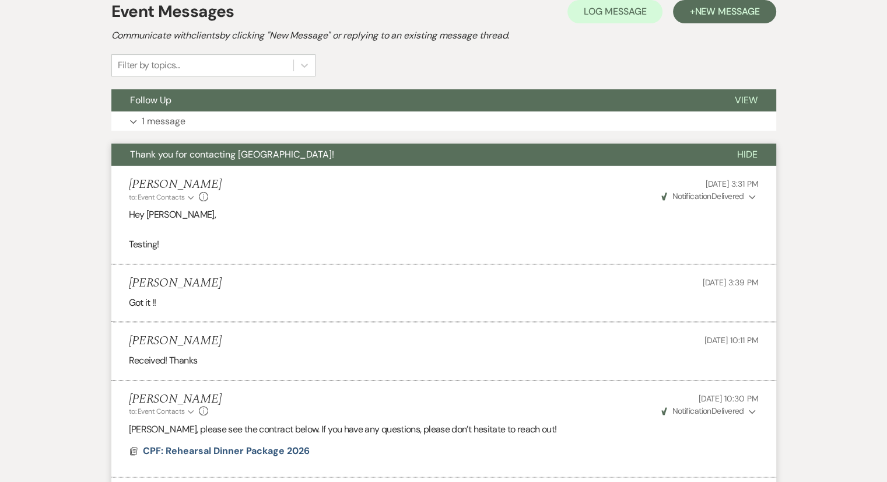
scroll to position [285, 0]
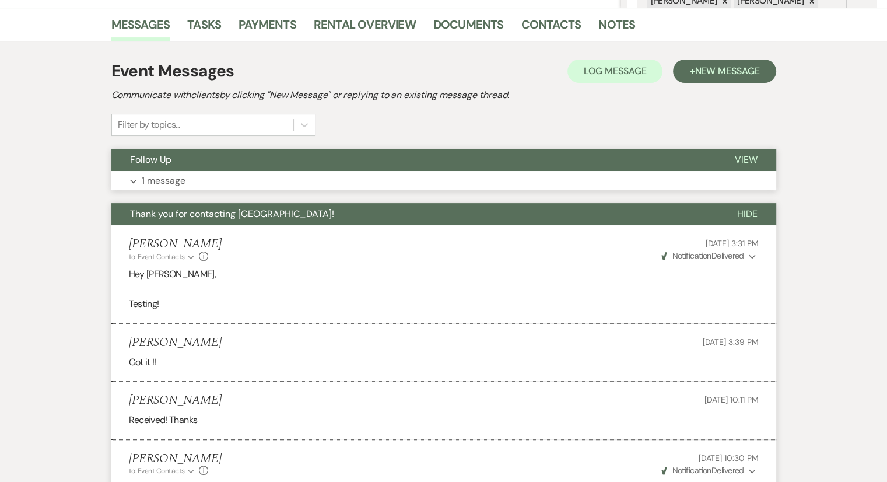
click at [161, 181] on p "1 message" at bounding box center [164, 180] width 44 height 15
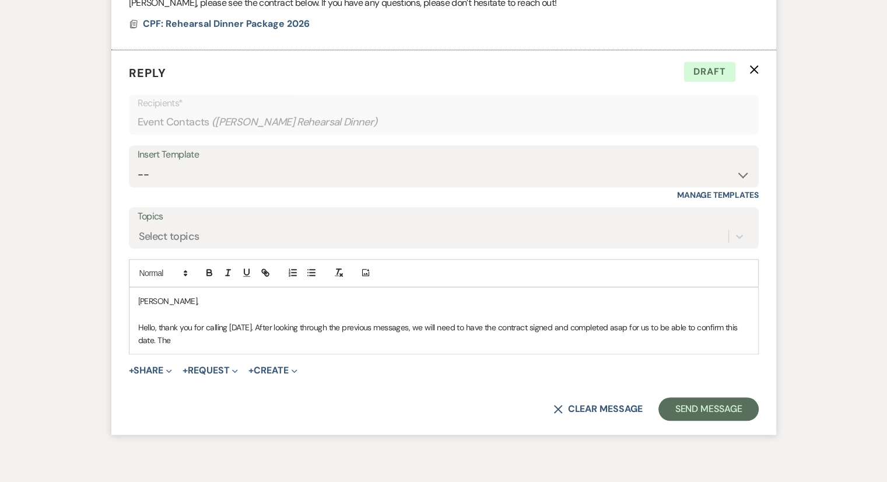
scroll to position [1142, 0]
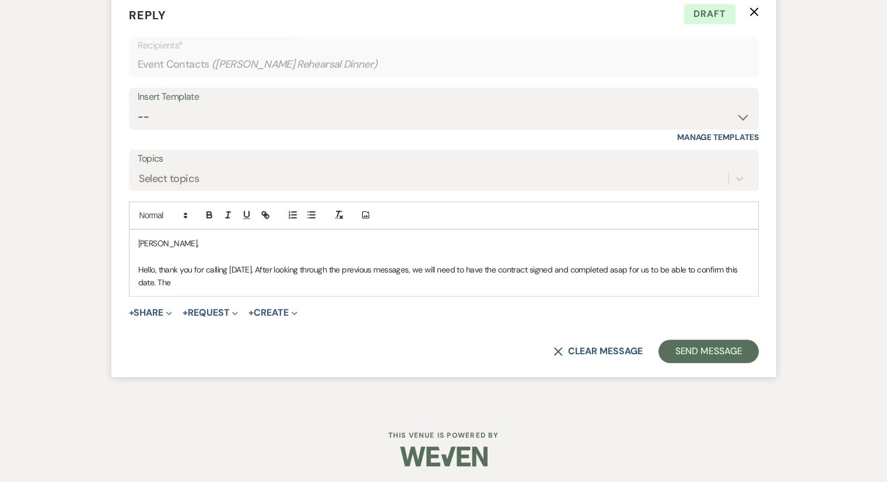
drag, startPoint x: 135, startPoint y: 234, endPoint x: 188, endPoint y: 285, distance: 73.4
click at [188, 285] on div "[PERSON_NAME], Hello, thank you for calling [DATE]. After looking through the p…" at bounding box center [443, 263] width 628 height 66
copy div "[PERSON_NAME], Hello, thank you for calling [DATE]. After looking through the p…"
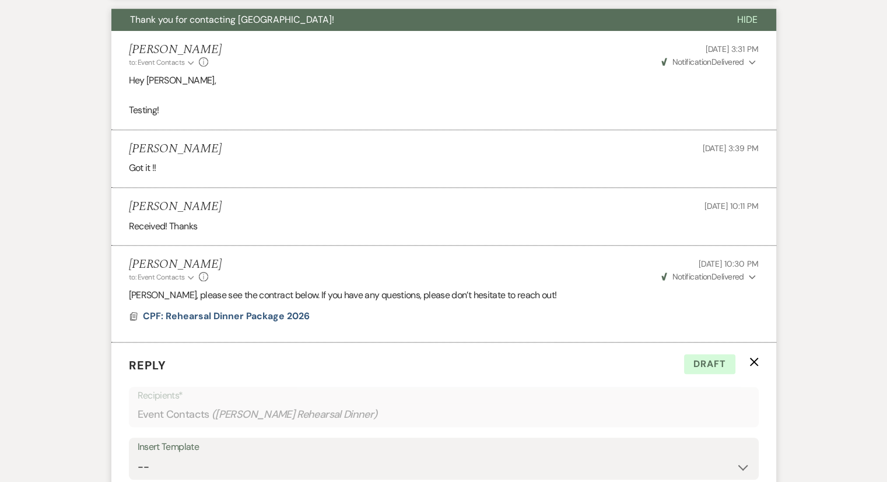
click at [753, 357] on icon "X" at bounding box center [753, 361] width 9 height 9
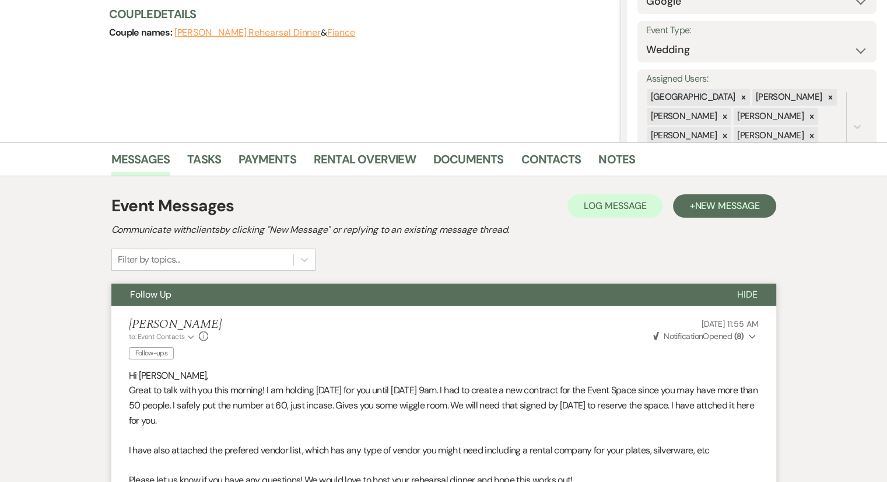
scroll to position [0, 0]
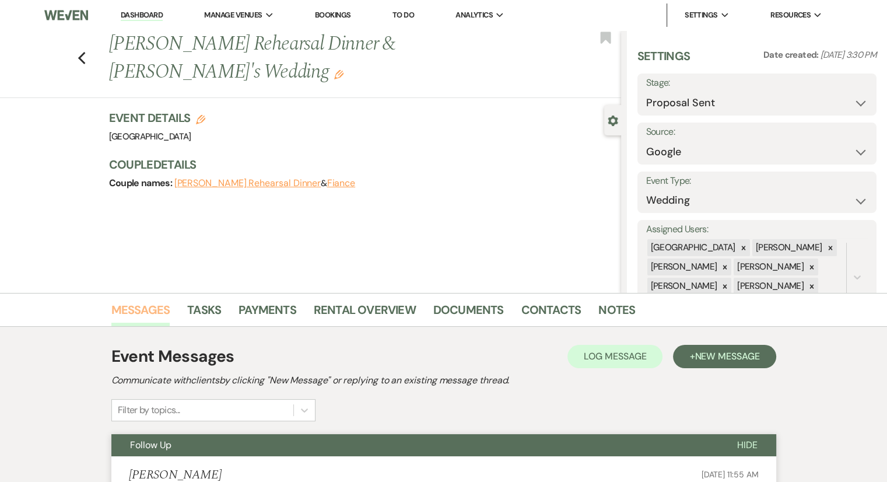
click at [148, 317] on link "Messages" at bounding box center [140, 313] width 59 height 26
click at [138, 312] on link "Messages" at bounding box center [140, 313] width 59 height 26
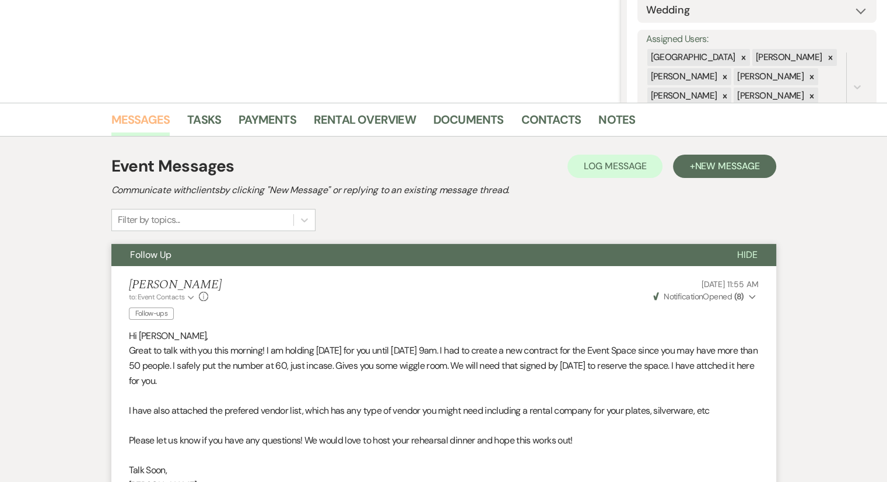
scroll to position [58, 0]
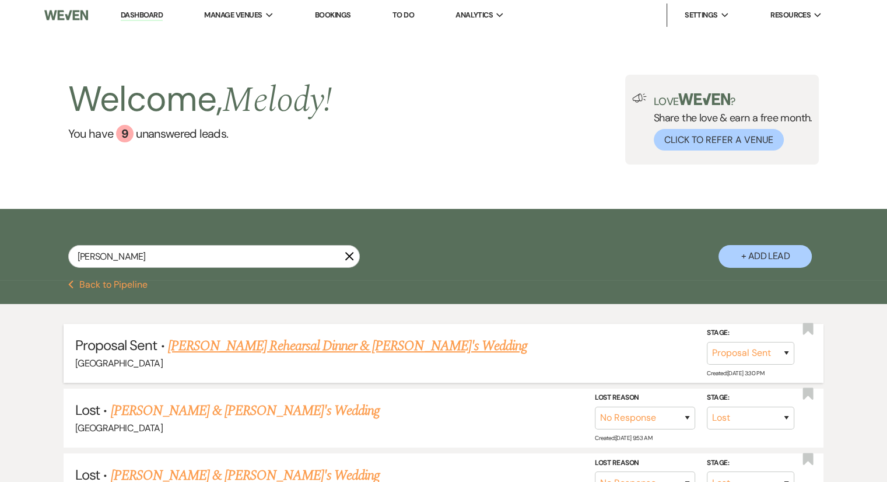
click at [233, 346] on link "[PERSON_NAME] Rehearsal Dinner & [PERSON_NAME]'s Wedding" at bounding box center [347, 345] width 359 height 21
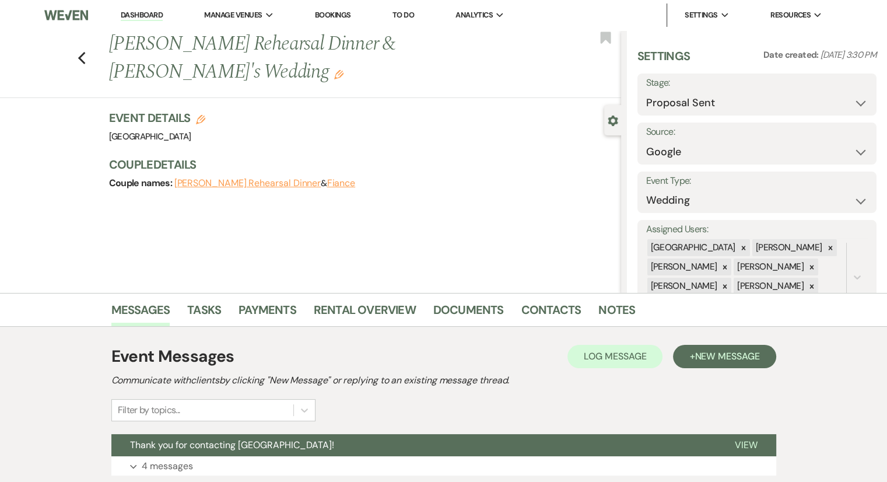
scroll to position [140, 0]
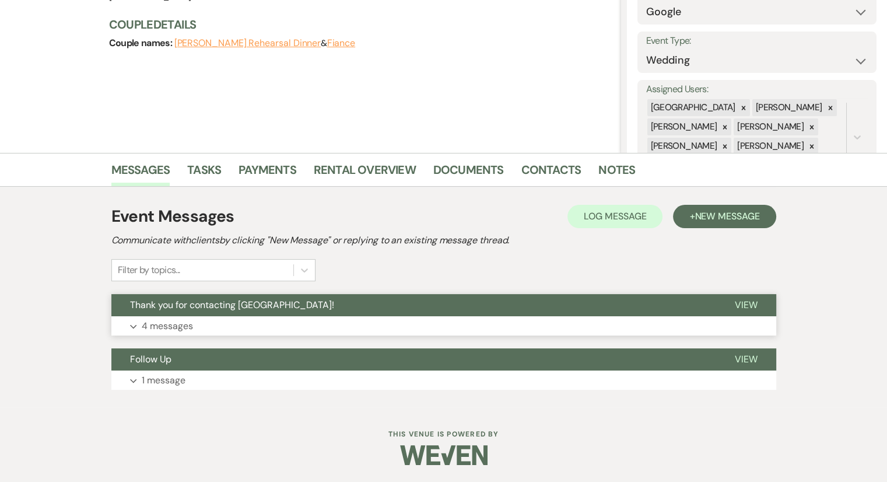
click at [171, 324] on p "4 messages" at bounding box center [167, 325] width 51 height 15
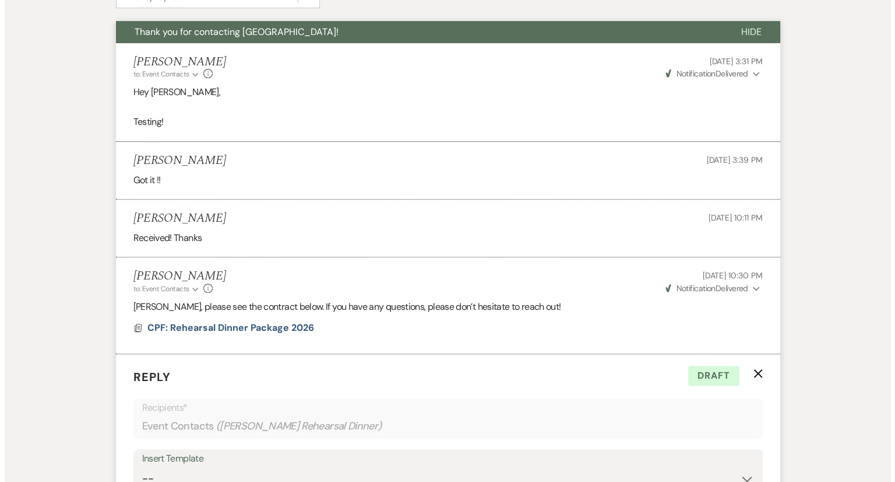
scroll to position [541, 0]
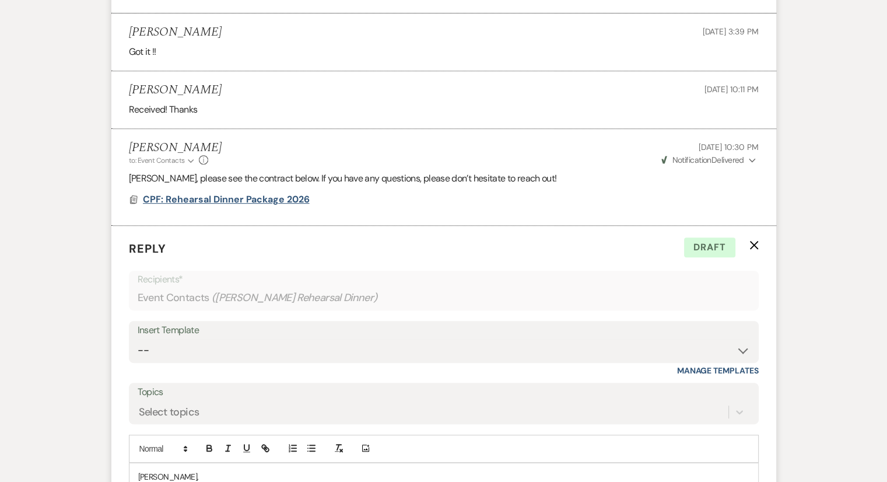
click at [206, 203] on span "CPF: Rehearsal Dinner Package 2026" at bounding box center [226, 199] width 167 height 12
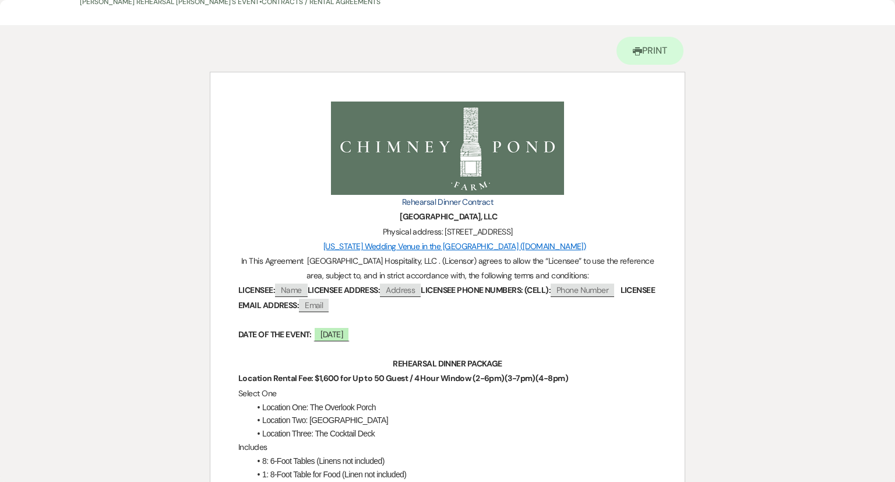
scroll to position [117, 0]
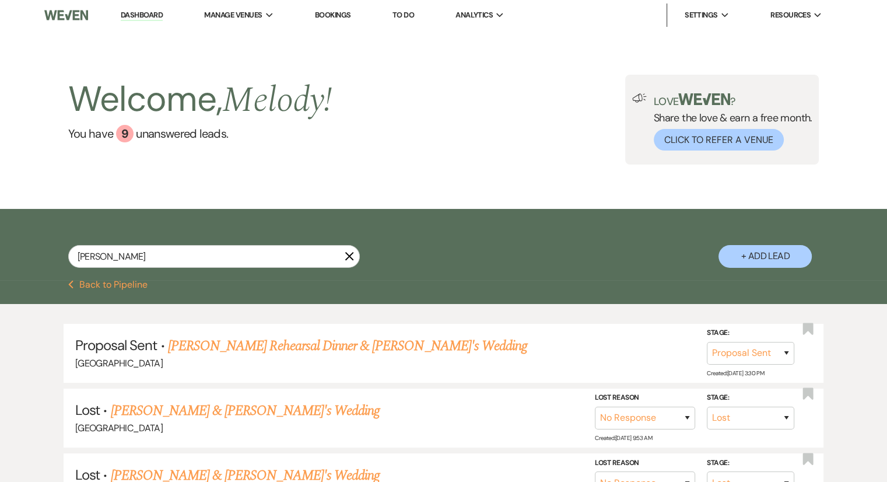
click at [38, 257] on div "[PERSON_NAME] + Add Lead" at bounding box center [443, 246] width 839 height 62
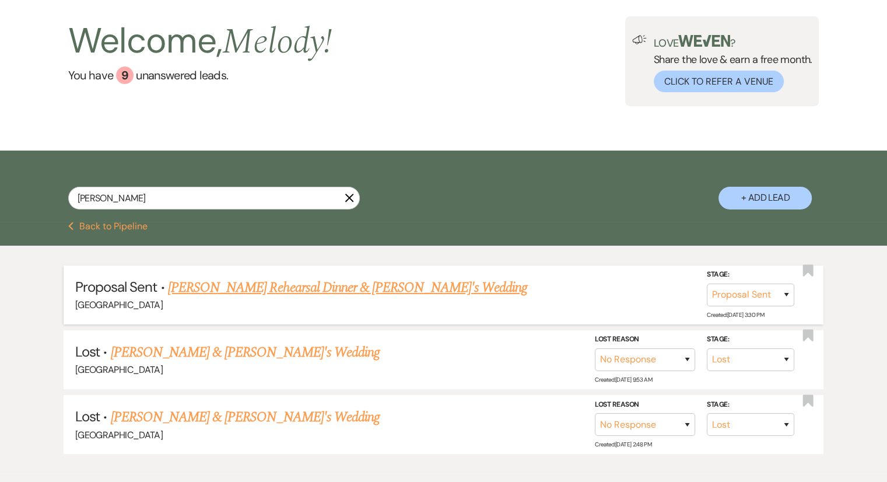
click at [273, 282] on link "[PERSON_NAME] Rehearsal Dinner & [PERSON_NAME]'s Wedding" at bounding box center [347, 287] width 359 height 21
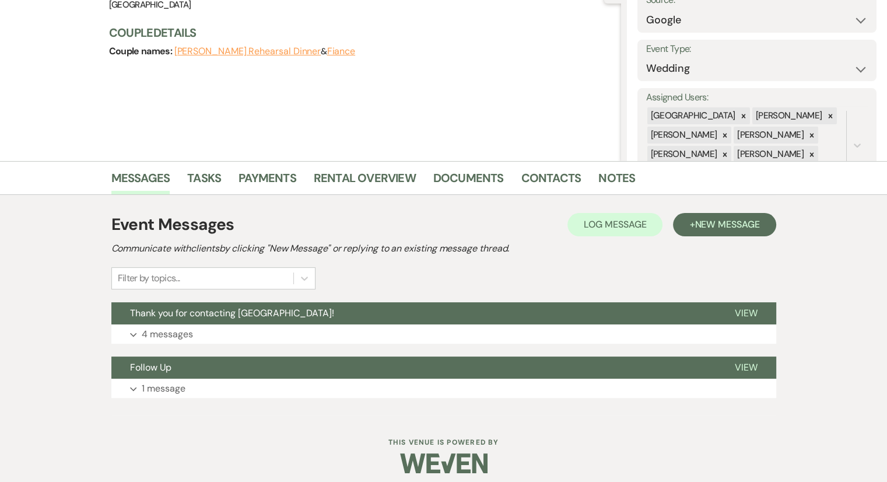
scroll to position [140, 0]
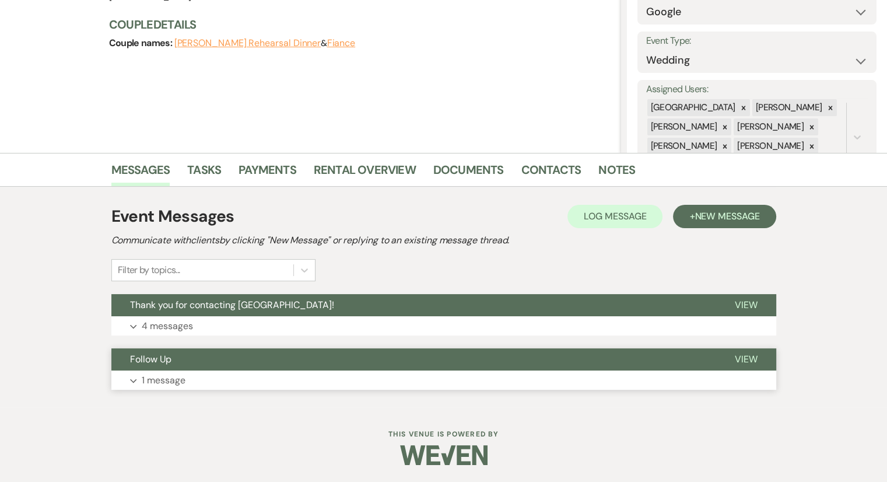
click at [171, 382] on p "1 message" at bounding box center [164, 380] width 44 height 15
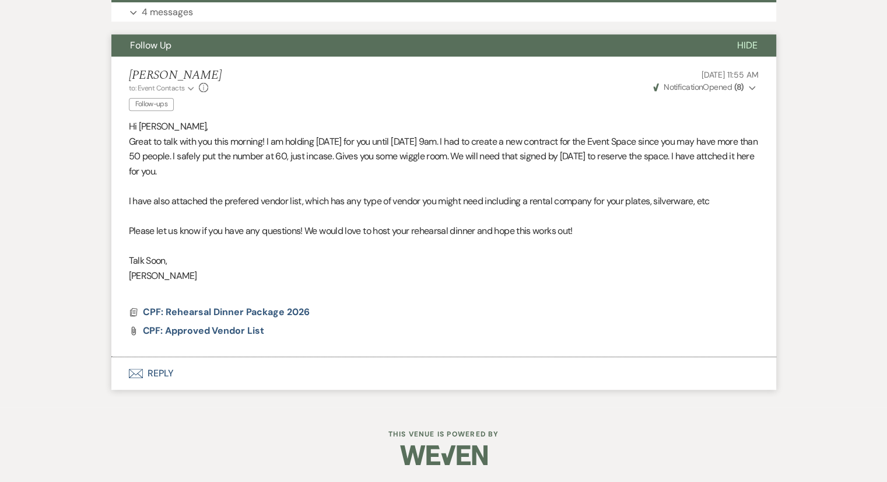
click at [161, 373] on button "Envelope Reply" at bounding box center [443, 373] width 665 height 33
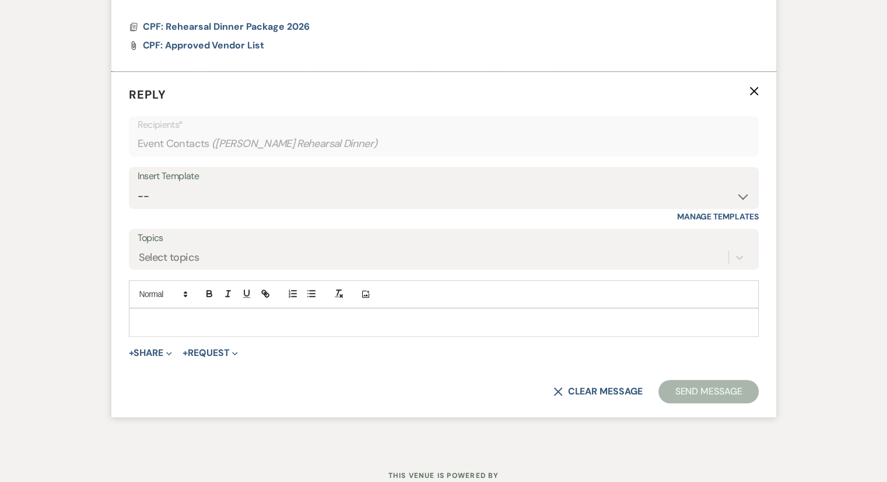
scroll to position [742, 0]
